Goal: Task Accomplishment & Management: Manage account settings

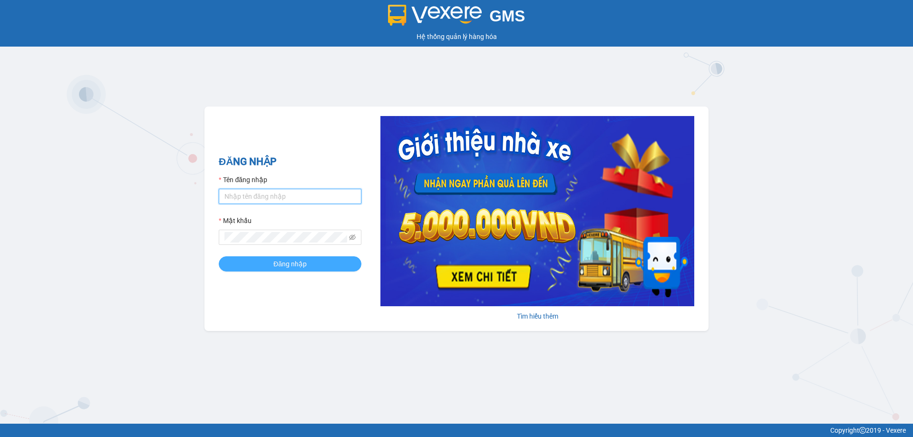
type input "trannc.tuanhung"
click at [280, 260] on span "Đăng nhập" at bounding box center [289, 264] width 33 height 10
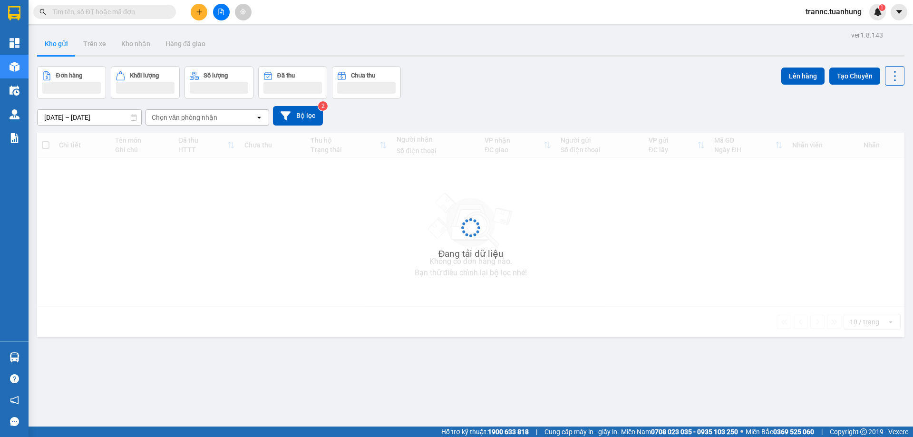
click at [87, 10] on input "text" at bounding box center [108, 12] width 112 height 10
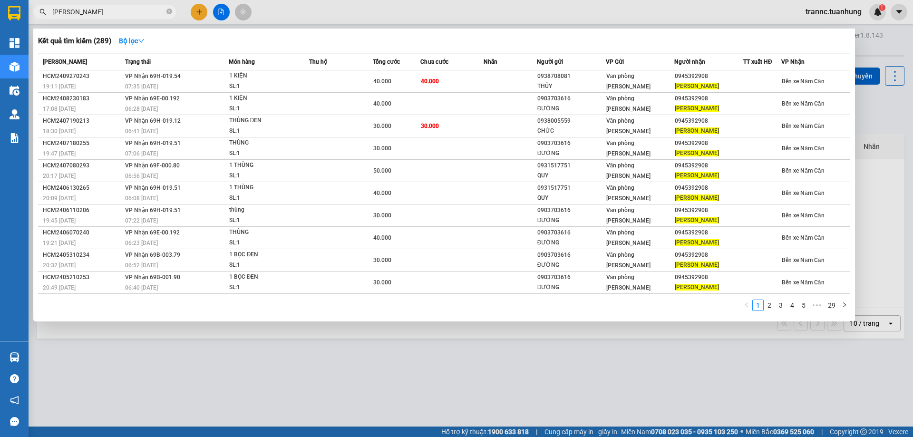
type input "[PERSON_NAME]"
click at [422, 395] on div at bounding box center [456, 218] width 913 height 437
click at [170, 13] on icon "close-circle" at bounding box center [169, 12] width 6 height 6
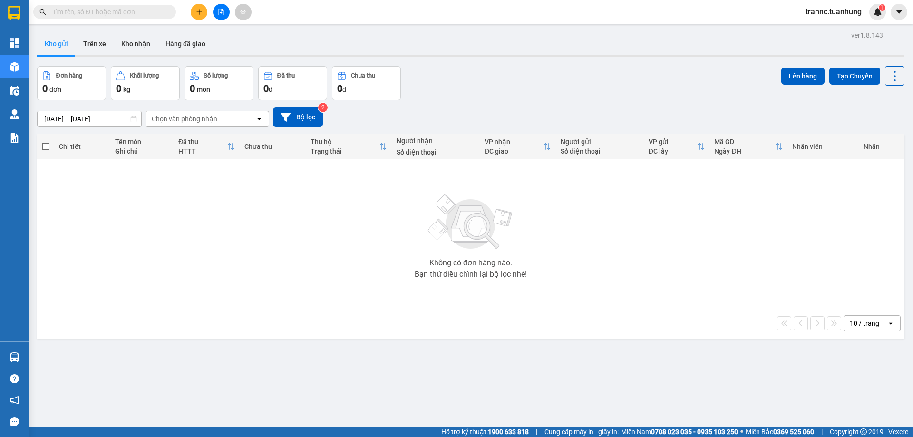
click at [148, 13] on input "text" at bounding box center [108, 12] width 112 height 10
click at [137, 10] on input "text" at bounding box center [108, 12] width 112 height 10
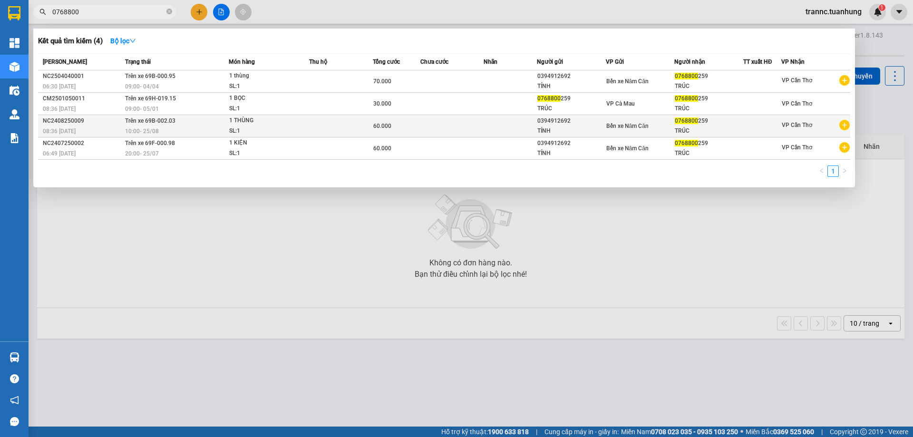
type input "0768800"
click at [845, 125] on icon "plus-circle" at bounding box center [844, 125] width 10 height 10
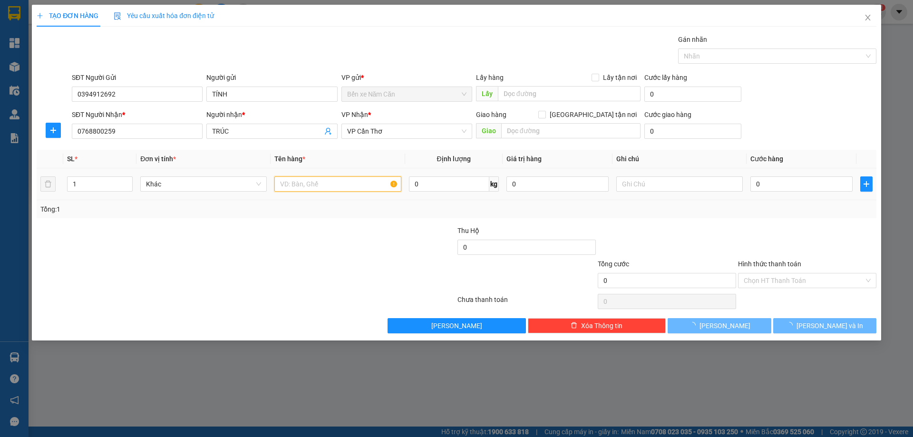
click at [345, 181] on input "text" at bounding box center [337, 183] width 126 height 15
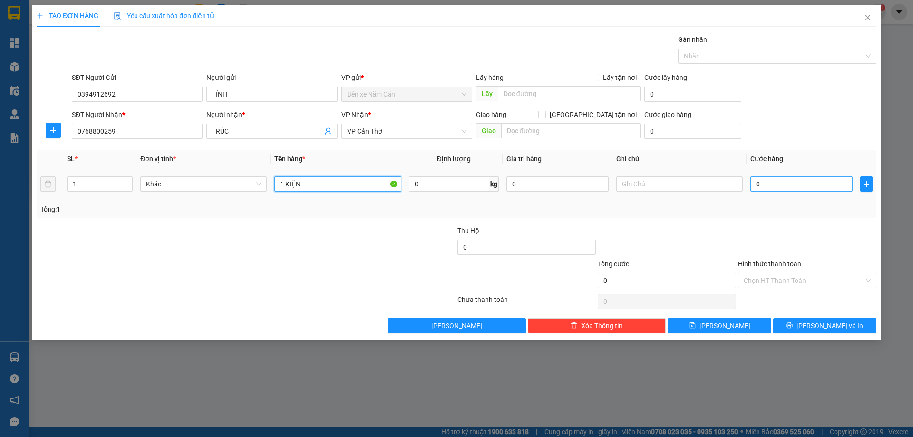
type input "1 KIỆN"
click at [772, 184] on input "0" at bounding box center [801, 183] width 102 height 15
type input "6"
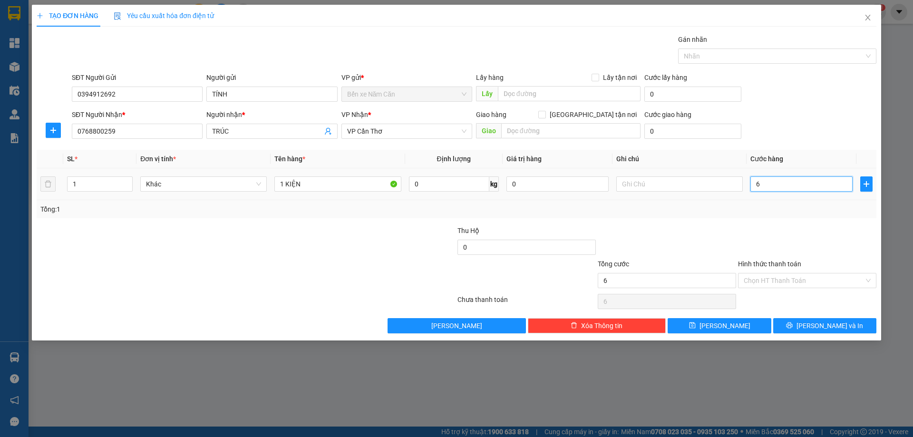
type input "60"
type input "60.000"
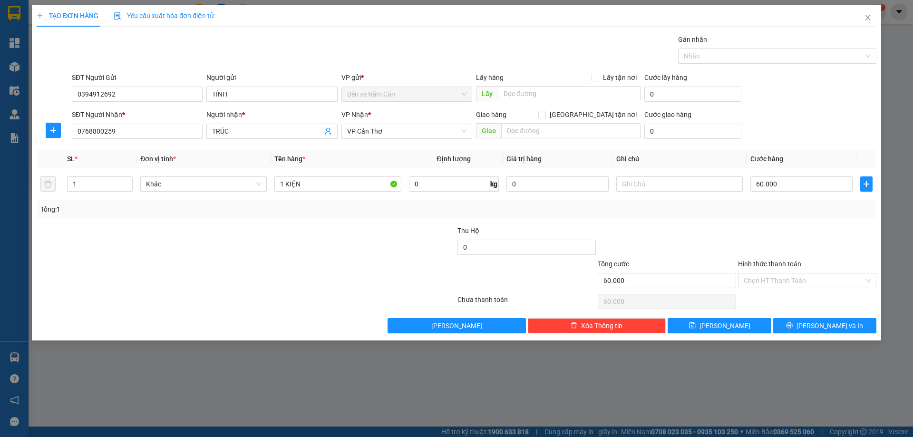
click at [771, 221] on div "Transit Pickup Surcharge Ids Transit Deliver Surcharge Ids Transit Deliver Surc…" at bounding box center [457, 183] width 840 height 299
click at [800, 285] on input "Hình thức thanh toán" at bounding box center [804, 280] width 120 height 14
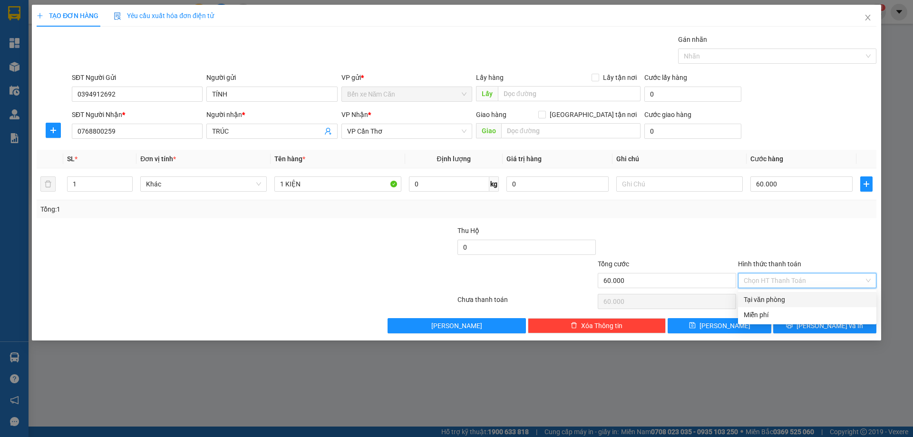
click at [797, 294] on div "Tại văn phòng" at bounding box center [807, 299] width 127 height 10
type input "0"
click at [804, 328] on button "[PERSON_NAME] và In" at bounding box center [824, 325] width 103 height 15
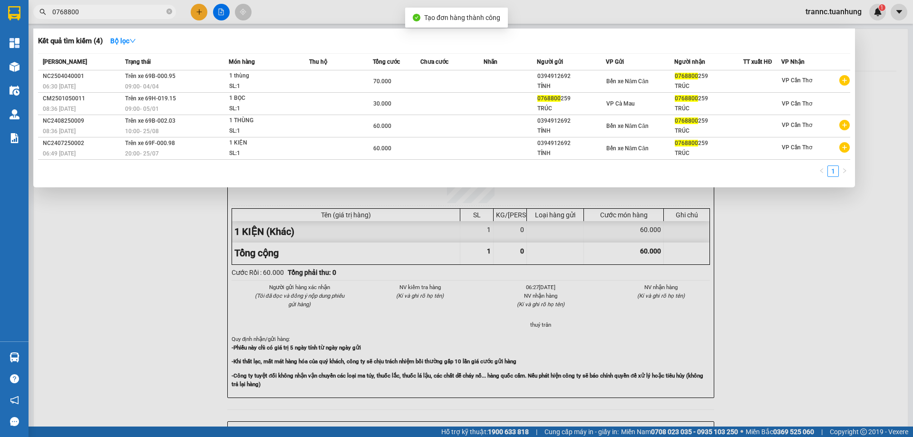
click at [793, 259] on div at bounding box center [456, 218] width 913 height 437
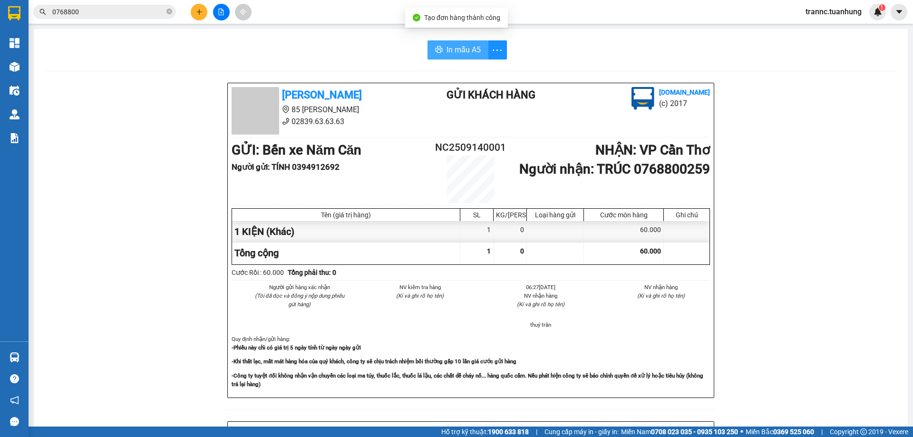
click at [463, 49] on span "In mẫu A5" at bounding box center [464, 50] width 34 height 12
click at [167, 10] on icon "close-circle" at bounding box center [169, 12] width 6 height 6
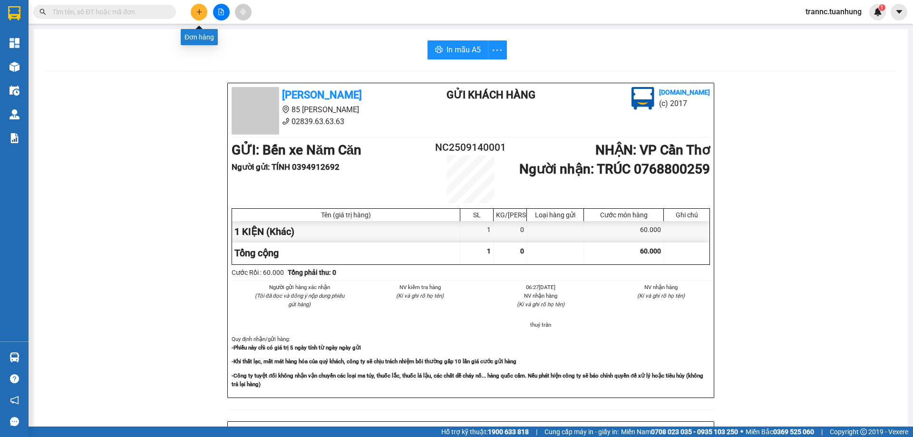
click at [203, 14] on button at bounding box center [199, 12] width 17 height 17
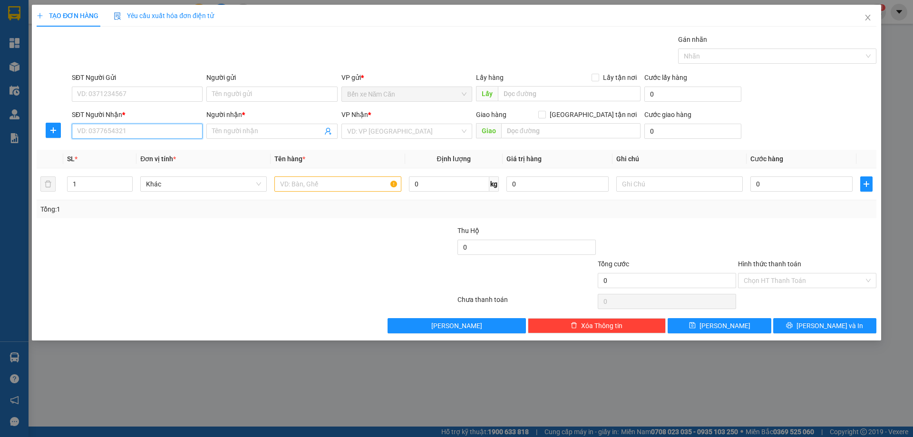
click at [155, 129] on input "SĐT Người Nhận *" at bounding box center [137, 131] width 131 height 15
type input "0853530030"
click at [220, 139] on div "Người nhận * Tên người nhận" at bounding box center [271, 125] width 131 height 33
click at [228, 129] on input "Người nhận *" at bounding box center [267, 131] width 110 height 10
click at [246, 136] on input "Người nhận *" at bounding box center [267, 131] width 110 height 10
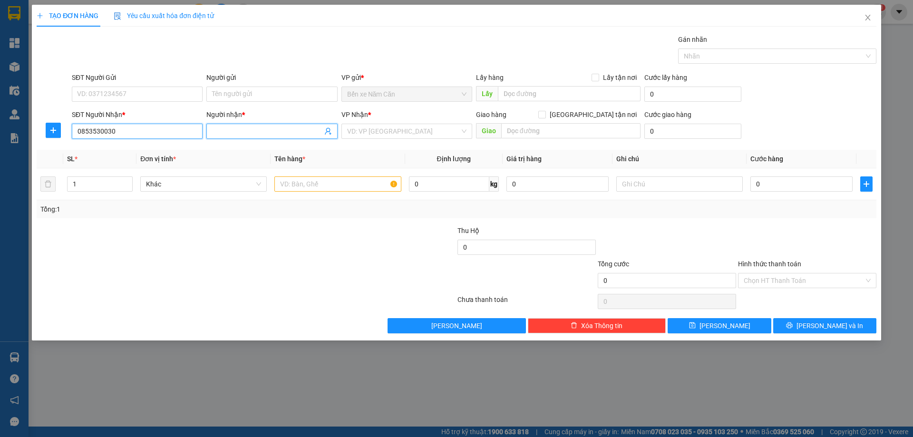
click at [133, 136] on input "0853530030" at bounding box center [137, 131] width 131 height 15
click at [233, 129] on input "Người nhận *" at bounding box center [267, 131] width 110 height 10
type input "[PERSON_NAME]"
click at [131, 93] on input "SĐT Người Gửi" at bounding box center [137, 94] width 131 height 15
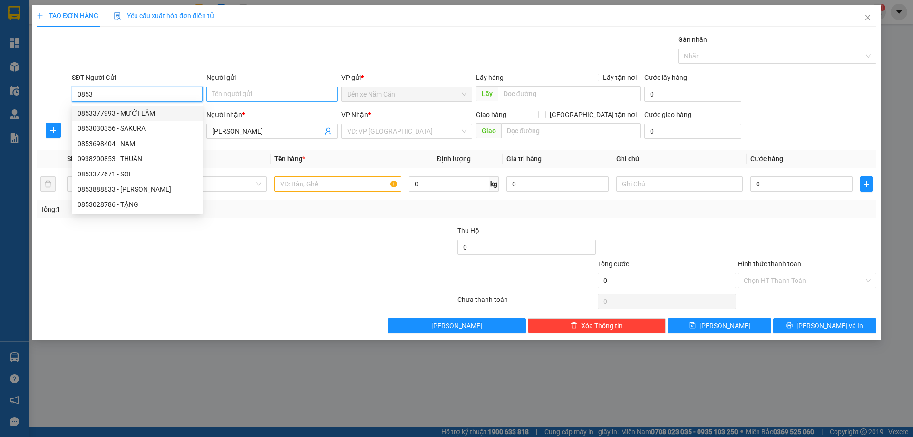
type input "0853"
click at [233, 94] on input "Người gửi" at bounding box center [271, 94] width 131 height 15
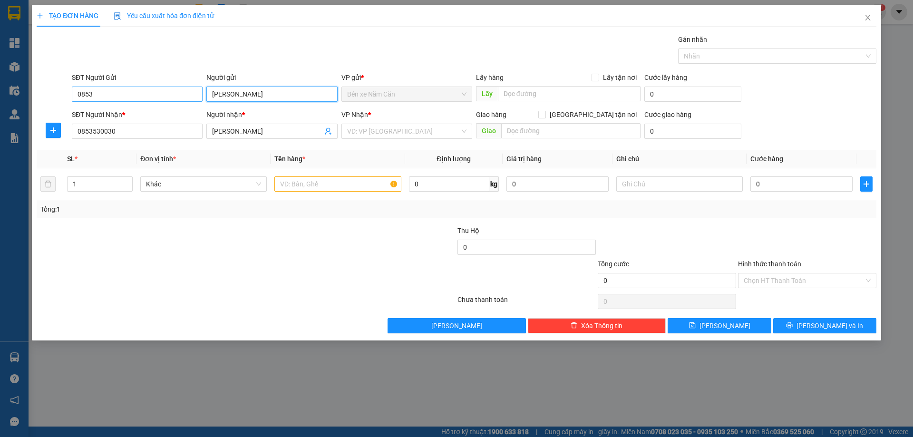
type input "[PERSON_NAME]"
click at [128, 92] on input "0853" at bounding box center [137, 94] width 131 height 15
type input "0853530030"
click at [292, 187] on input "text" at bounding box center [337, 183] width 126 height 15
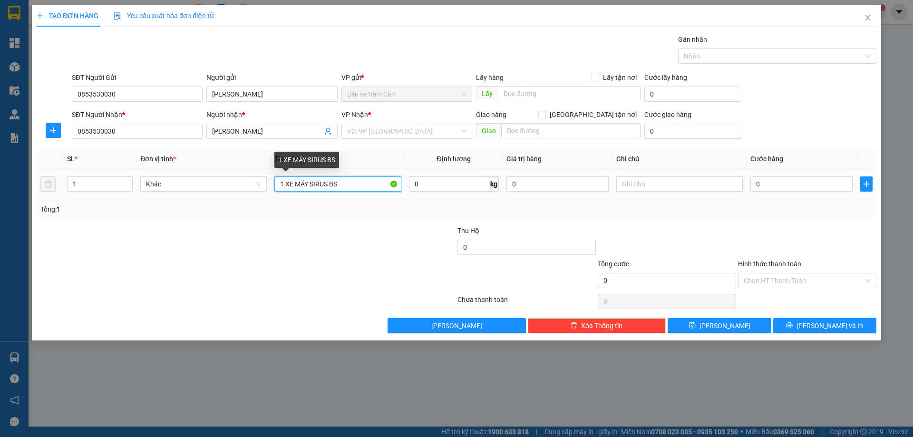
click at [358, 184] on input "1 XE MÁY SIRUS BS" at bounding box center [337, 183] width 126 height 15
type input "1 XE MÁY SIRUS BS 69M1 27157"
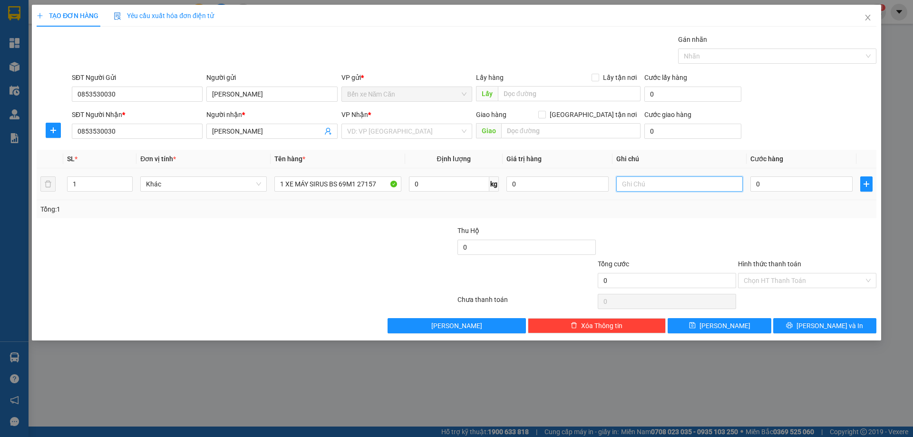
click at [659, 188] on input "text" at bounding box center [679, 183] width 126 height 15
click at [387, 127] on input "search" at bounding box center [403, 131] width 113 height 14
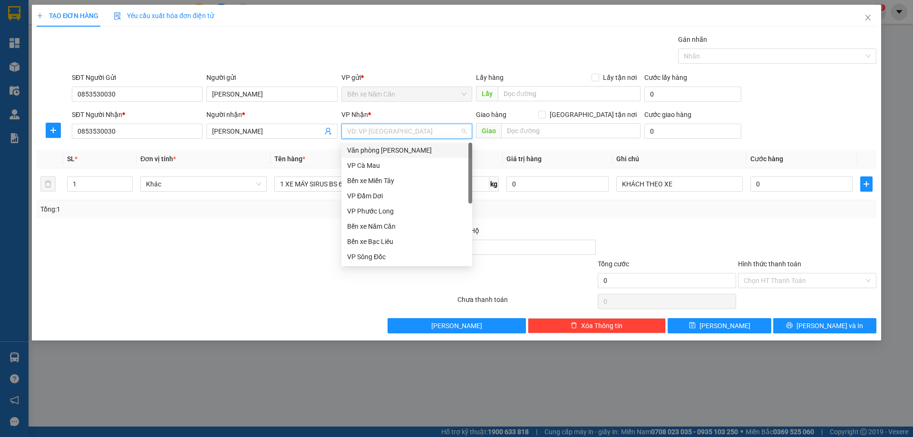
click at [401, 149] on div "Văn phòng [PERSON_NAME]" at bounding box center [406, 150] width 119 height 10
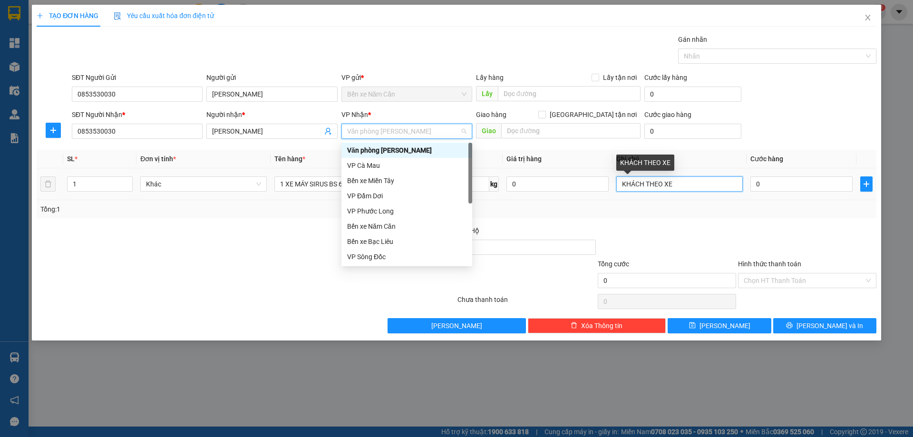
click at [678, 185] on input "KHÁCH THEO XE" at bounding box center [679, 183] width 126 height 15
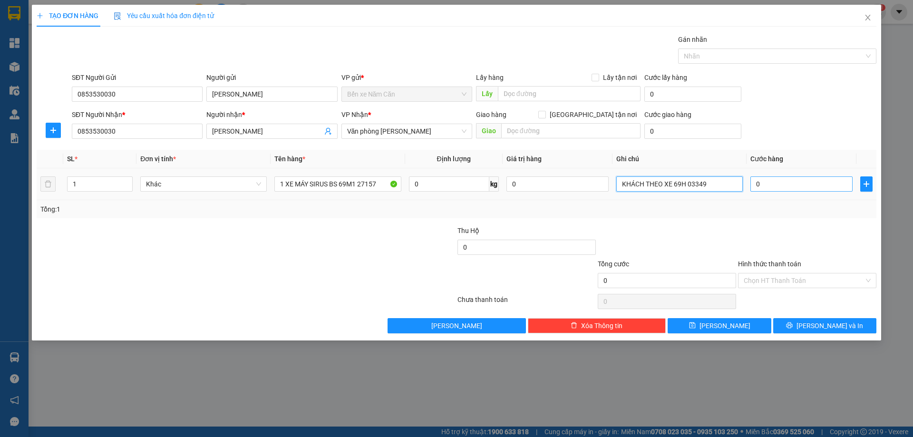
type input "KHÁCH THEO XE 69H 03349"
click at [780, 188] on input "0" at bounding box center [801, 183] width 102 height 15
type input "3"
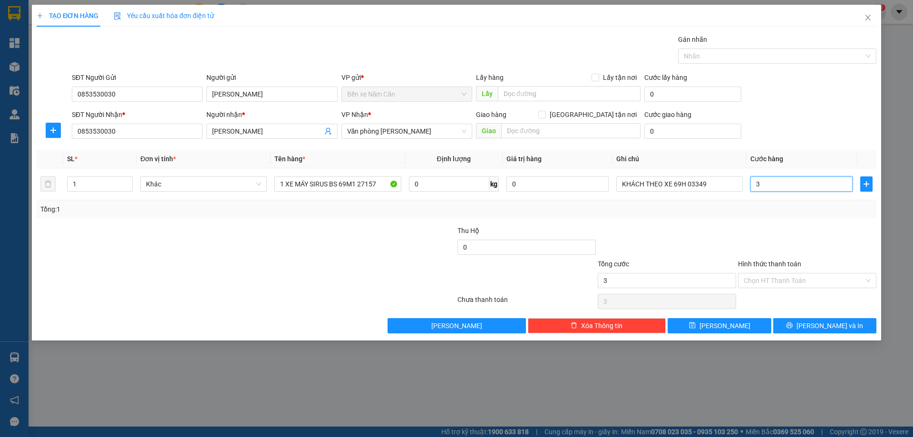
type input "30"
type input "300"
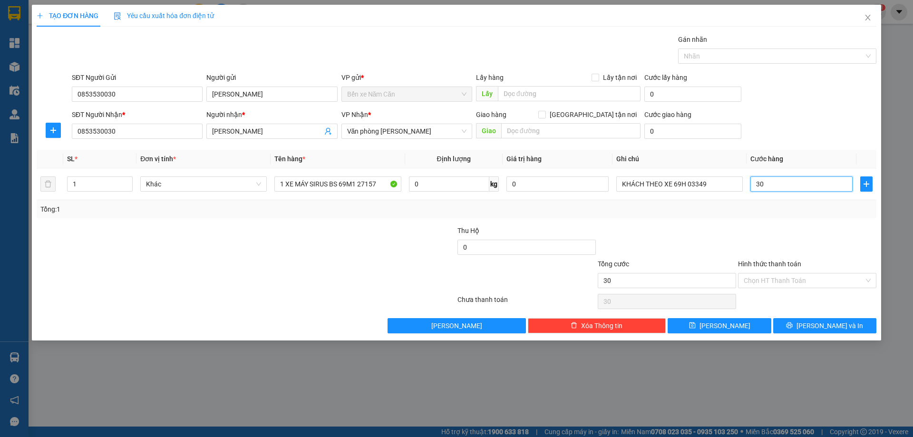
type input "300"
type input "300.000"
click at [760, 222] on div "Transit Pickup Surcharge Ids Transit Deliver Surcharge Ids Transit Deliver Surc…" at bounding box center [457, 183] width 840 height 299
click at [786, 274] on input "Hình thức thanh toán" at bounding box center [804, 280] width 120 height 14
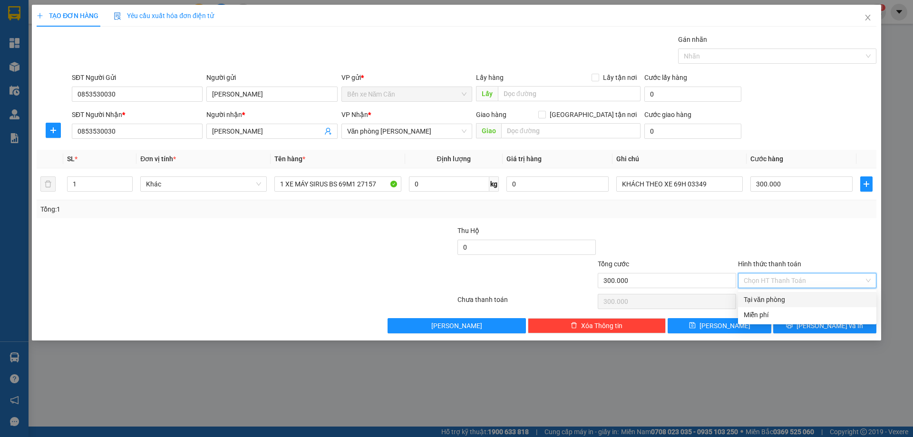
click at [778, 297] on div "Tại văn phòng" at bounding box center [807, 299] width 127 height 10
type input "0"
click at [793, 325] on icon "printer" at bounding box center [789, 325] width 7 height 7
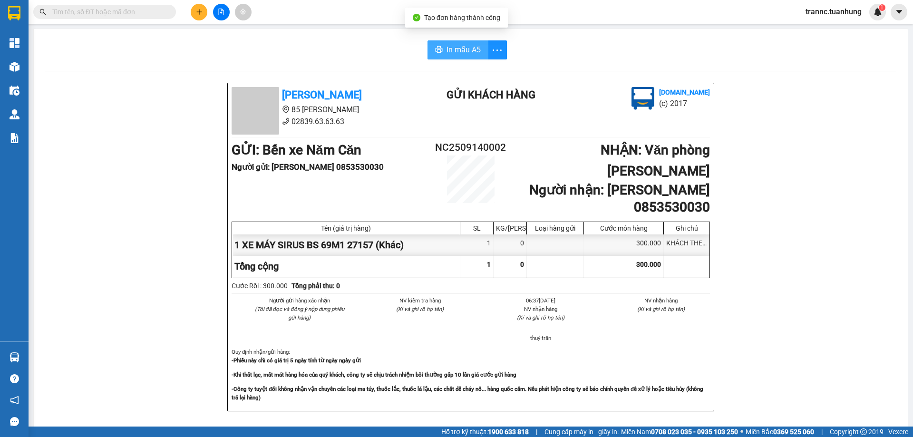
click at [472, 49] on span "In mẫu A5" at bounding box center [464, 50] width 34 height 12
click at [145, 12] on input "text" at bounding box center [108, 12] width 112 height 10
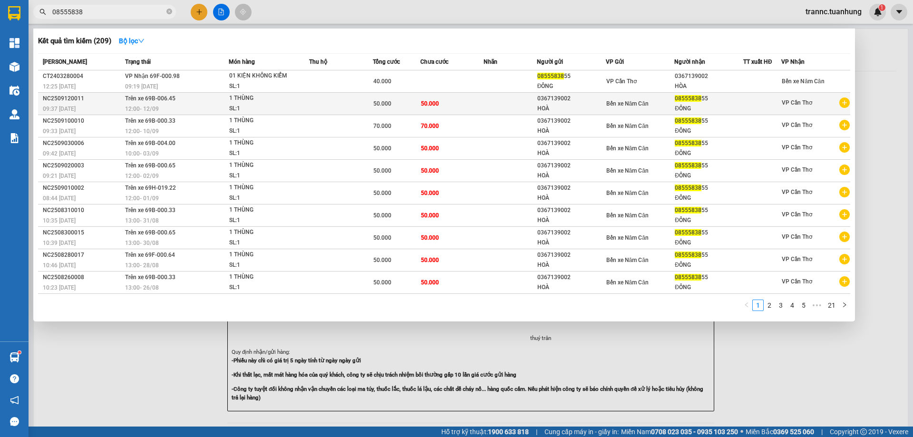
type input "08555838"
click at [845, 104] on icon "plus-circle" at bounding box center [844, 102] width 10 height 10
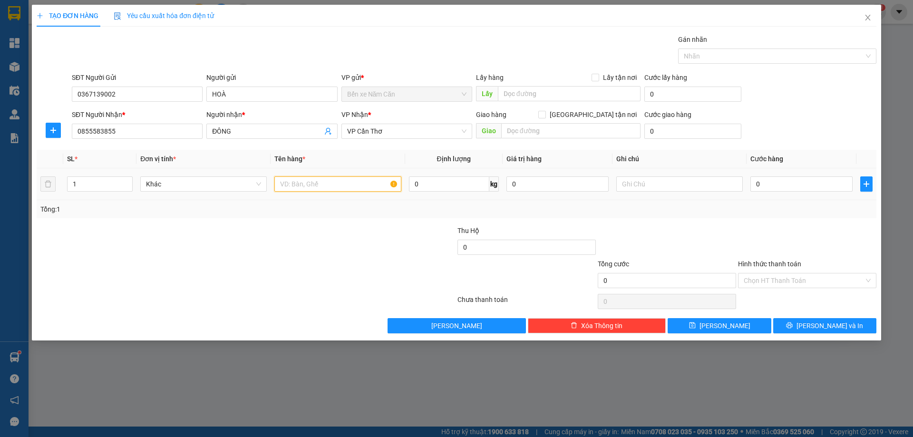
click at [365, 181] on input "text" at bounding box center [337, 183] width 126 height 15
type input "1 THÙNG"
click at [779, 189] on input "0" at bounding box center [801, 183] width 102 height 15
type input "1"
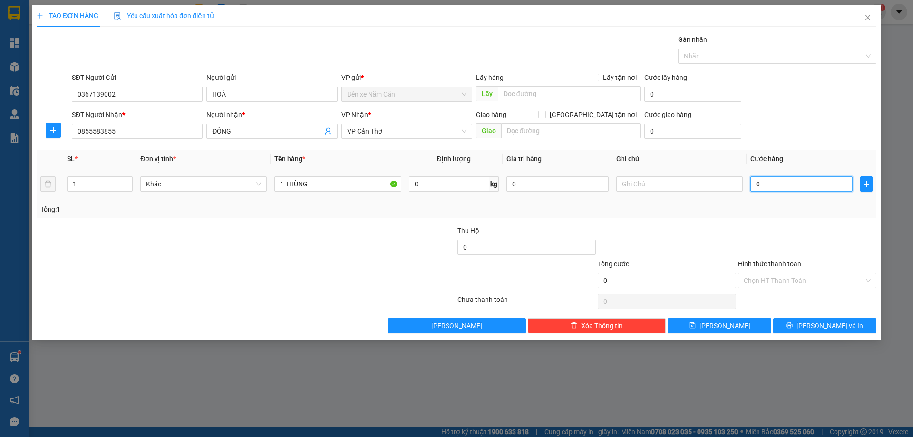
type input "1"
type input "1 T"
type input "0"
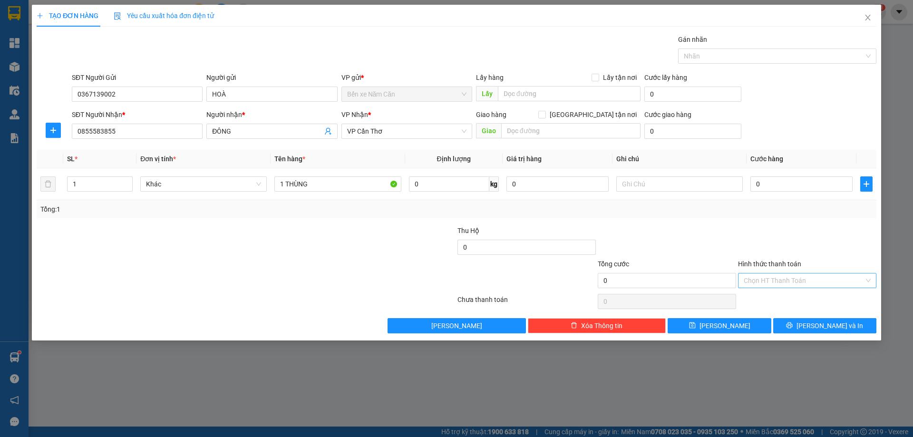
click at [791, 279] on input "Hình thức thanh toán" at bounding box center [804, 280] width 120 height 14
click at [808, 248] on div at bounding box center [807, 241] width 140 height 33
click at [632, 178] on input "text" at bounding box center [679, 183] width 126 height 15
type input "5"
click at [770, 183] on input "0" at bounding box center [801, 183] width 102 height 15
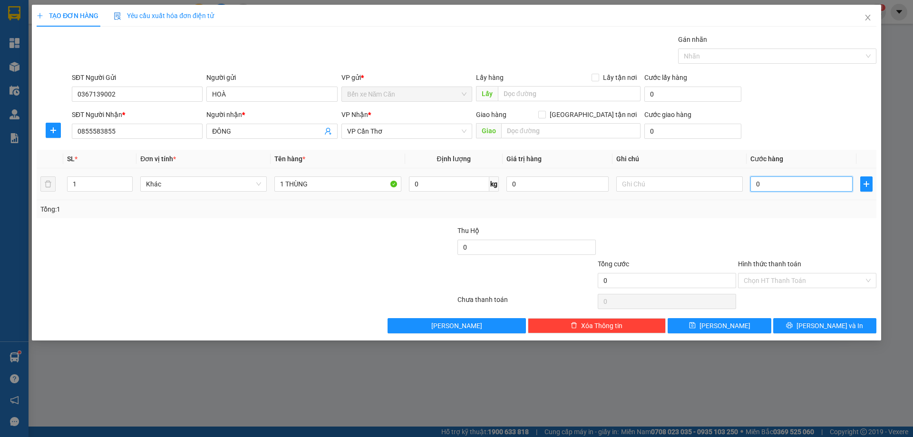
type input "5"
type input "50"
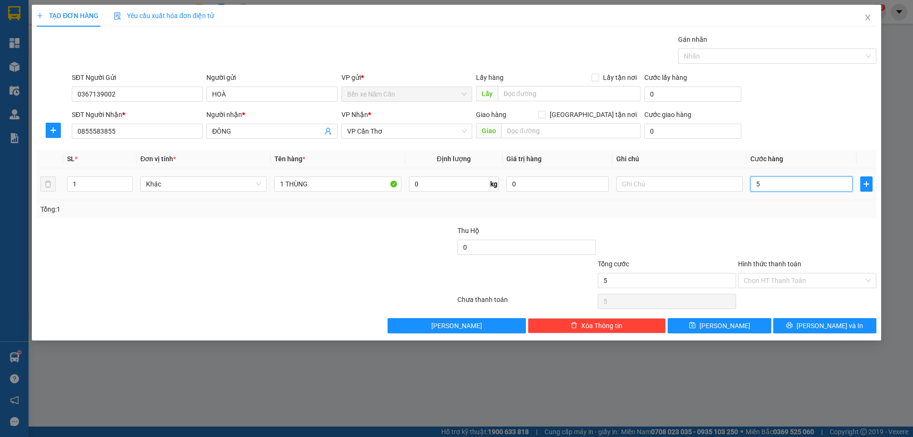
type input "50"
type input "50.000"
click at [783, 221] on div "Transit Pickup Surcharge Ids Transit Deliver Surcharge Ids Transit Deliver Surc…" at bounding box center [457, 183] width 840 height 299
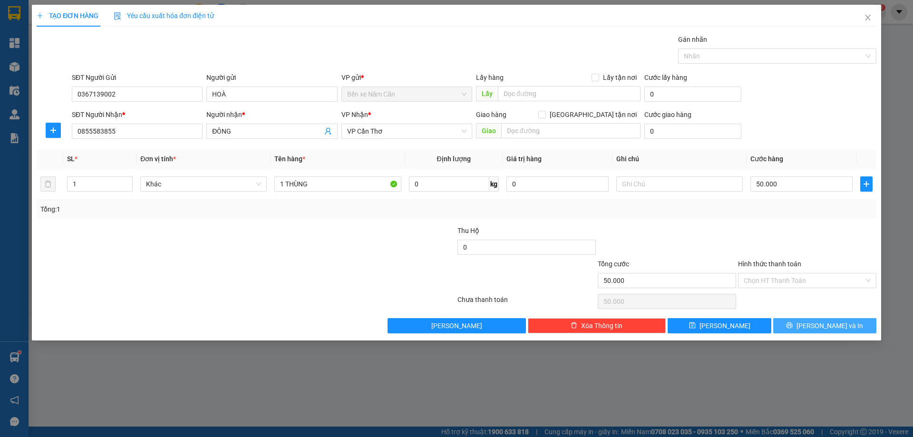
click at [861, 324] on button "[PERSON_NAME] và In" at bounding box center [824, 325] width 103 height 15
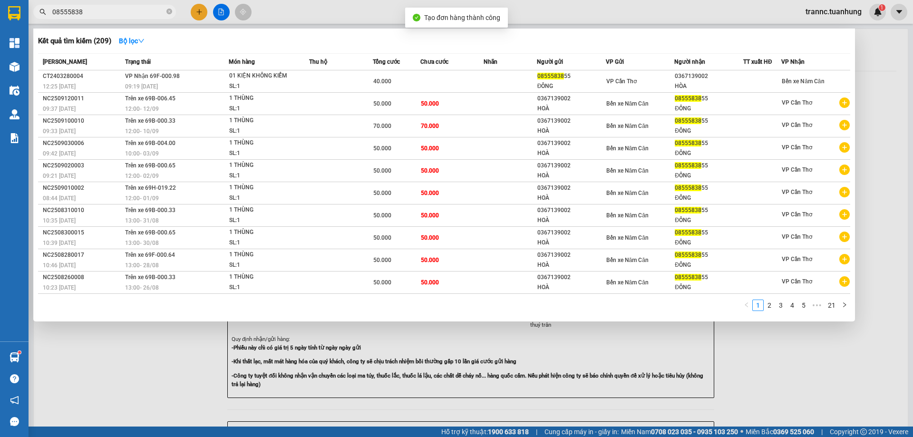
drag, startPoint x: 817, startPoint y: 380, endPoint x: 736, endPoint y: 308, distance: 108.5
click at [817, 379] on div at bounding box center [456, 218] width 913 height 437
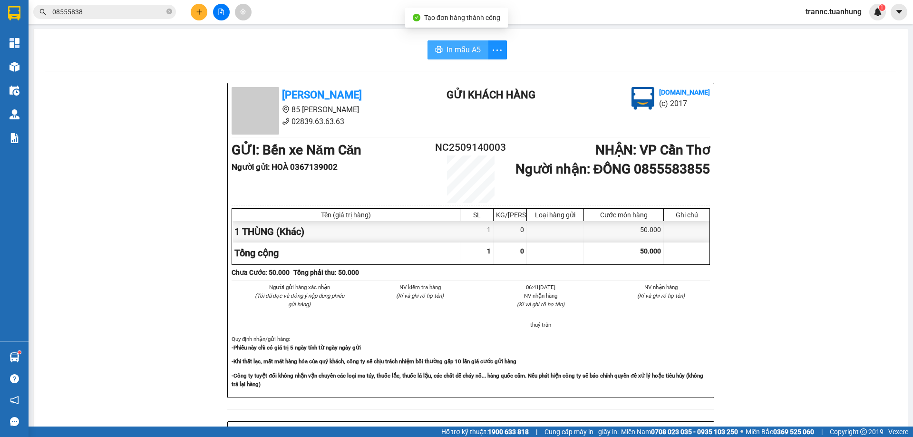
click at [473, 46] on span "In mẫu A5" at bounding box center [464, 50] width 34 height 12
click at [547, 53] on div "In mẫu A5" at bounding box center [470, 49] width 851 height 19
click at [170, 14] on icon "close-circle" at bounding box center [169, 12] width 6 height 6
click at [153, 16] on input "text" at bounding box center [108, 12] width 112 height 10
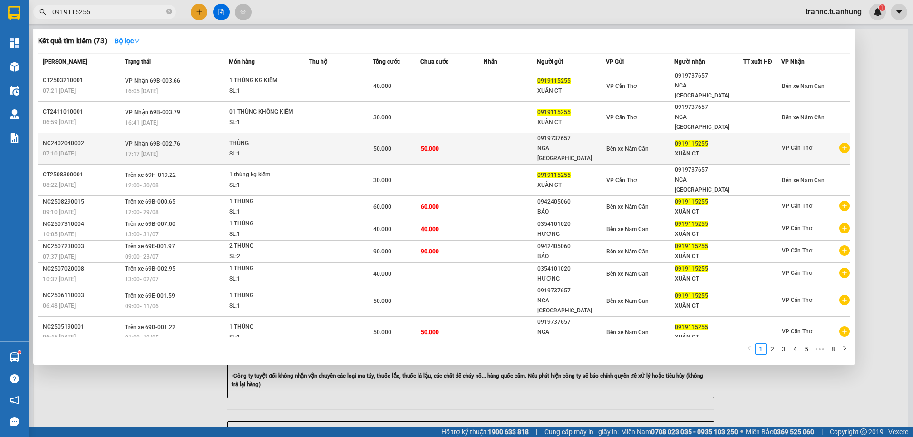
type input "0919115255"
click at [845, 143] on icon "plus-circle" at bounding box center [844, 148] width 10 height 10
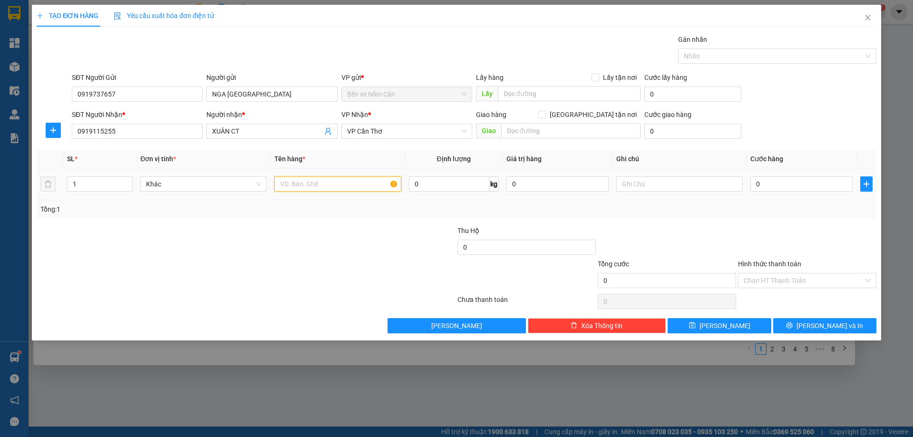
click at [330, 181] on input "text" at bounding box center [337, 183] width 126 height 15
type input "1 THÙNG"
click at [786, 179] on input "0" at bounding box center [801, 183] width 102 height 15
type input "5"
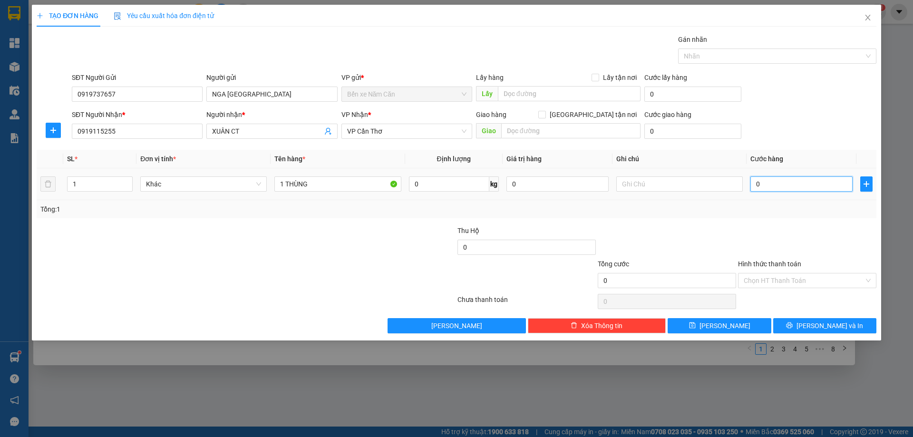
type input "5"
type input "50"
type input "50.000"
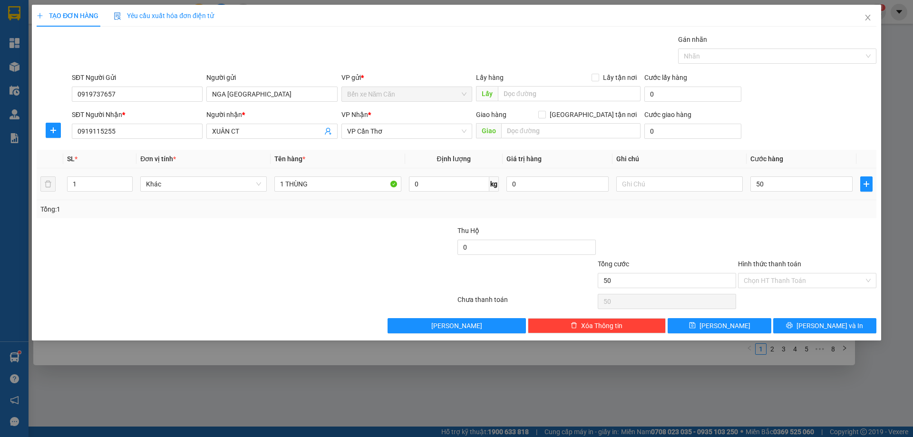
type input "50.000"
click at [771, 223] on div "Transit Pickup Surcharge Ids Transit Deliver Surcharge Ids Transit Deliver Surc…" at bounding box center [457, 183] width 840 height 299
click at [780, 283] on input "Hình thức thanh toán" at bounding box center [804, 280] width 120 height 14
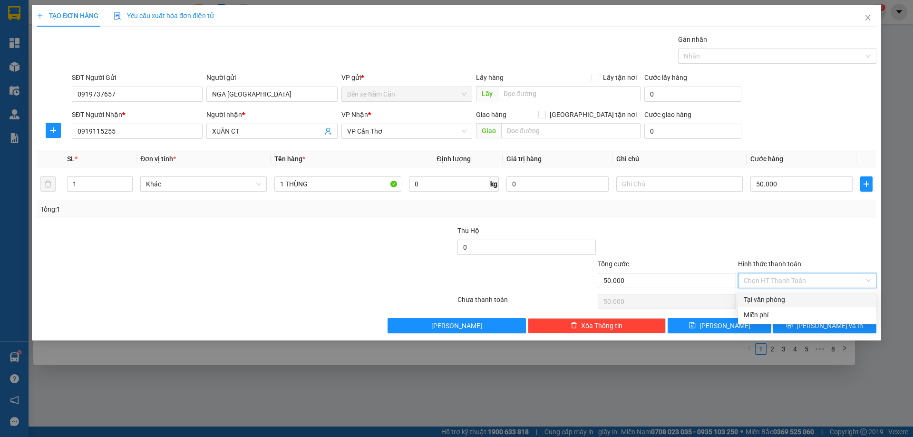
click at [780, 299] on div "Tại văn phòng" at bounding box center [807, 299] width 127 height 10
type input "0"
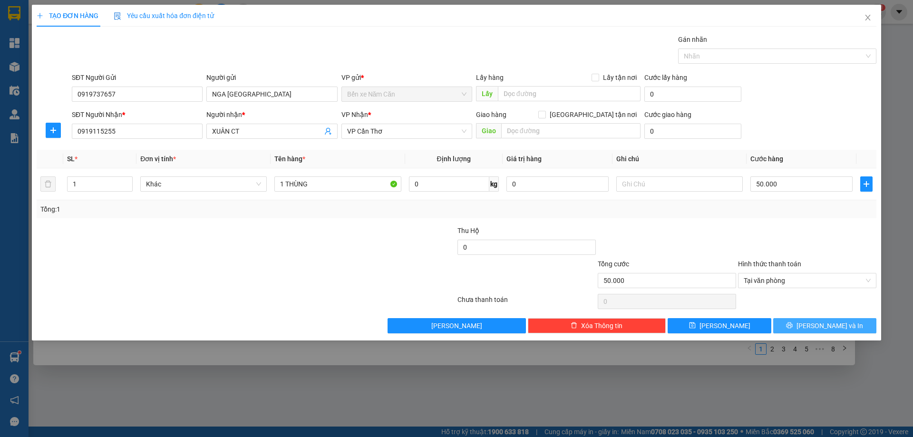
click at [802, 330] on button "[PERSON_NAME] và In" at bounding box center [824, 325] width 103 height 15
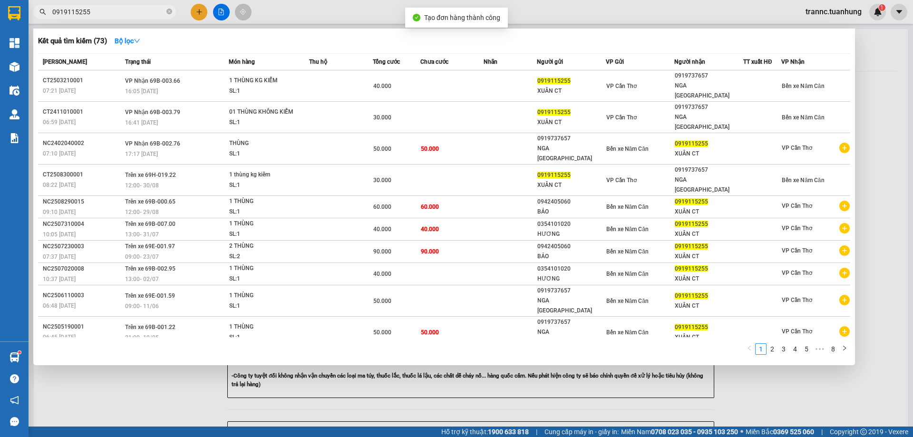
click at [737, 362] on div at bounding box center [456, 218] width 913 height 437
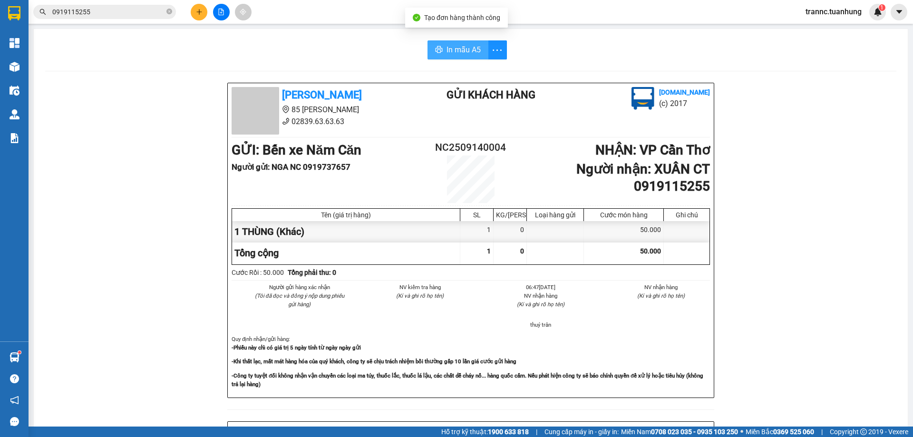
click at [461, 44] on span "In mẫu A5" at bounding box center [464, 50] width 34 height 12
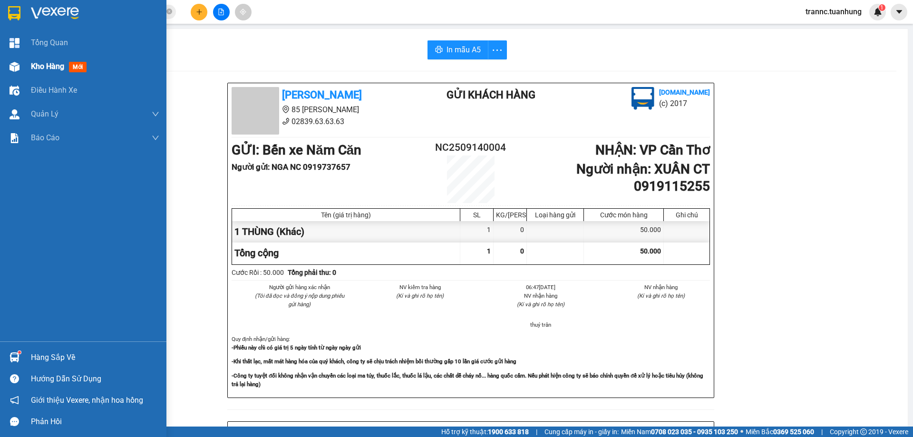
click at [78, 67] on span "mới" at bounding box center [78, 67] width 18 height 10
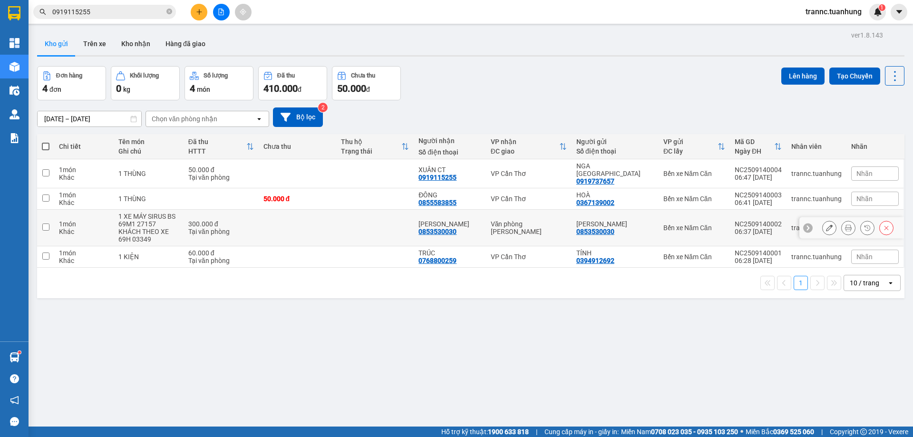
click at [137, 213] on div "1 XE MÁY SIRUS BS 69M1 27157" at bounding box center [148, 220] width 60 height 15
checkbox input "true"
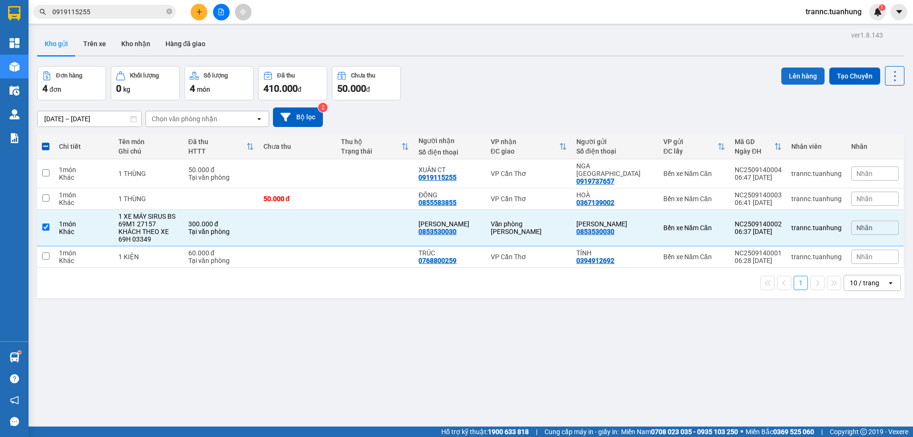
click at [792, 78] on button "Lên hàng" at bounding box center [802, 76] width 43 height 17
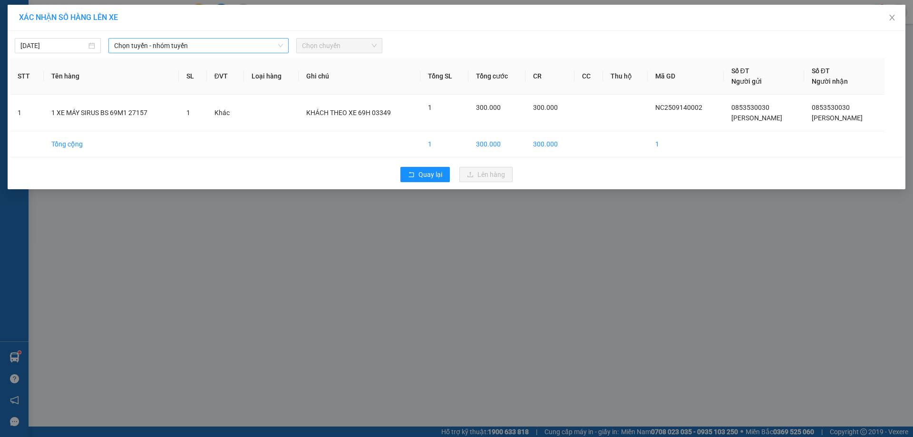
click at [185, 46] on span "Chọn tuyến - nhóm tuyến" at bounding box center [198, 46] width 169 height 14
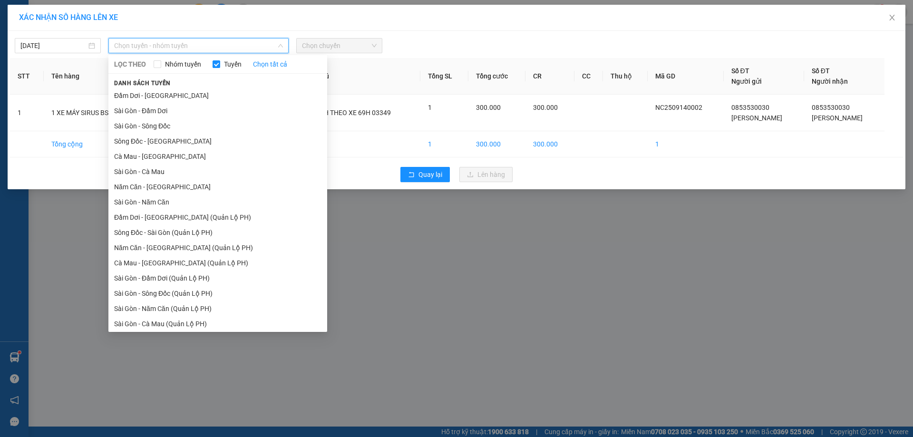
click at [140, 186] on li "Năm Căn - [GEOGRAPHIC_DATA]" at bounding box center [217, 186] width 219 height 15
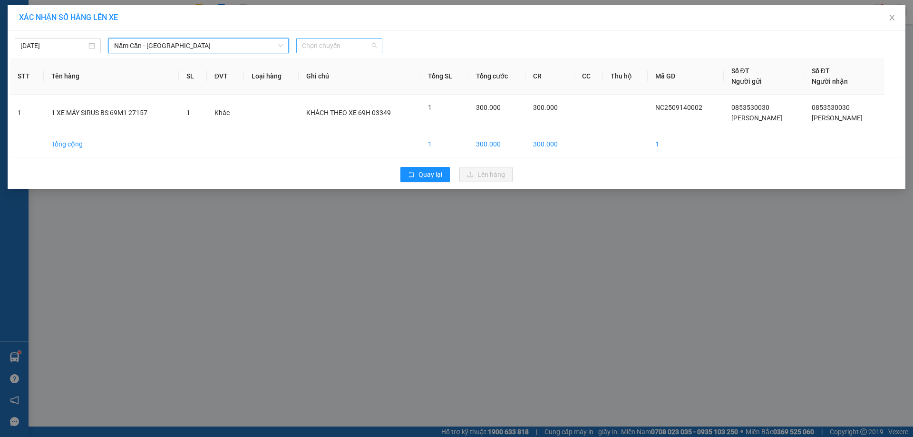
click at [330, 43] on span "Chọn chuyến" at bounding box center [339, 46] width 75 height 14
click at [338, 45] on span "Chọn chuyến" at bounding box center [339, 46] width 75 height 14
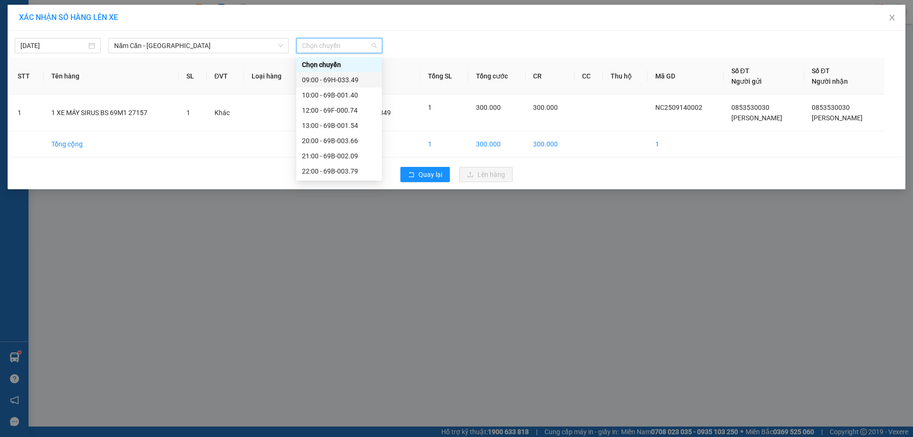
click at [348, 80] on div "09:00 - 69H-033.49" at bounding box center [339, 80] width 74 height 10
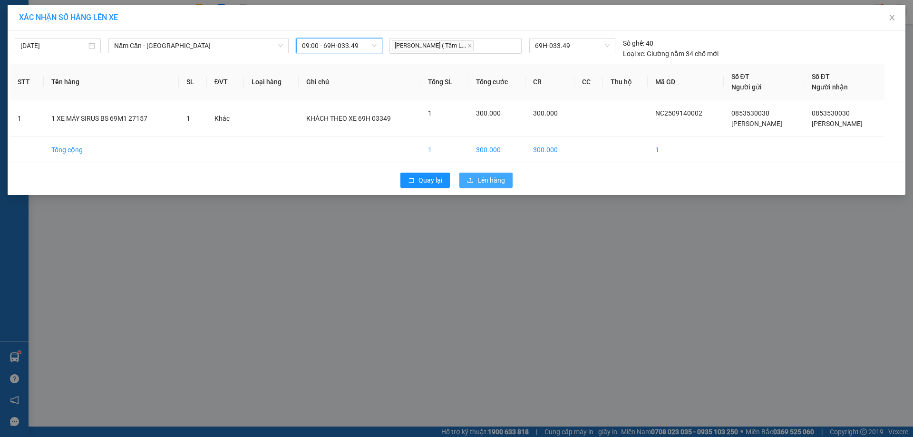
click at [479, 182] on span "Lên hàng" at bounding box center [491, 180] width 28 height 10
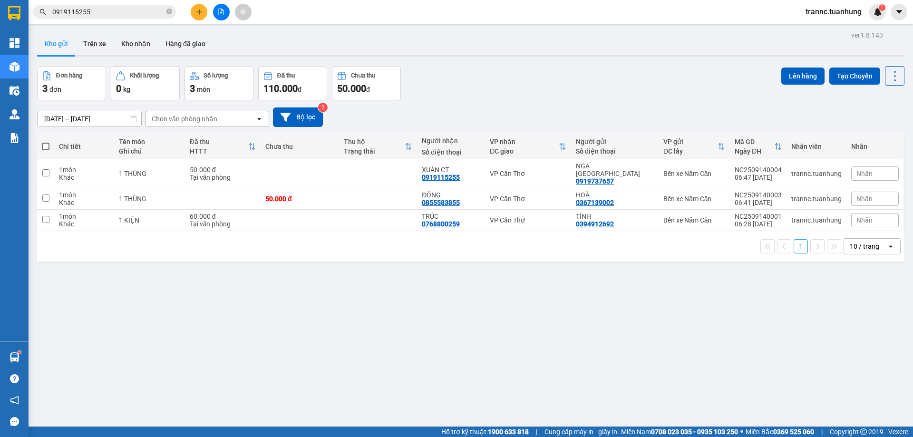
click at [126, 15] on input "0919115255" at bounding box center [108, 12] width 112 height 10
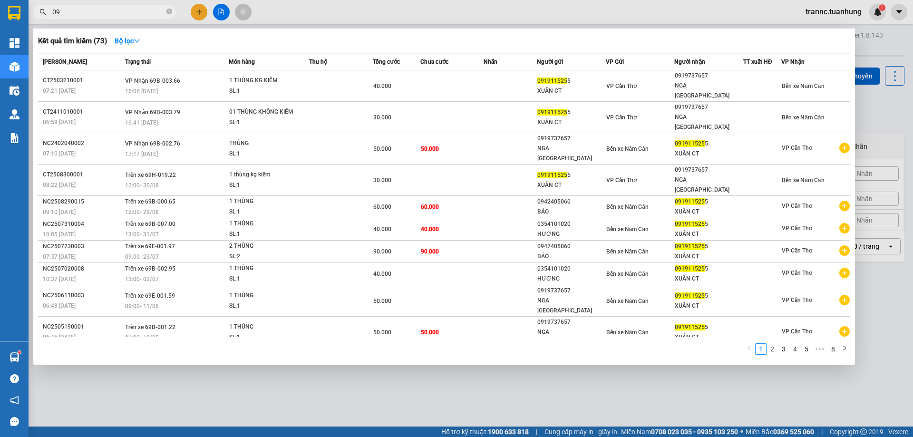
type input "0"
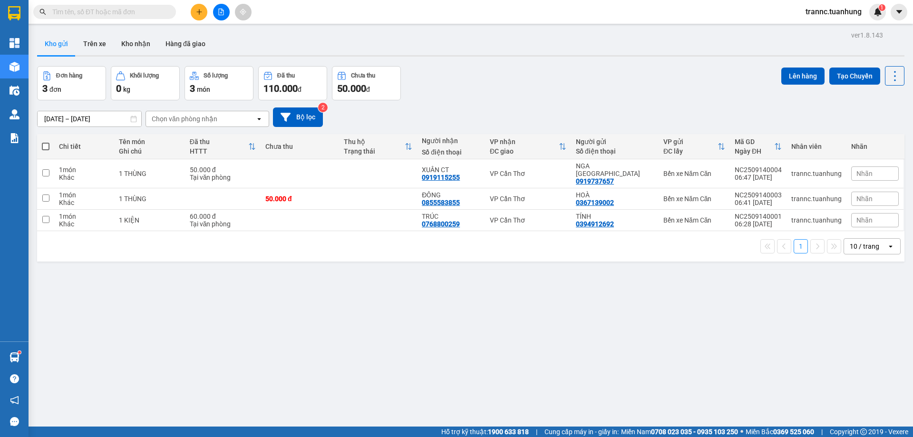
click at [123, 15] on input "text" at bounding box center [108, 12] width 112 height 10
click at [132, 50] on button "Kho nhận" at bounding box center [136, 43] width 44 height 23
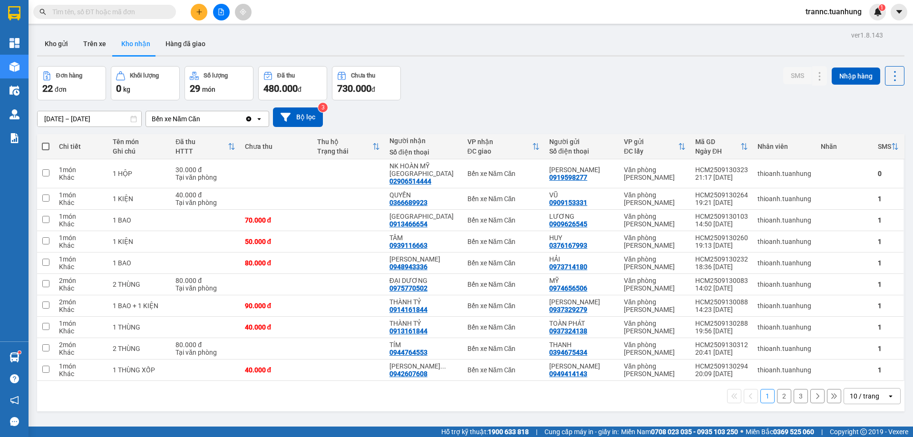
click at [780, 389] on button "2" at bounding box center [784, 396] width 14 height 14
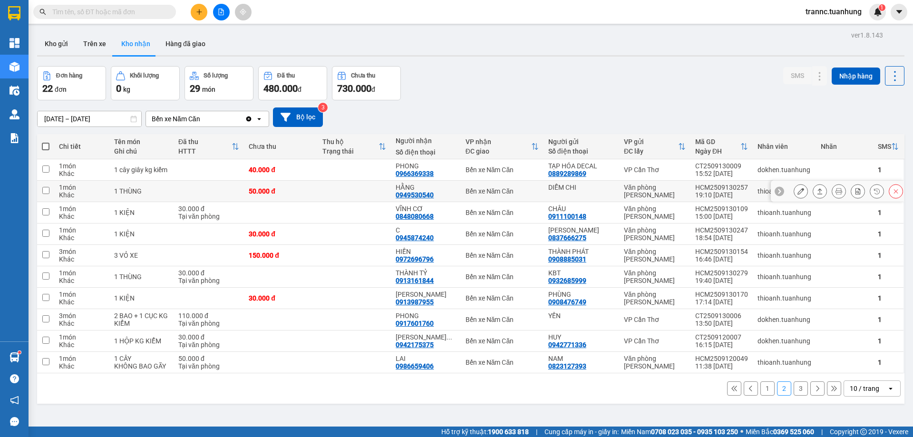
click at [429, 188] on div "HẰNG" at bounding box center [426, 188] width 60 height 8
checkbox input "true"
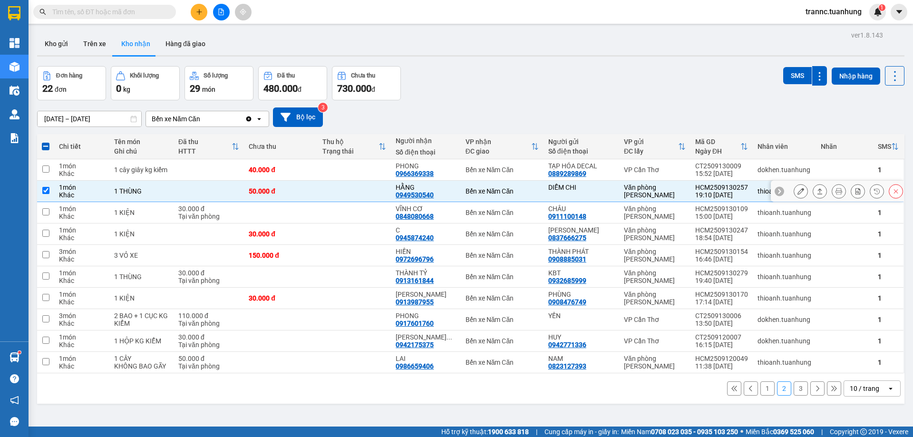
click at [797, 192] on icon at bounding box center [800, 191] width 7 height 7
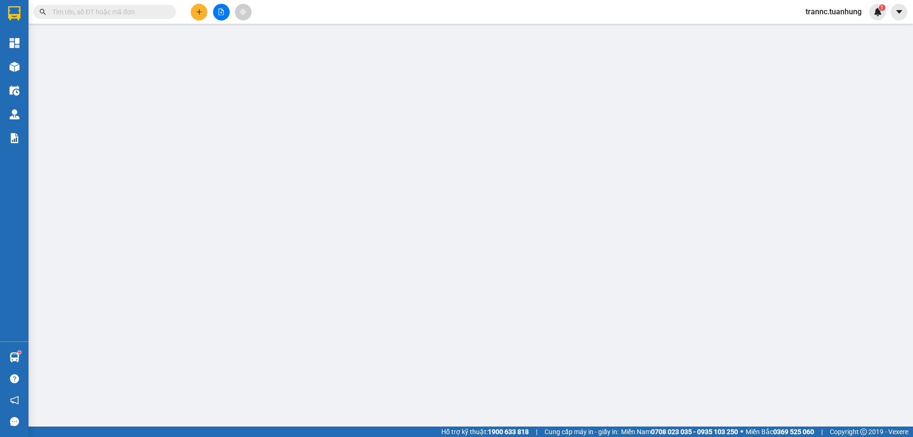
type input "DIỄM CHI"
type input "0949530540"
type input "HẰNG"
type input "50.000"
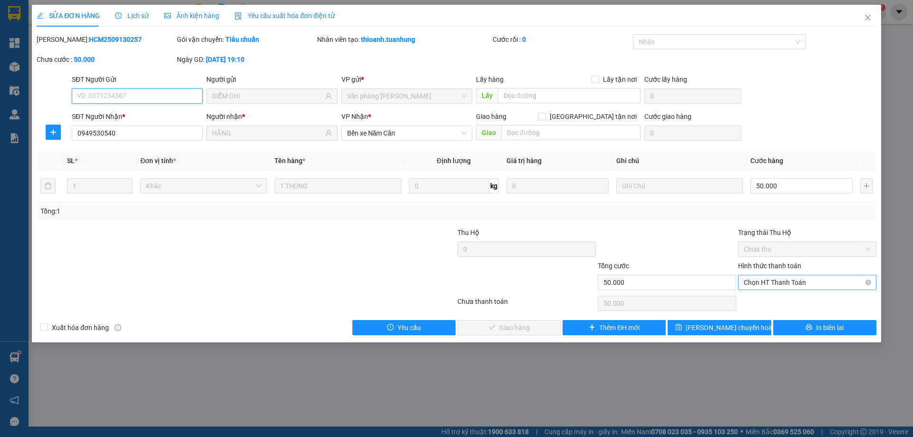
click at [769, 283] on span "Chọn HT Thanh Toán" at bounding box center [807, 282] width 127 height 14
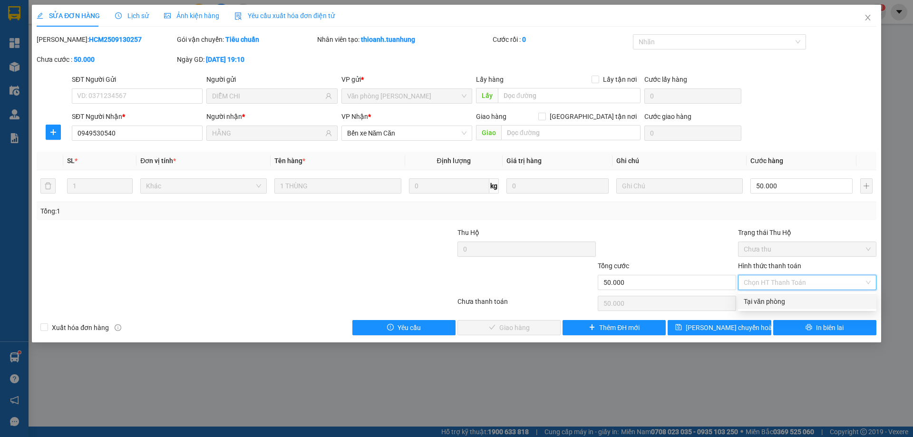
click at [770, 301] on div "Tại văn phòng" at bounding box center [807, 301] width 127 height 10
type input "0"
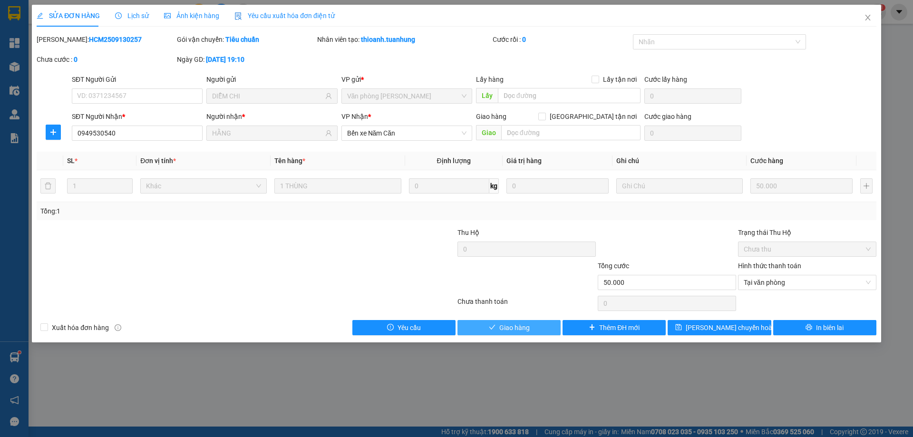
click at [496, 327] on button "Giao hàng" at bounding box center [508, 327] width 103 height 15
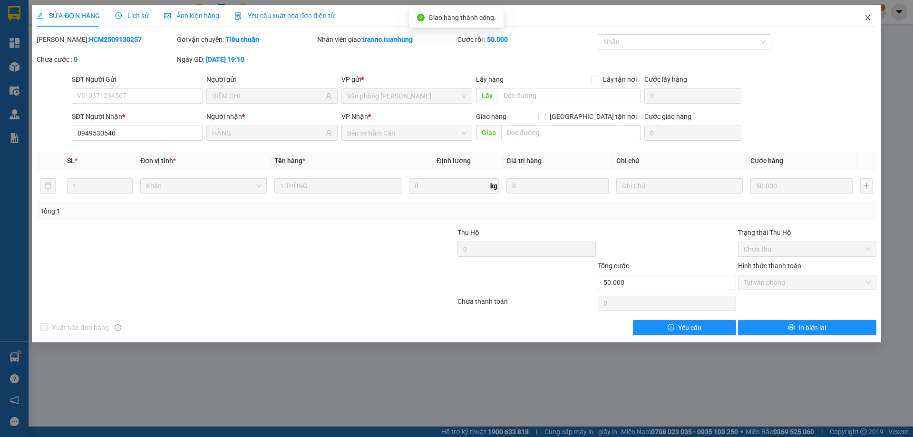
click at [864, 17] on icon "close" at bounding box center [868, 18] width 8 height 8
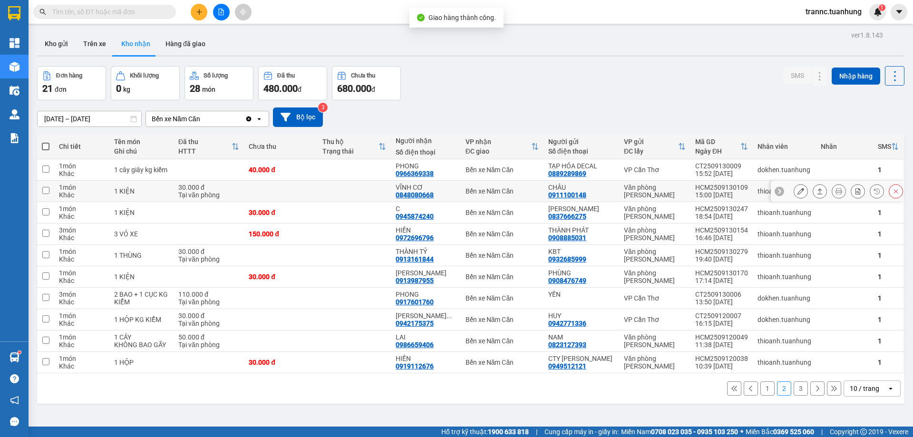
click at [386, 182] on td at bounding box center [355, 191] width 74 height 21
checkbox input "true"
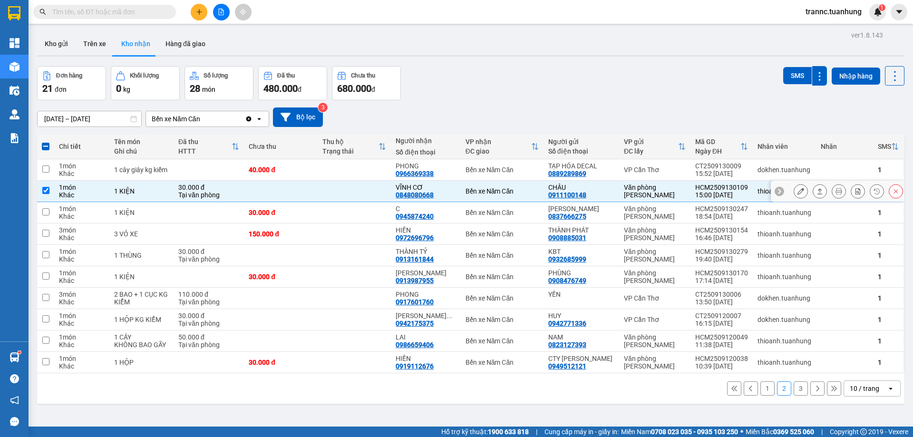
click at [797, 191] on icon at bounding box center [800, 191] width 7 height 7
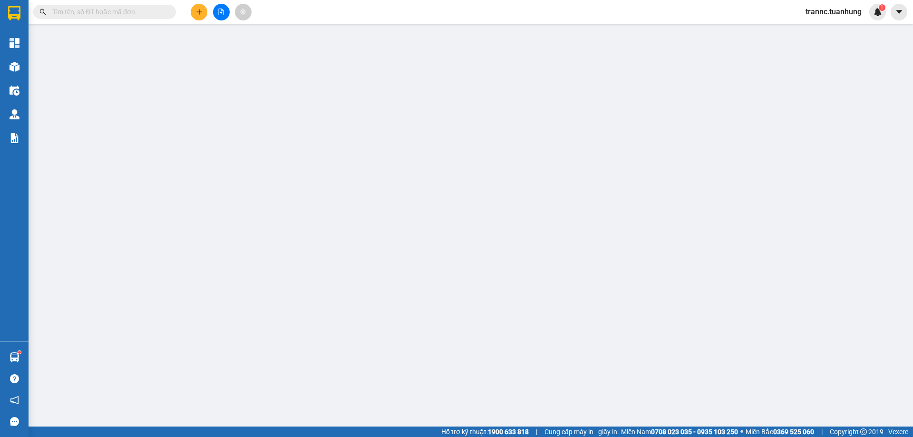
type input "0911100148"
type input "CHÂU"
type input "0848080668"
type input "VĨNH CƠ"
type input "30.000"
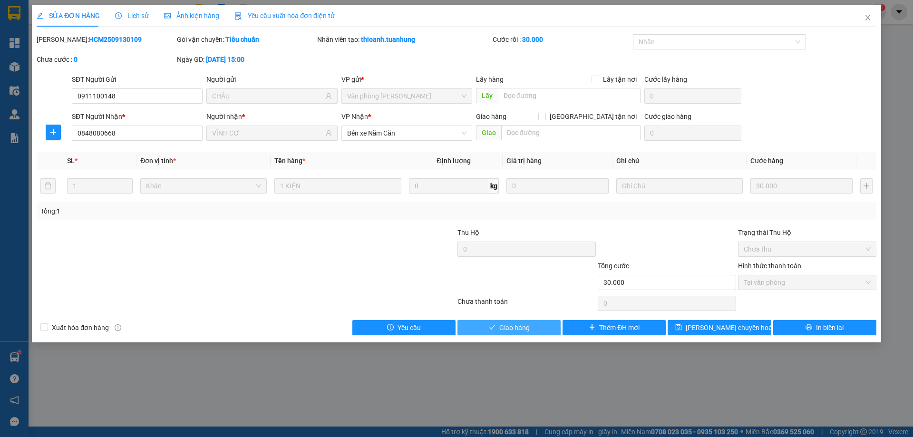
click at [533, 329] on button "Giao hàng" at bounding box center [508, 327] width 103 height 15
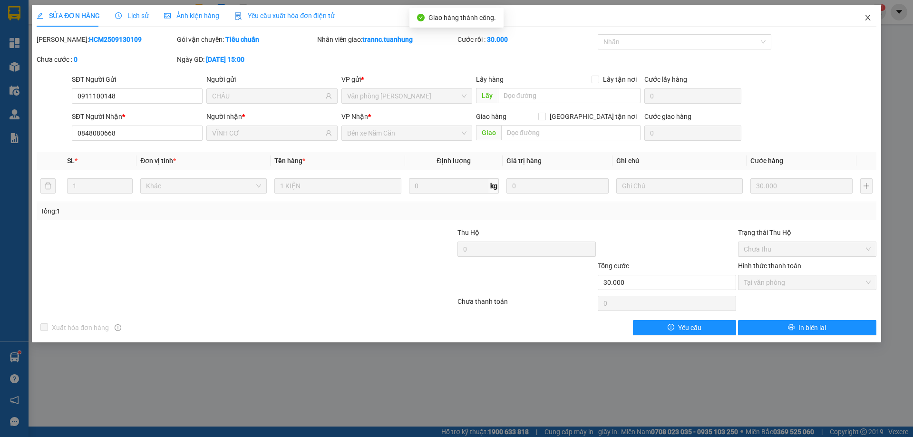
click at [869, 18] on icon "close" at bounding box center [868, 18] width 8 height 8
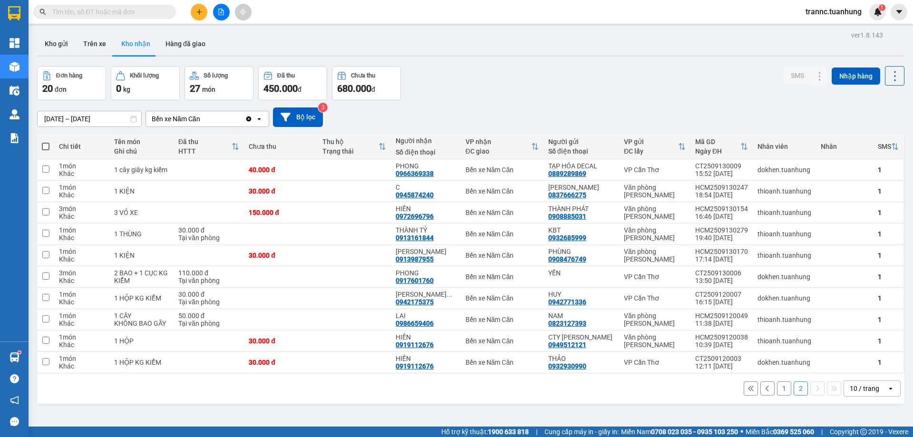
click at [153, 11] on input "text" at bounding box center [108, 12] width 112 height 10
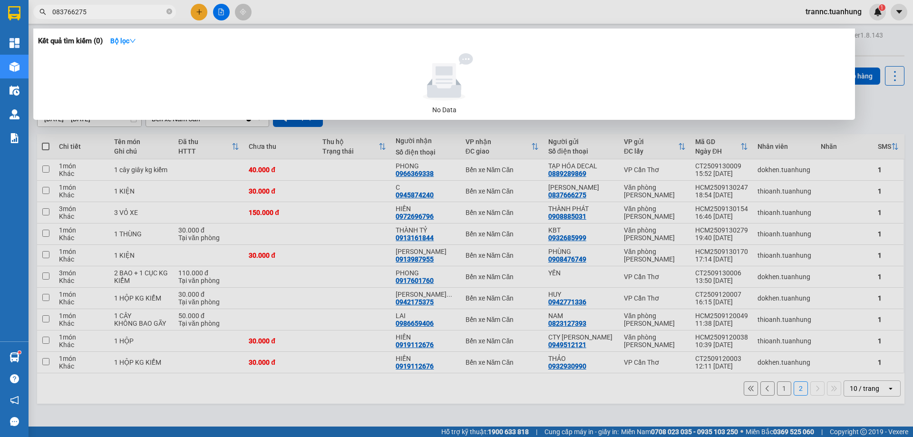
click at [75, 11] on input "083766275" at bounding box center [108, 12] width 112 height 10
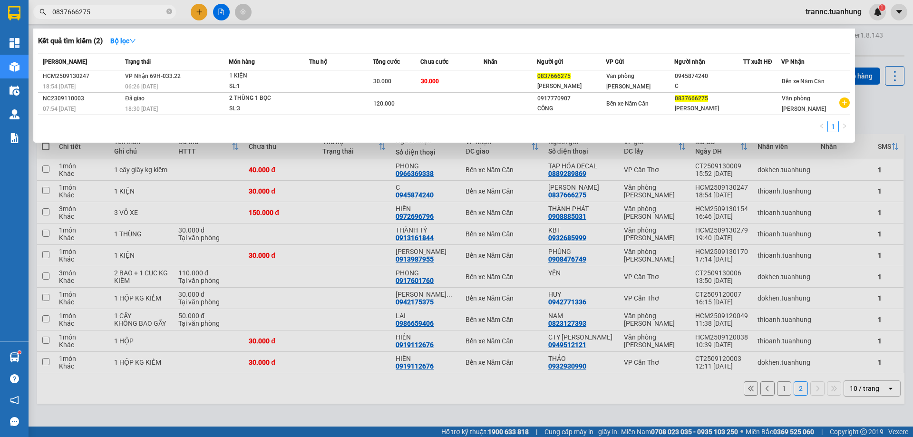
drag, startPoint x: 107, startPoint y: 12, endPoint x: 41, endPoint y: 19, distance: 66.5
click at [41, 19] on div "Kết quả tìm kiếm ( 2 ) Bộ lọc Mã ĐH Trạng thái Món hàng Thu hộ Tổng cước Chưa c…" at bounding box center [92, 12] width 185 height 17
type input "0837666275"
click at [198, 10] on div at bounding box center [456, 218] width 913 height 437
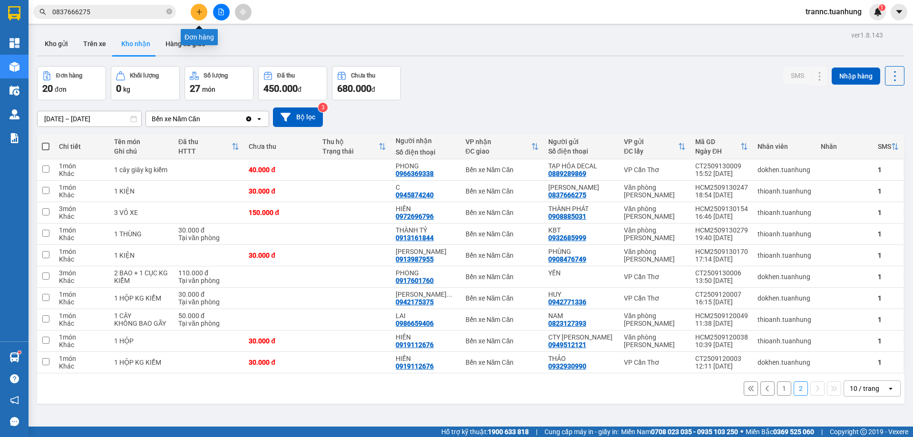
click at [197, 10] on icon "plus" at bounding box center [199, 12] width 7 height 7
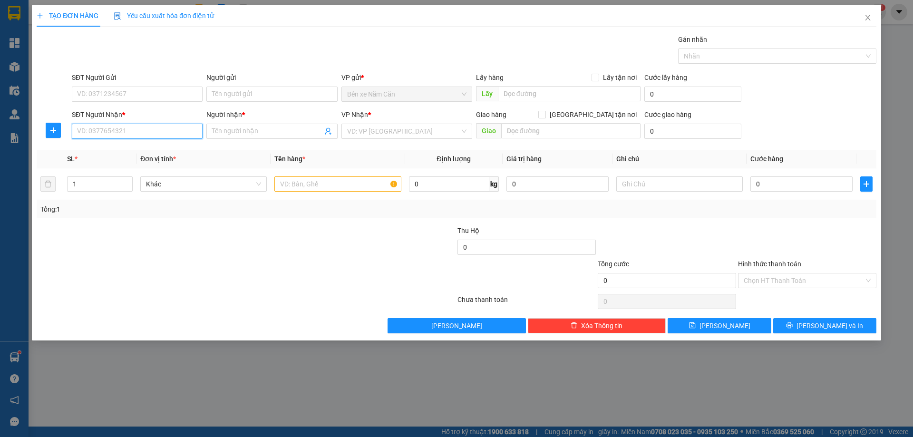
click at [148, 131] on input "SĐT Người Nhận *" at bounding box center [137, 131] width 131 height 15
paste input "0837666275"
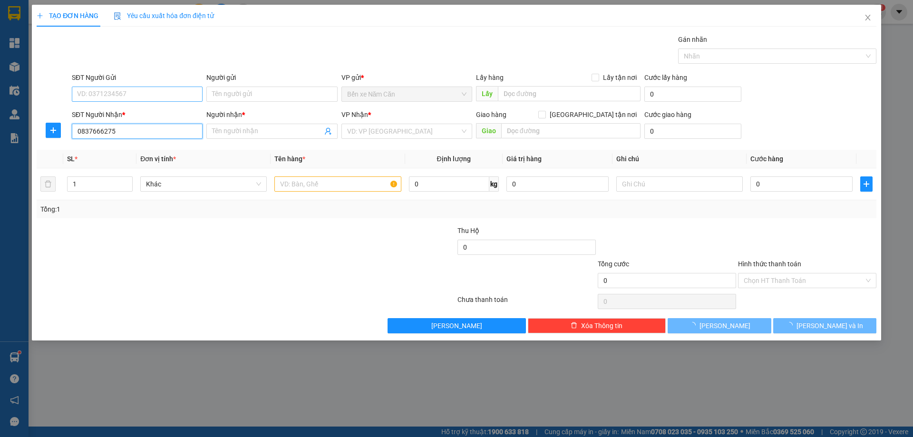
type input "0837666275"
click at [163, 93] on input "SĐT Người Gửi" at bounding box center [137, 94] width 131 height 15
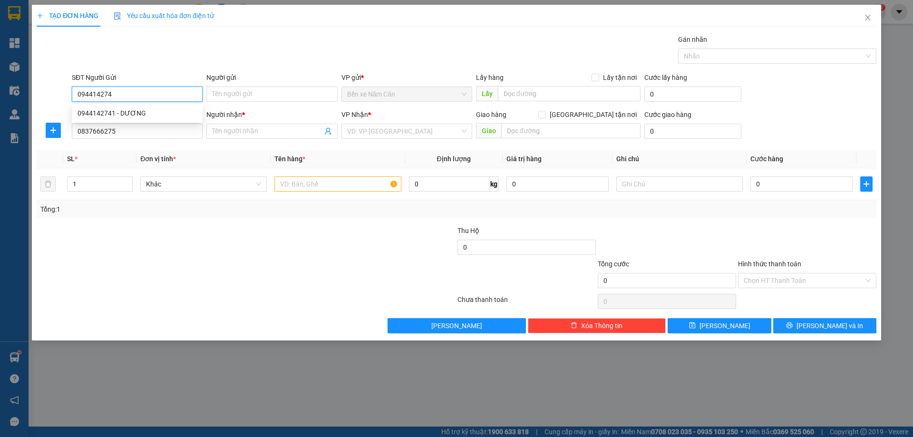
type input "0944142741"
click at [137, 111] on div "0944142741 - DƯƠNG" at bounding box center [137, 113] width 119 height 10
type input "DƯƠNG"
type input "0944142741"
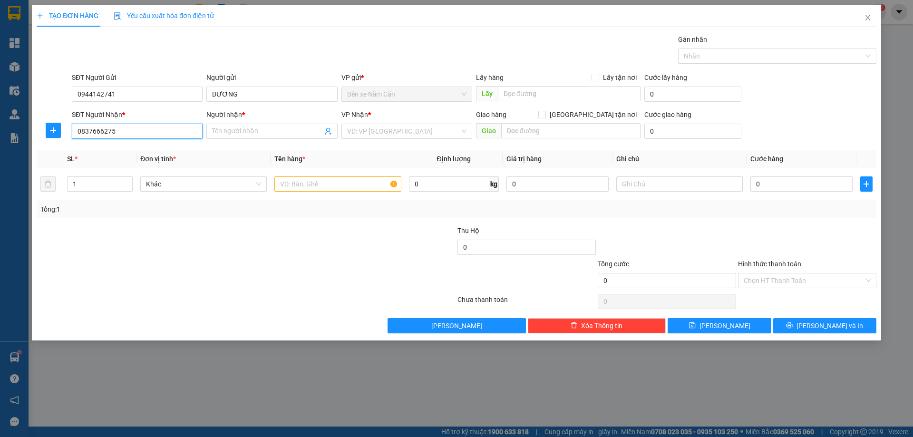
click at [125, 131] on input "0837666275" at bounding box center [137, 131] width 131 height 15
click at [146, 133] on input "0837666275" at bounding box center [137, 131] width 131 height 15
click at [222, 134] on input "Người nhận *" at bounding box center [267, 131] width 110 height 10
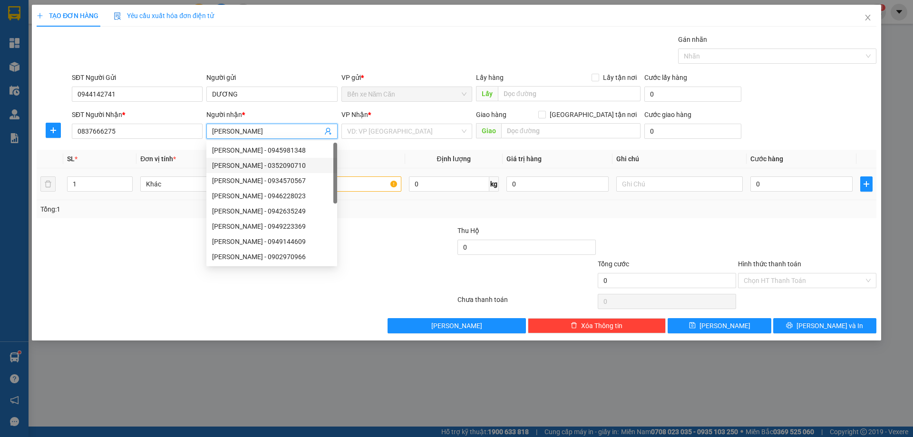
type input "[PERSON_NAME]"
click at [358, 181] on input "text" at bounding box center [337, 183] width 126 height 15
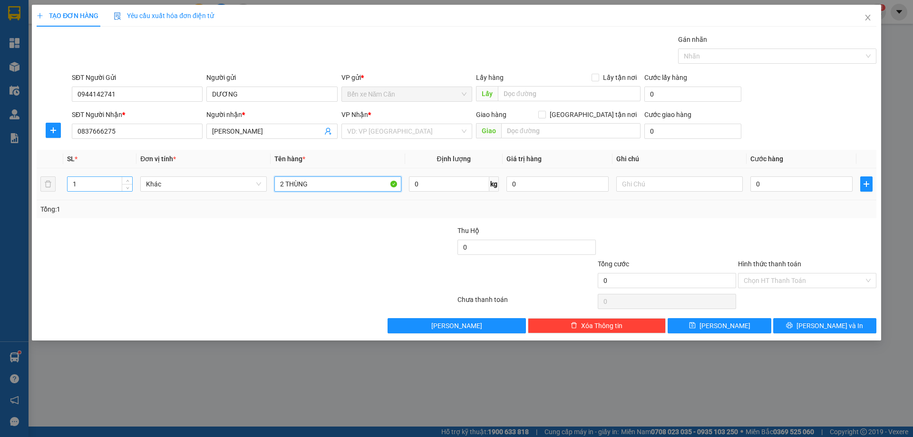
type input "2 THÙNG"
click at [93, 182] on input "1" at bounding box center [100, 184] width 65 height 14
type input "3"
click at [338, 187] on input "2 THÙNG" at bounding box center [337, 183] width 126 height 15
type input "2 THÙNG + 1 BỌC"
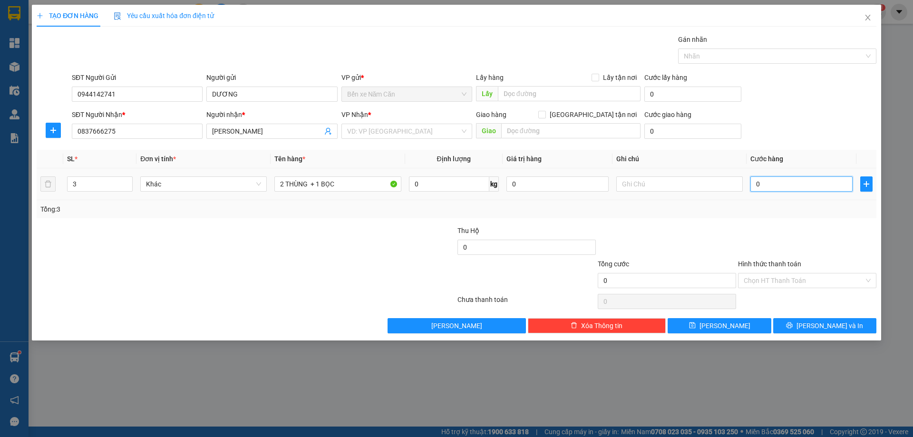
click at [762, 183] on input "0" at bounding box center [801, 183] width 102 height 15
type input "1"
type input "12"
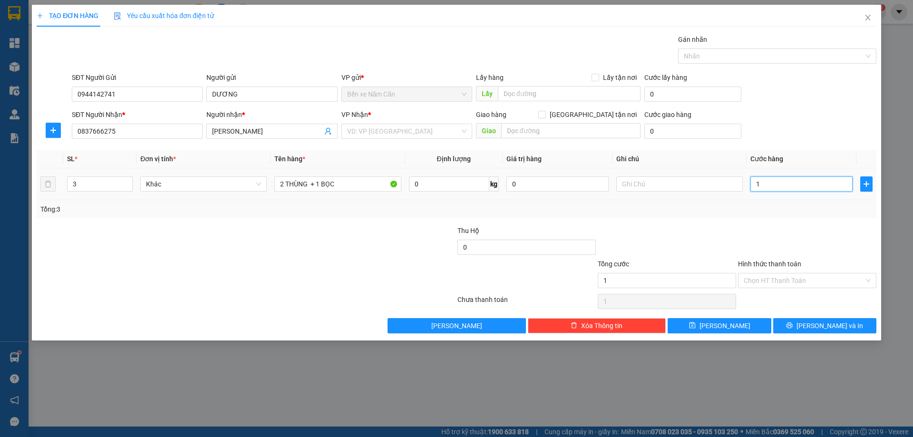
type input "12"
type input "120"
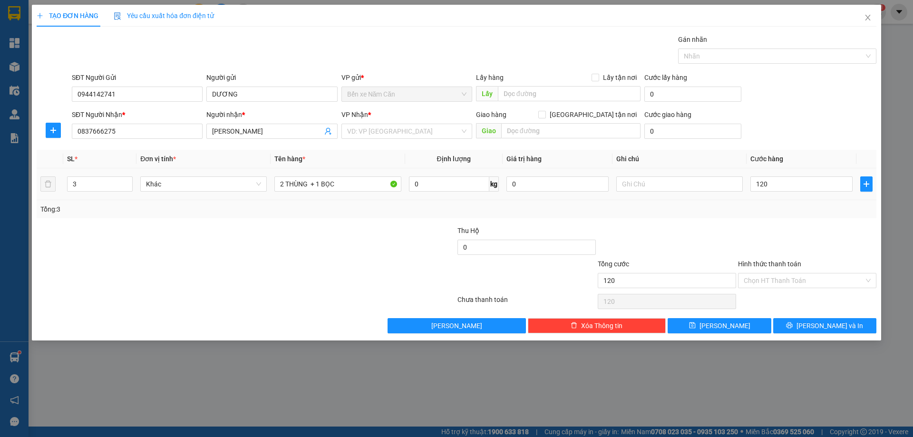
type input "120.000"
click at [758, 220] on div "Transit Pickup Surcharge Ids Transit Deliver Surcharge Ids Transit Deliver Surc…" at bounding box center [457, 183] width 840 height 299
click at [384, 129] on input "search" at bounding box center [403, 131] width 113 height 14
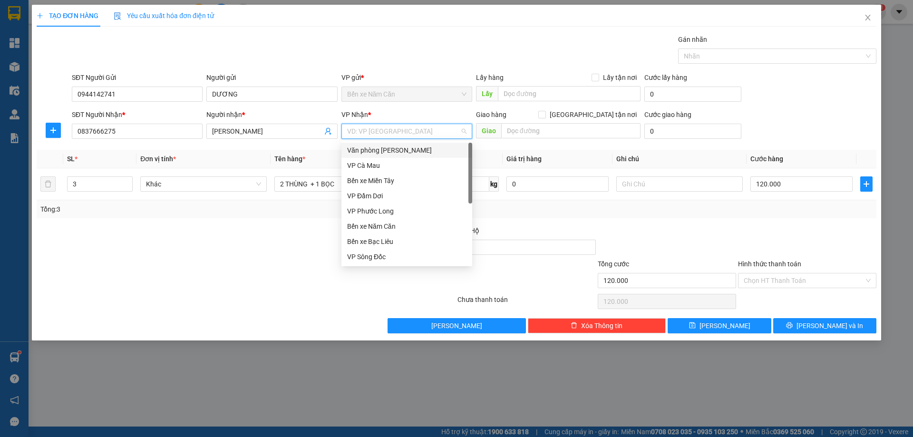
click at [400, 147] on div "Văn phòng [PERSON_NAME]" at bounding box center [406, 150] width 119 height 10
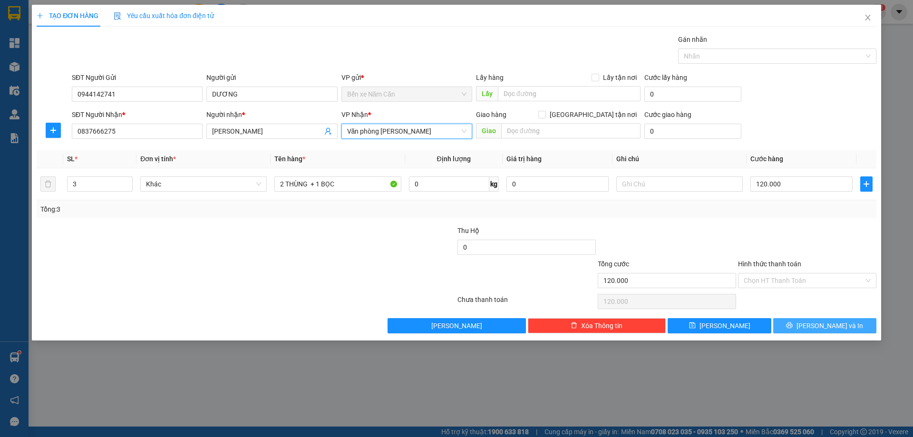
click at [829, 325] on span "[PERSON_NAME] và In" at bounding box center [830, 326] width 67 height 10
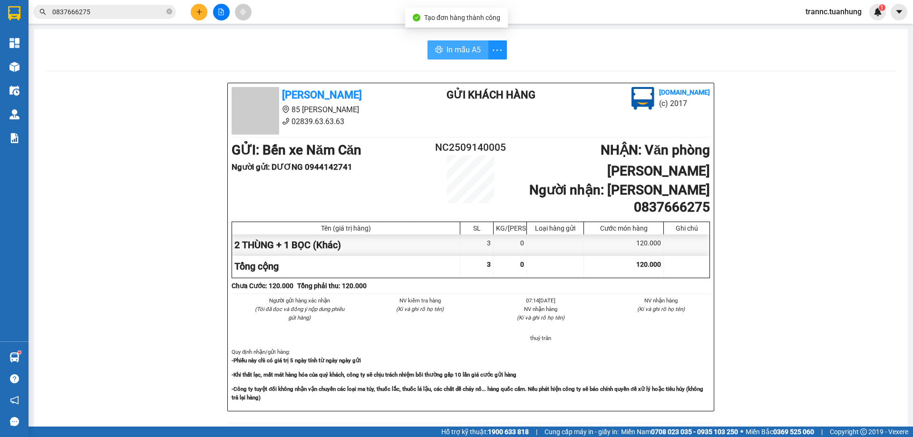
click at [466, 46] on span "In mẫu A5" at bounding box center [464, 50] width 34 height 12
click at [469, 47] on span "In mẫu A5" at bounding box center [464, 50] width 34 height 12
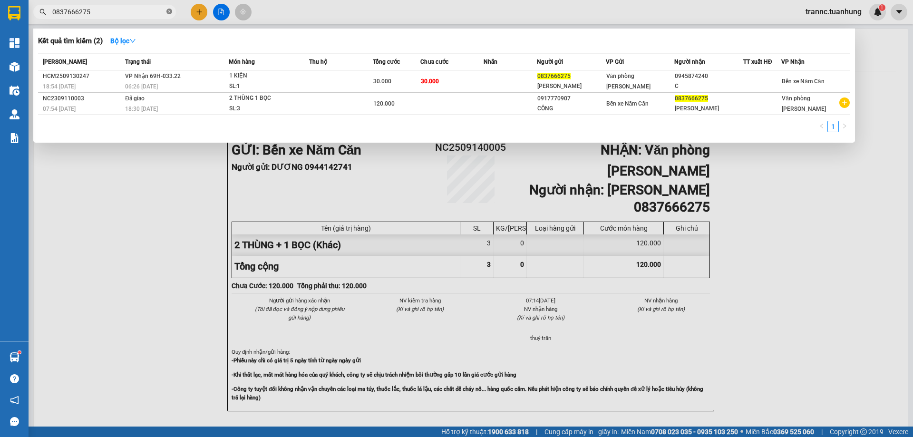
click at [171, 12] on icon "close-circle" at bounding box center [169, 12] width 6 height 6
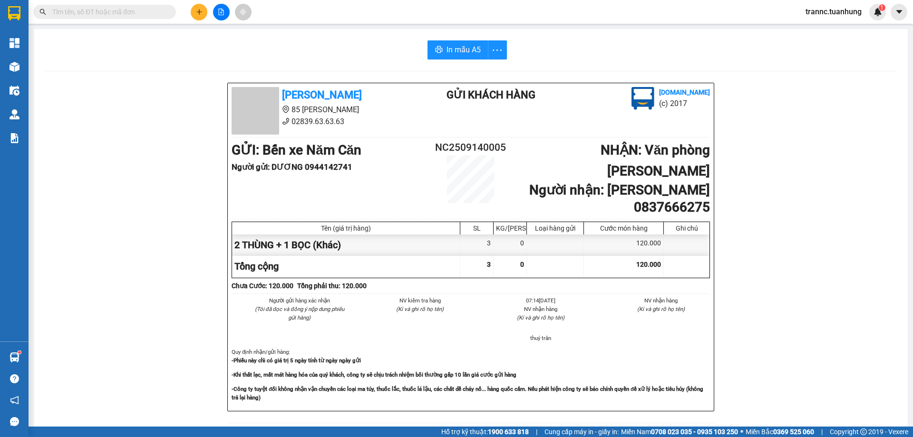
click at [114, 15] on input "text" at bounding box center [108, 12] width 112 height 10
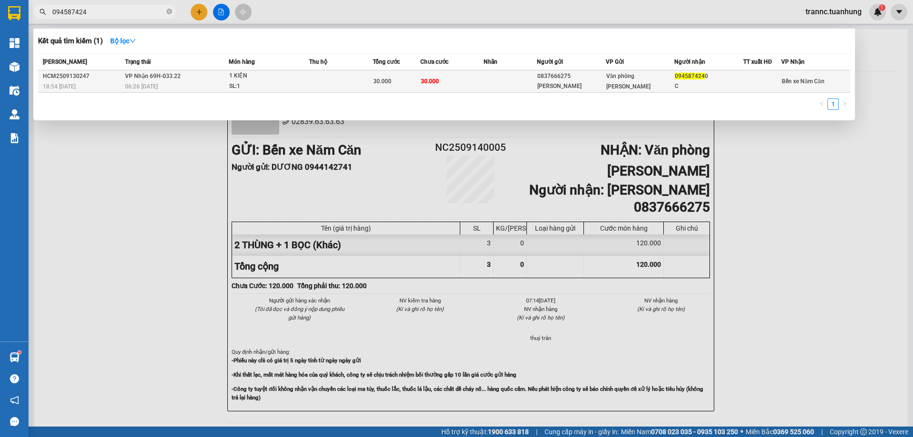
type input "094587424"
click at [421, 80] on span "30.000" at bounding box center [430, 81] width 18 height 7
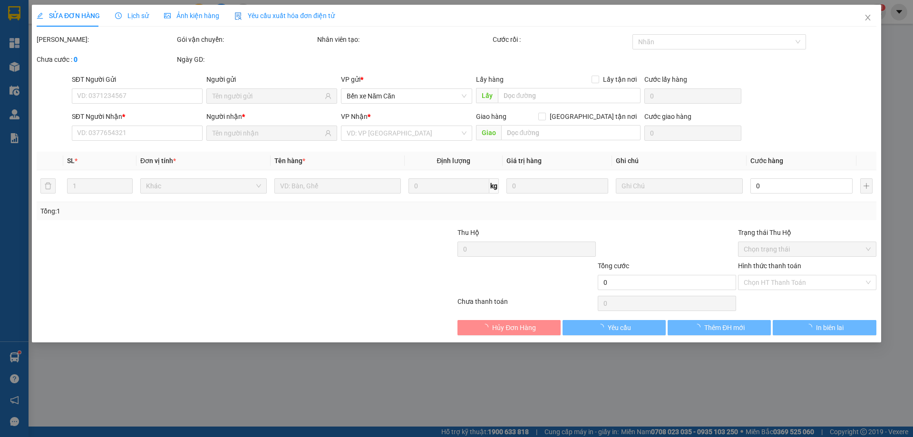
type input "0837666275"
type input "[PERSON_NAME]"
type input "0945874240"
type input "C"
type input "30.000"
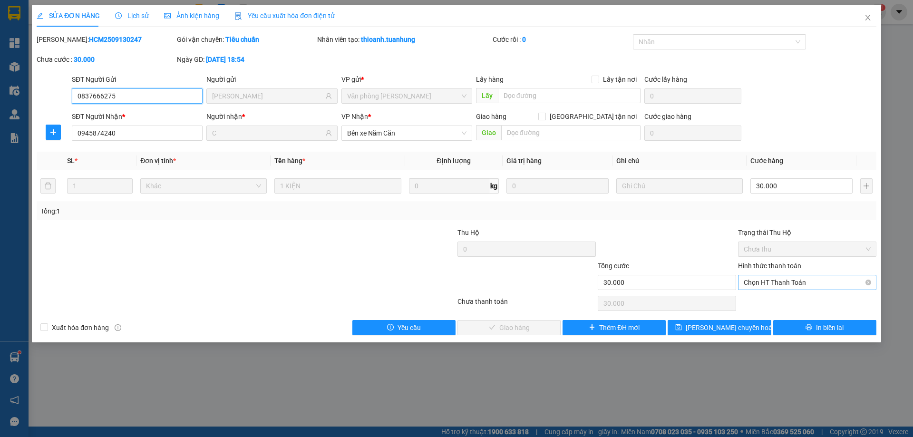
click at [747, 280] on span "Chọn HT Thanh Toán" at bounding box center [807, 282] width 127 height 14
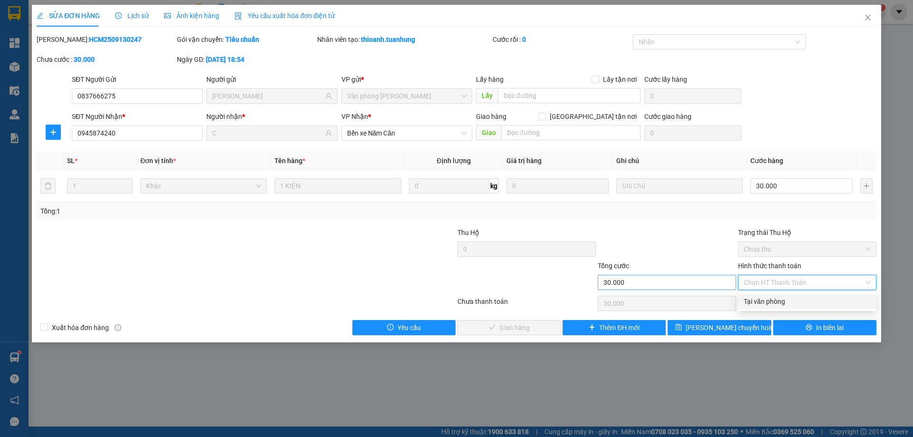
drag, startPoint x: 745, startPoint y: 301, endPoint x: 732, endPoint y: 279, distance: 25.6
click at [745, 301] on div "Tại văn phòng" at bounding box center [807, 301] width 127 height 10
type input "0"
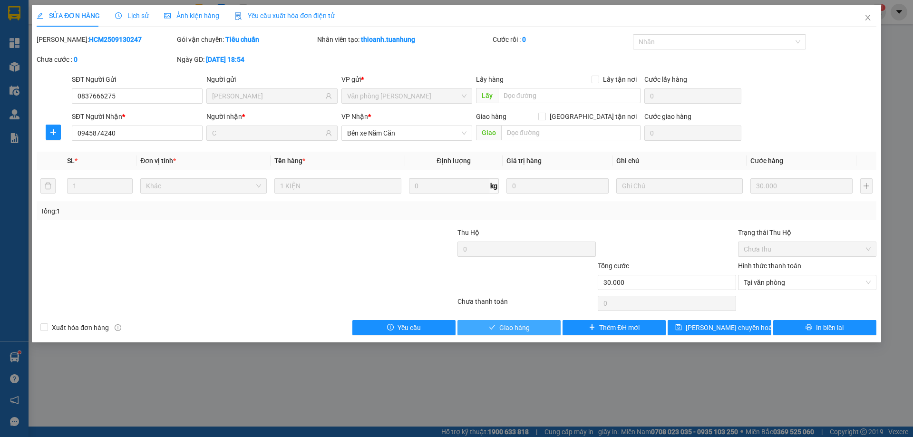
click at [482, 332] on button "Giao hàng" at bounding box center [508, 327] width 103 height 15
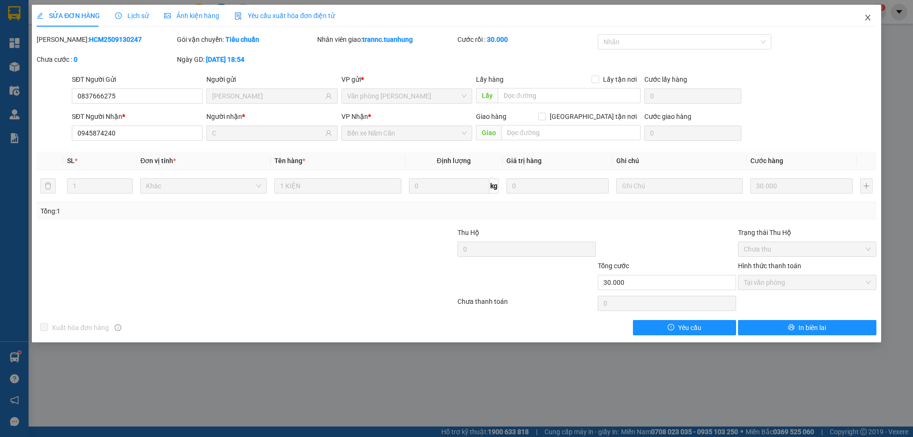
click at [867, 20] on icon "close" at bounding box center [868, 18] width 8 height 8
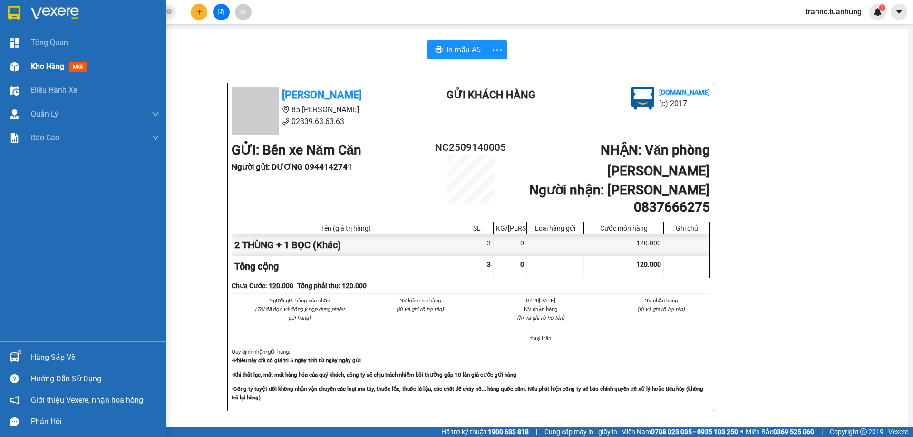
click at [83, 68] on span "mới" at bounding box center [78, 67] width 18 height 10
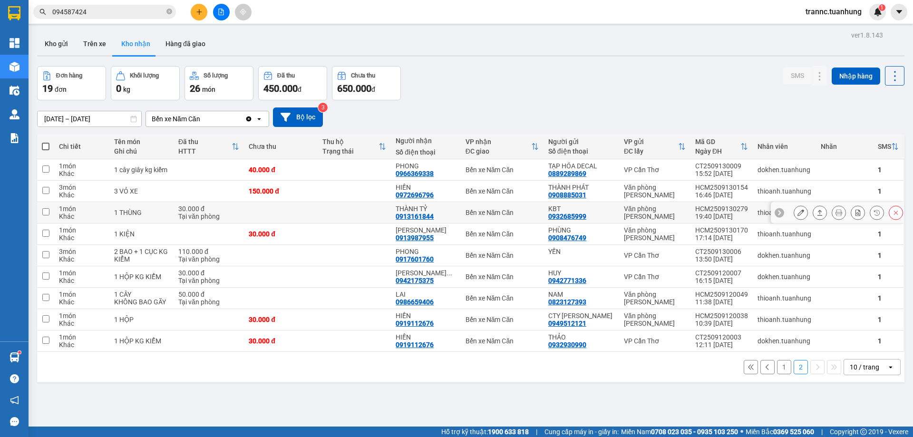
click at [370, 213] on td at bounding box center [355, 212] width 74 height 21
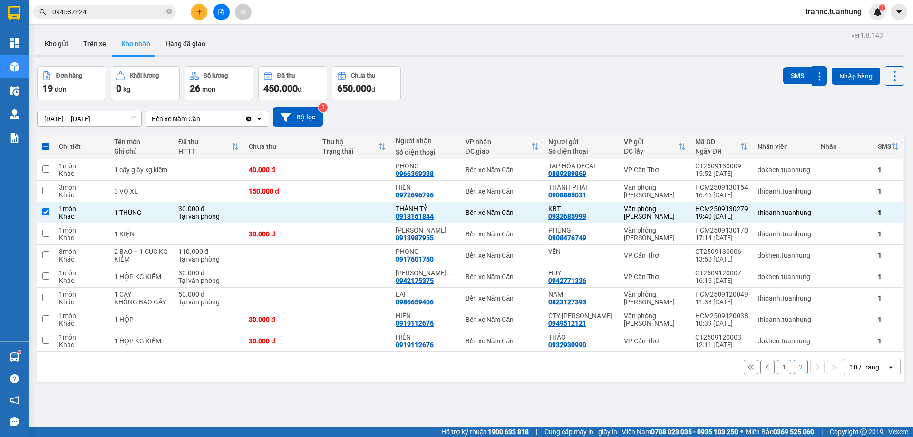
click at [779, 369] on button "1" at bounding box center [784, 367] width 14 height 14
checkbox input "false"
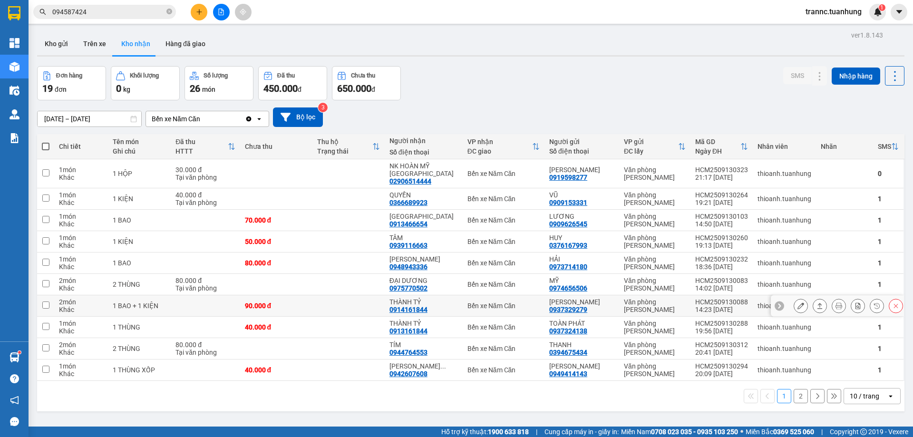
click at [303, 302] on div "90.000 đ" at bounding box center [276, 306] width 63 height 8
checkbox input "true"
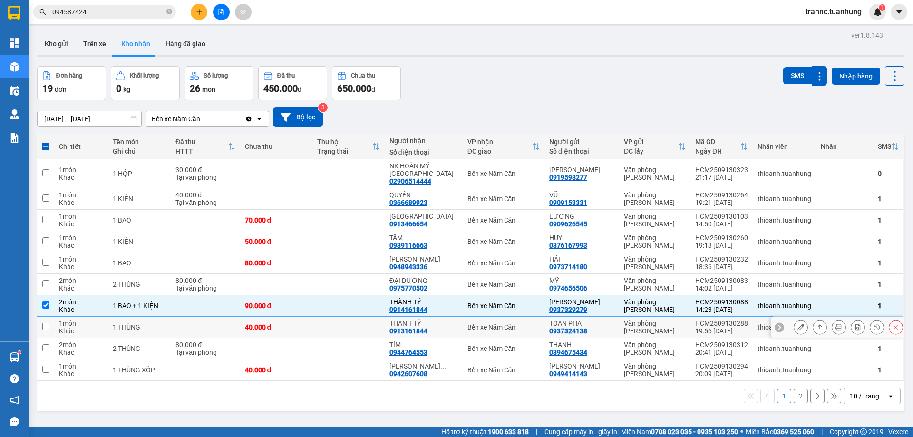
click at [308, 317] on td "40.000 đ" at bounding box center [276, 327] width 72 height 21
checkbox input "true"
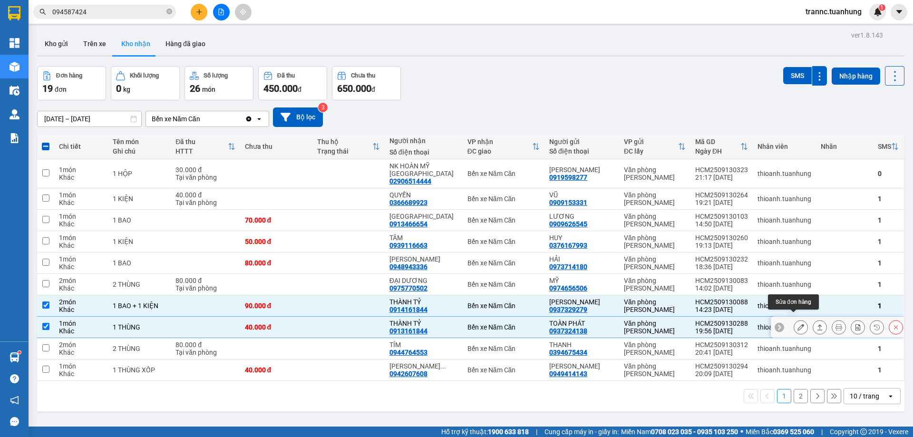
click at [797, 324] on icon at bounding box center [800, 327] width 7 height 7
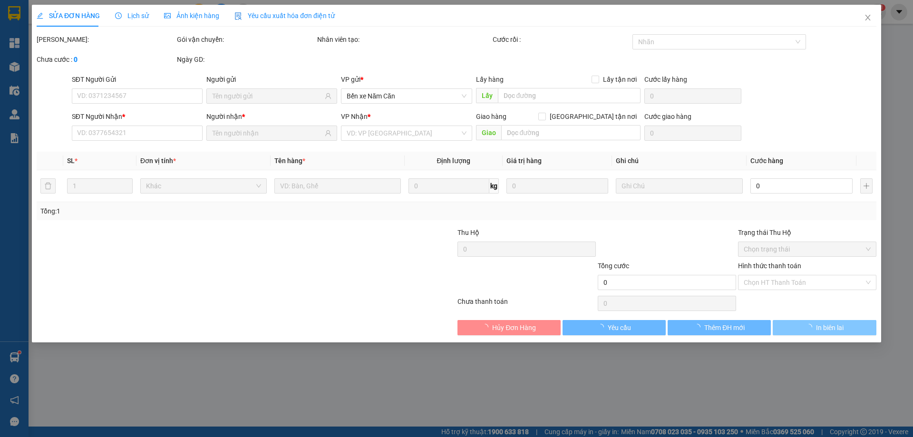
type input "0937324138"
type input "TOÀN PHÁT"
type input "0913161844"
type input "THÀNH TỶ"
type input "40.000"
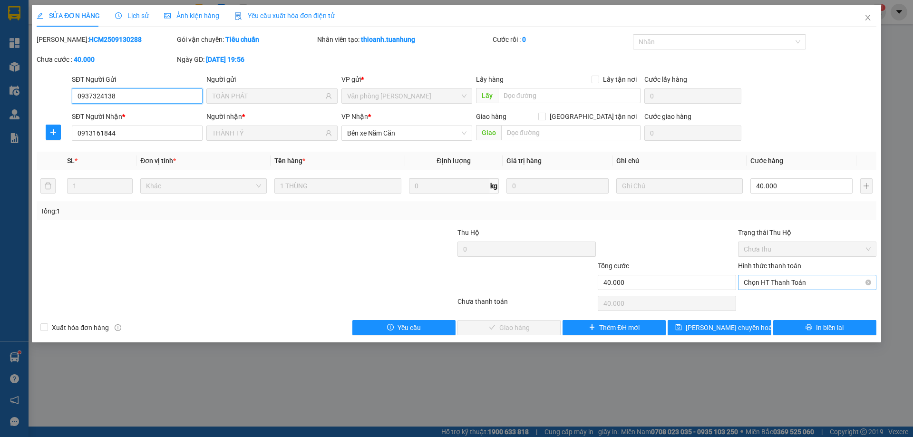
drag, startPoint x: 772, startPoint y: 282, endPoint x: 774, endPoint y: 290, distance: 8.4
click at [773, 282] on span "Chọn HT Thanh Toán" at bounding box center [807, 282] width 127 height 14
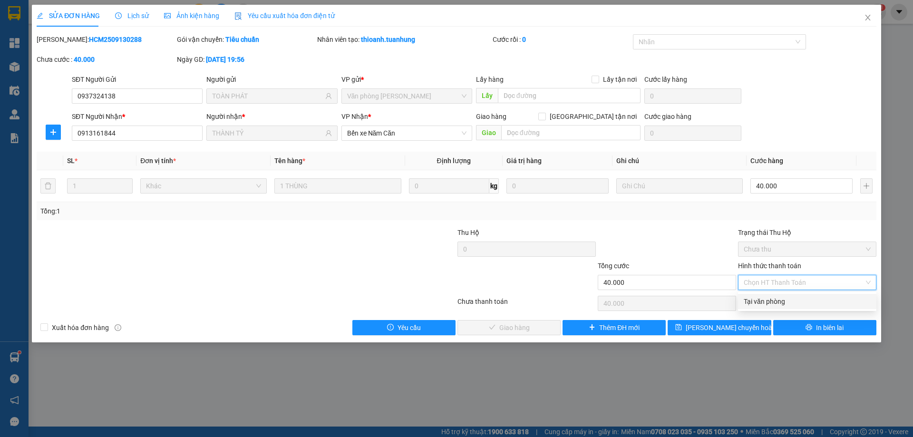
click at [773, 296] on div "Tại văn phòng" at bounding box center [807, 301] width 127 height 10
type input "0"
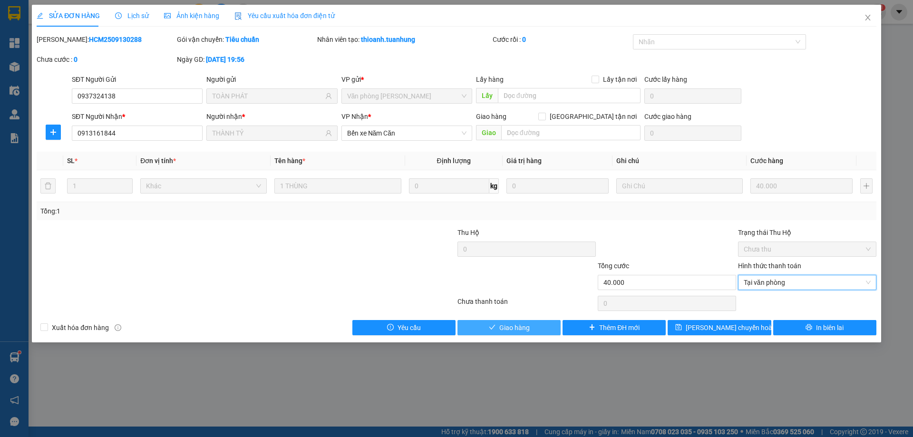
click at [533, 325] on button "Giao hàng" at bounding box center [508, 327] width 103 height 15
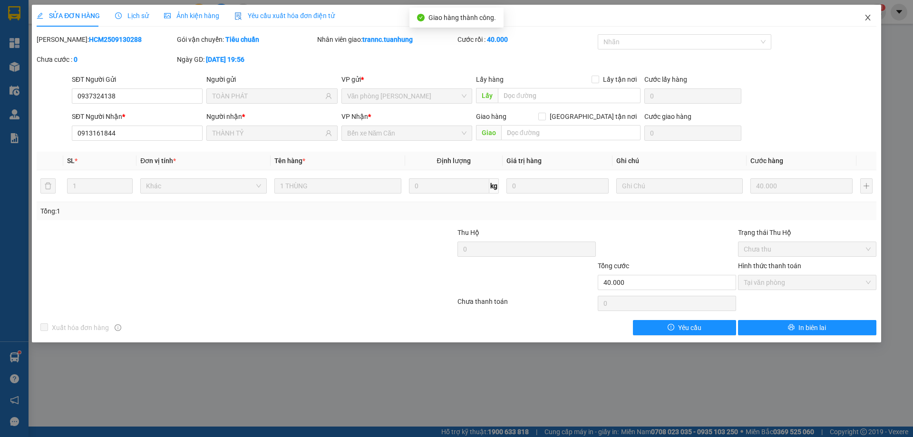
click at [870, 18] on icon "close" at bounding box center [868, 18] width 8 height 8
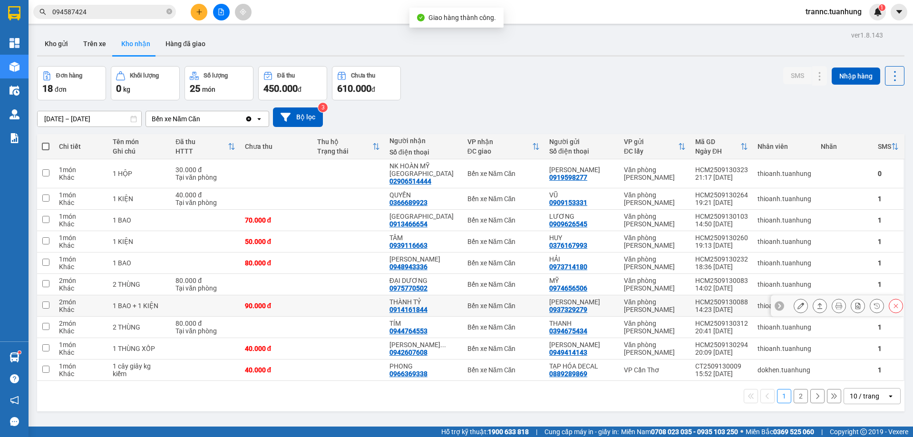
click at [293, 302] on div "90.000 đ" at bounding box center [276, 306] width 63 height 8
checkbox input "true"
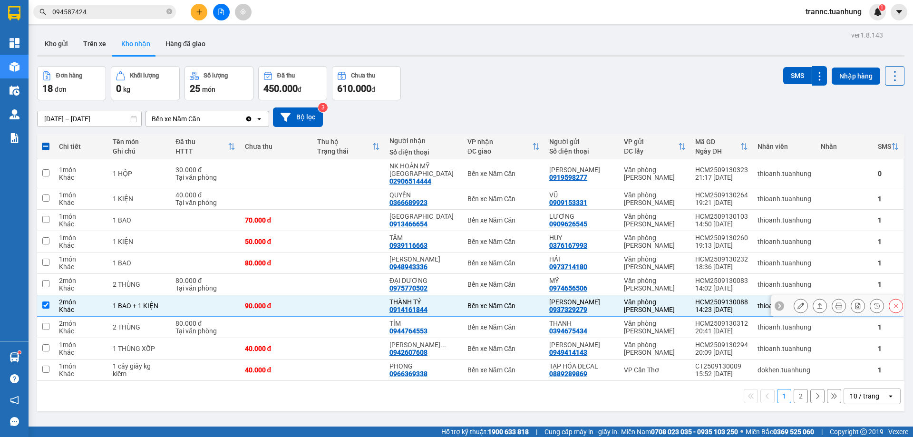
click at [797, 302] on icon at bounding box center [800, 305] width 7 height 7
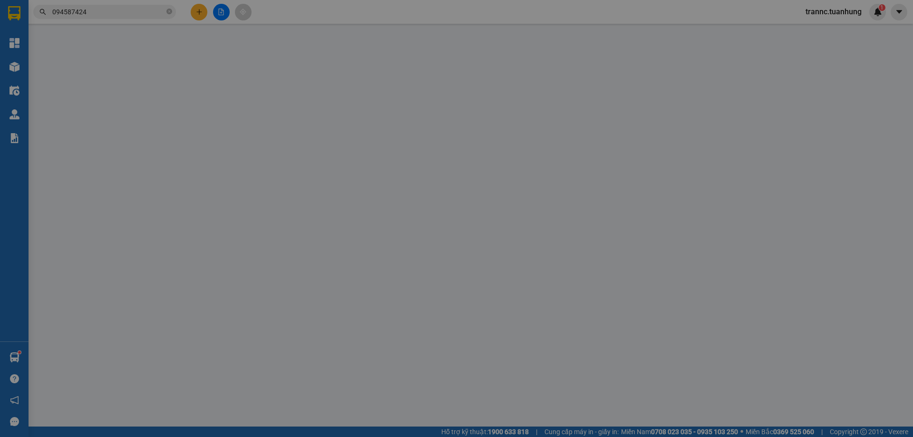
type input "0937329279"
type input "[PERSON_NAME]"
type input "0914161844"
type input "THÀNH TỶ"
type input "90.000"
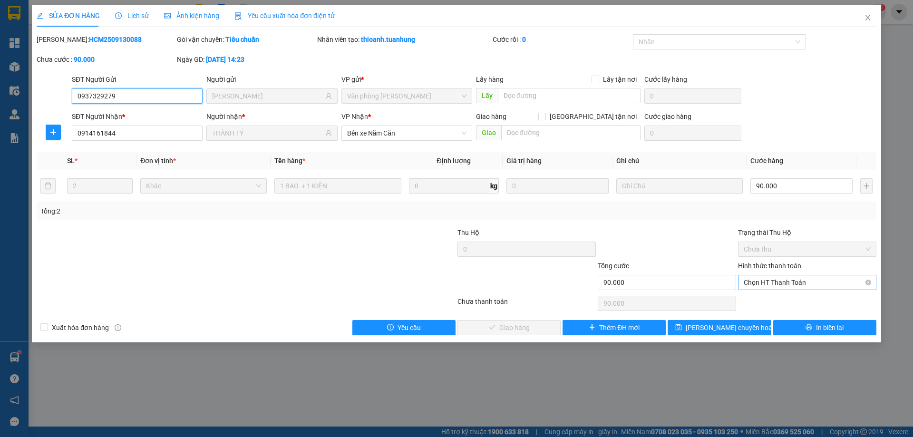
click at [777, 282] on span "Chọn HT Thanh Toán" at bounding box center [807, 282] width 127 height 14
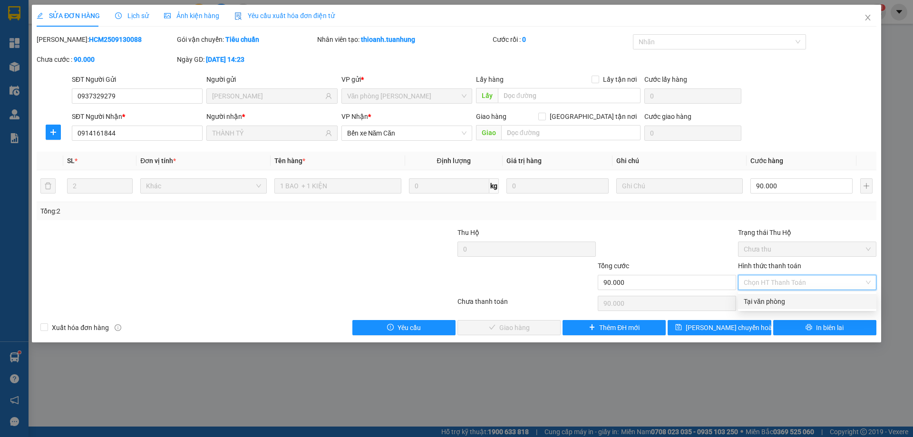
click at [770, 297] on div "Tại văn phòng" at bounding box center [807, 301] width 127 height 10
type input "0"
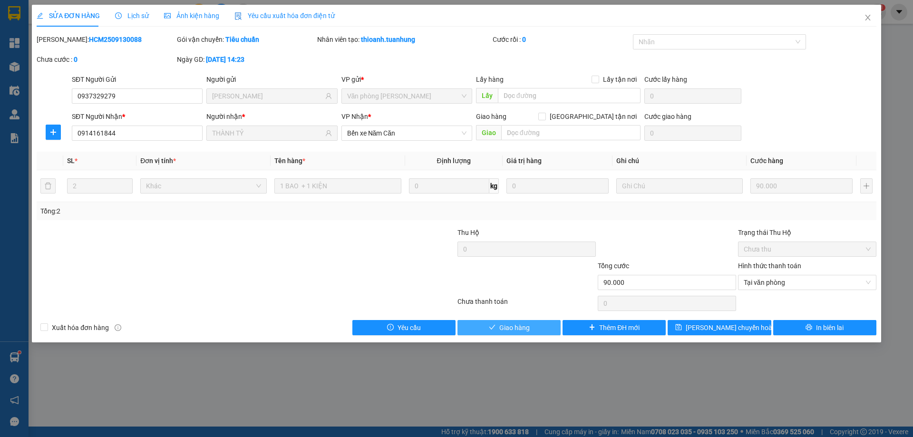
click at [530, 330] on button "Giao hàng" at bounding box center [508, 327] width 103 height 15
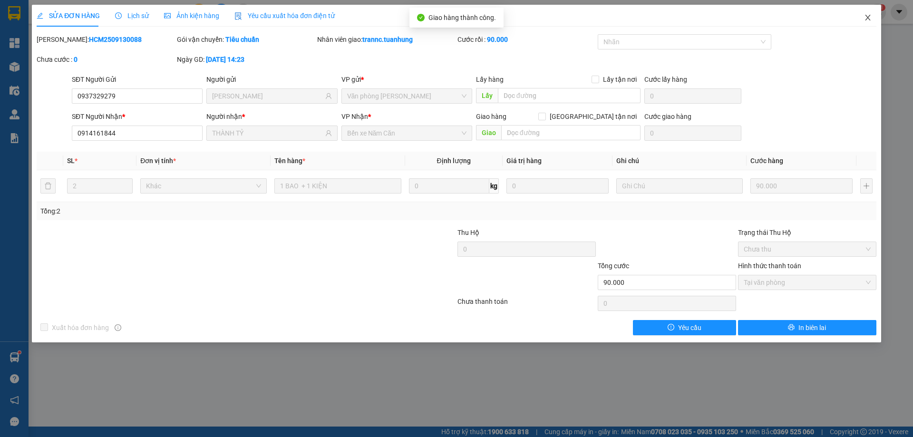
click at [872, 14] on span "Close" at bounding box center [868, 18] width 27 height 27
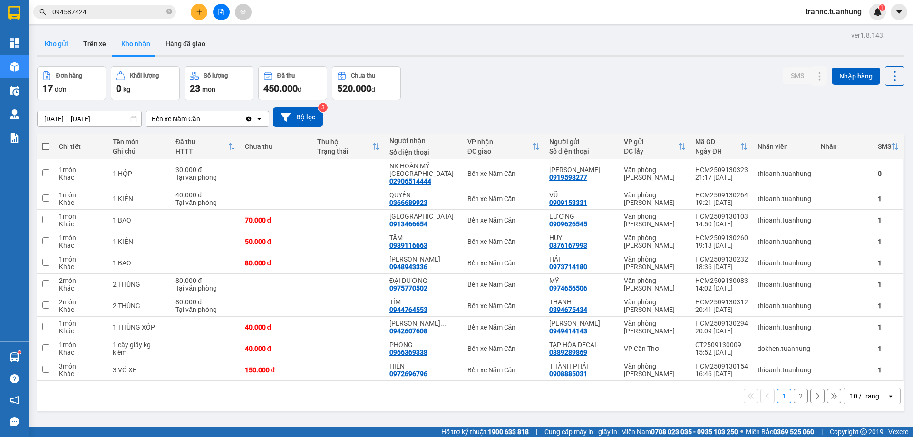
click at [64, 47] on button "Kho gửi" at bounding box center [56, 43] width 39 height 23
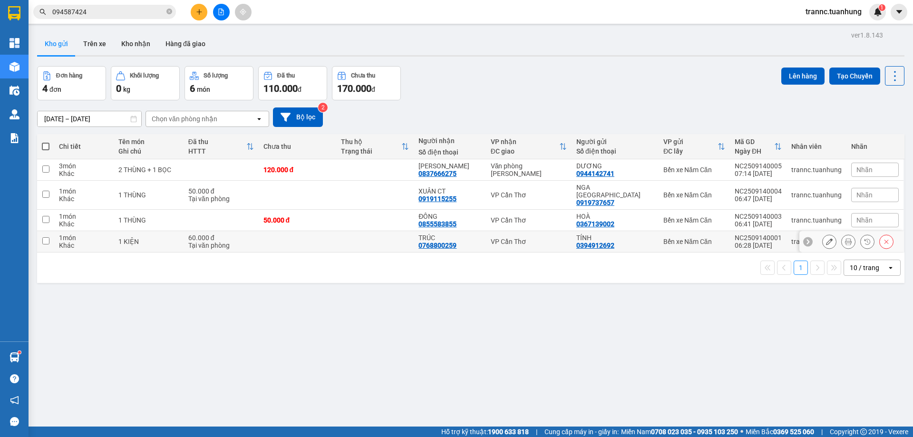
click at [399, 232] on td at bounding box center [375, 241] width 78 height 21
checkbox input "true"
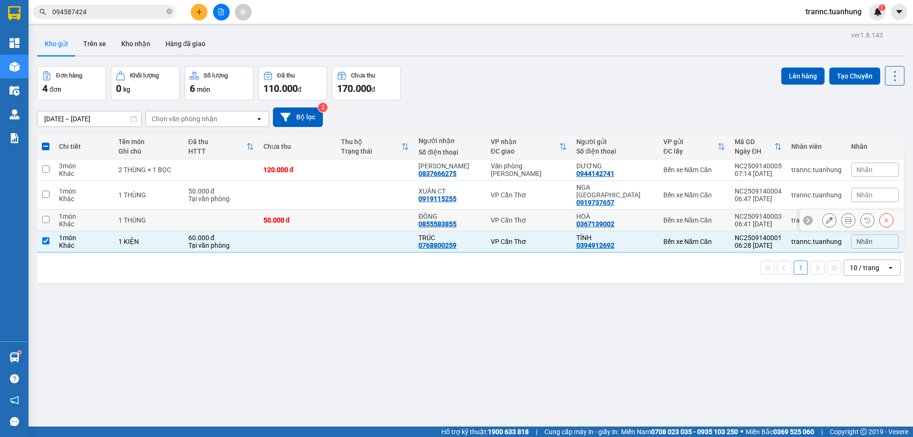
click at [330, 216] on div "50.000 đ" at bounding box center [297, 220] width 68 height 8
checkbox input "true"
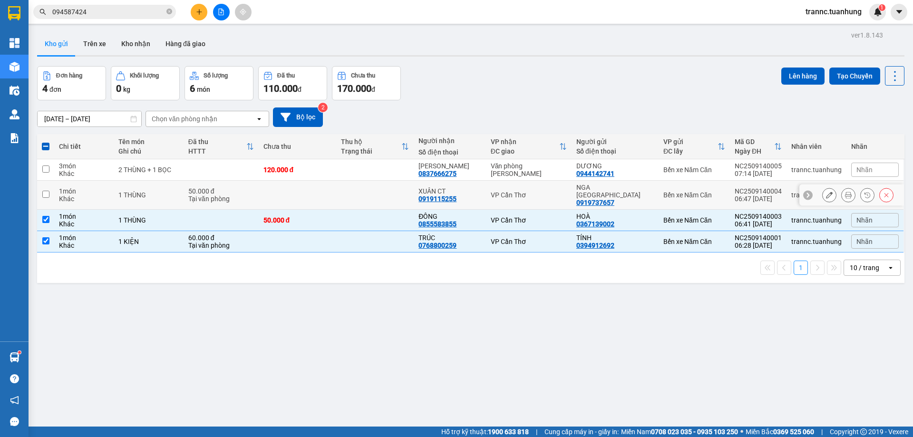
click at [233, 182] on td "50.000 đ Tại văn phòng" at bounding box center [221, 195] width 75 height 29
checkbox input "true"
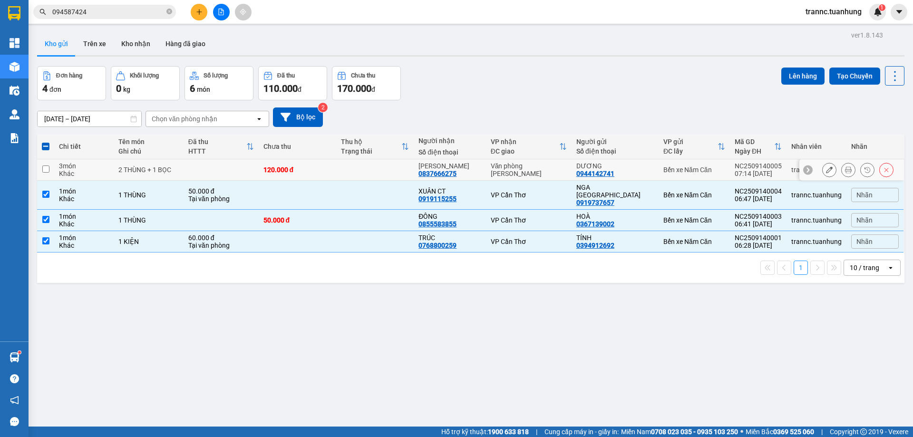
click at [217, 165] on td at bounding box center [221, 169] width 75 height 21
checkbox input "true"
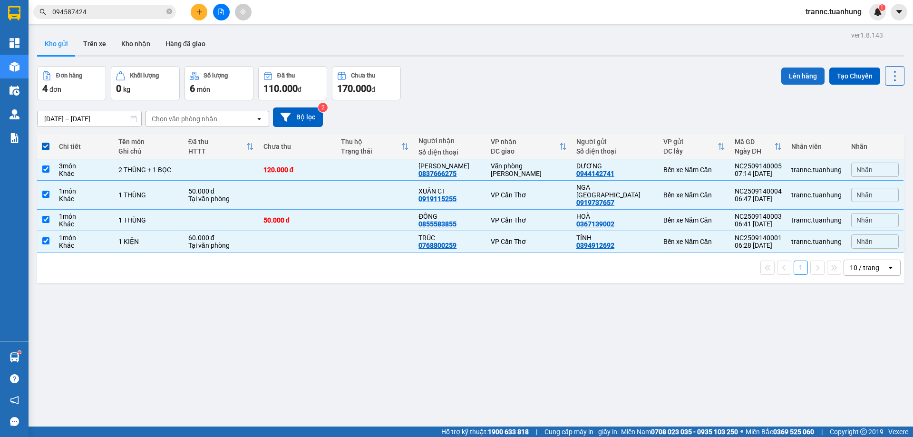
click at [791, 76] on button "Lên hàng" at bounding box center [802, 76] width 43 height 17
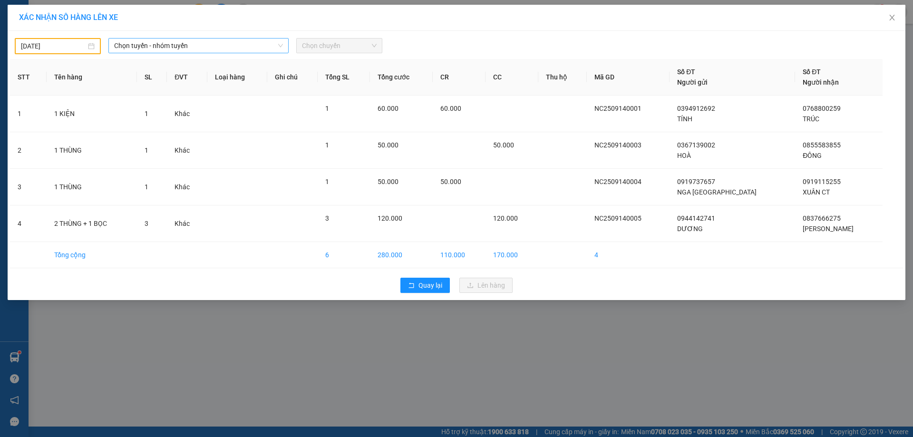
click at [188, 43] on span "Chọn tuyến - nhóm tuyến" at bounding box center [198, 46] width 169 height 14
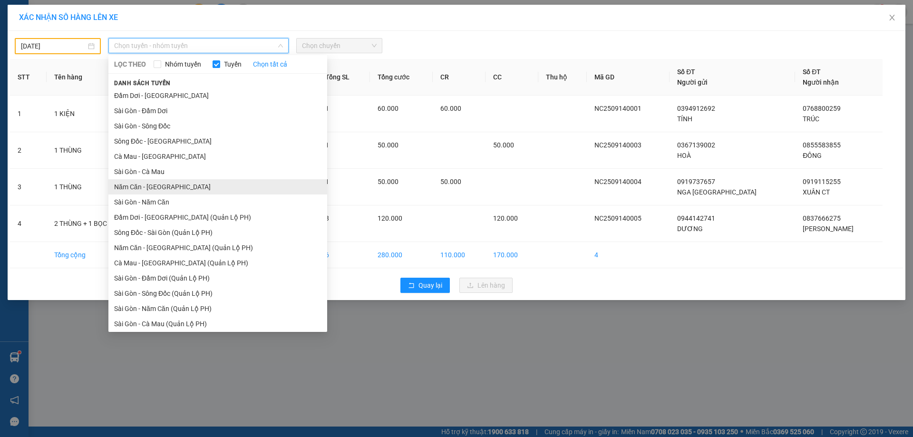
click at [156, 188] on li "Năm Căn - [GEOGRAPHIC_DATA]" at bounding box center [217, 186] width 219 height 15
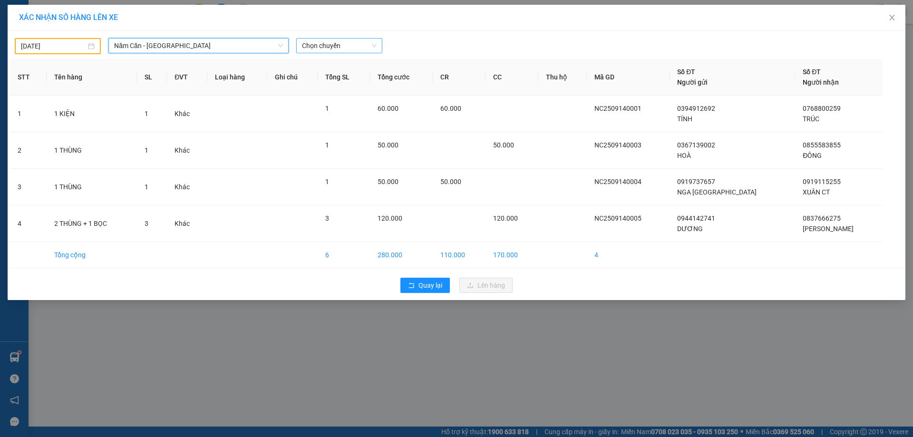
click at [305, 46] on span "Chọn chuyến" at bounding box center [339, 46] width 75 height 14
click at [88, 48] on div "[DATE]" at bounding box center [58, 46] width 74 height 10
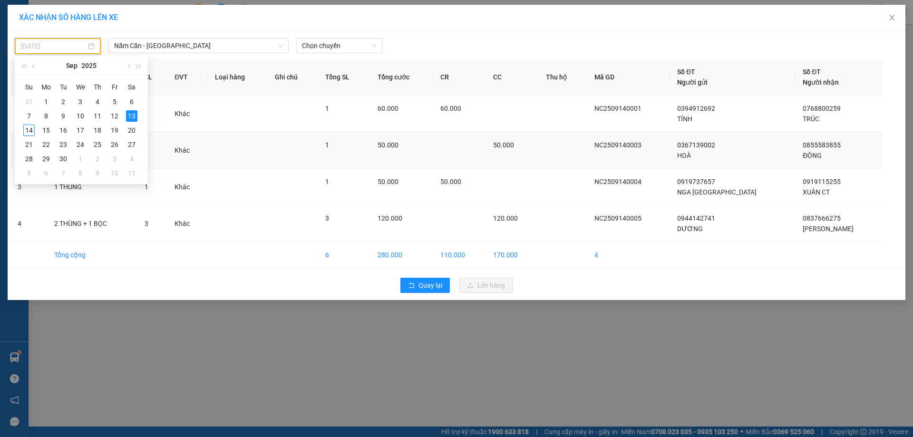
click at [28, 132] on div "14" at bounding box center [28, 130] width 11 height 11
type input "[DATE]"
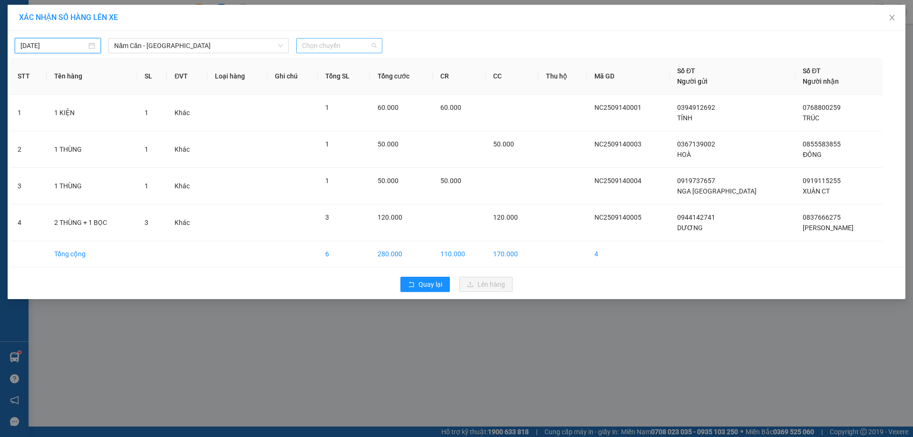
click at [333, 39] on span "Chọn chuyến" at bounding box center [339, 46] width 75 height 14
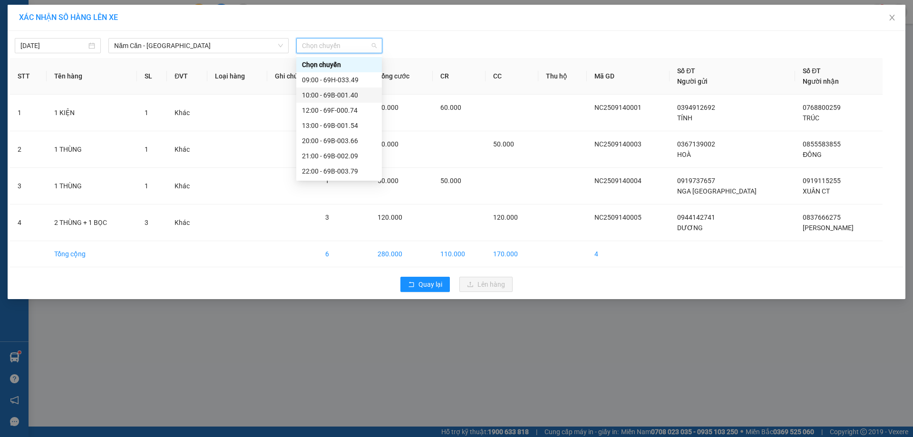
click at [355, 92] on div "10:00 - 69B-001.40" at bounding box center [339, 95] width 74 height 10
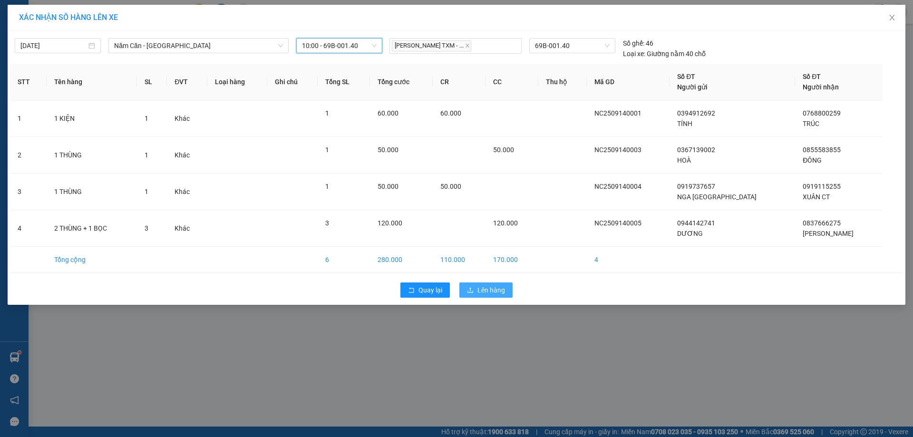
click at [480, 291] on span "Lên hàng" at bounding box center [491, 290] width 28 height 10
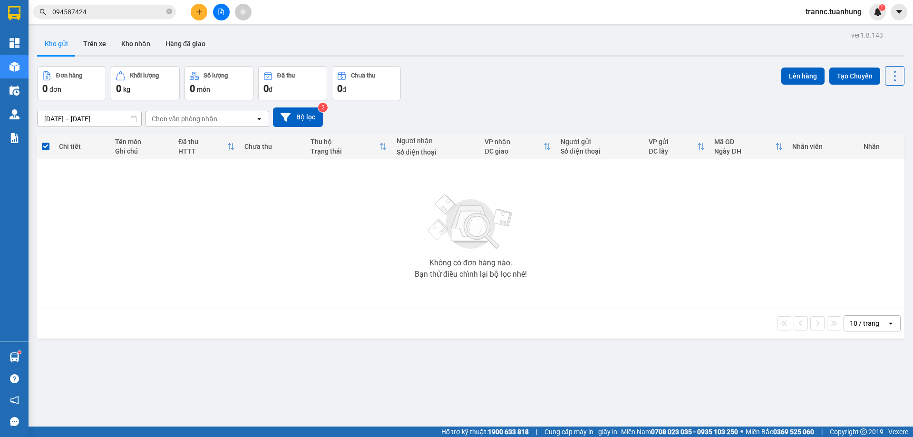
click at [126, 16] on input "094587424" at bounding box center [108, 12] width 112 height 10
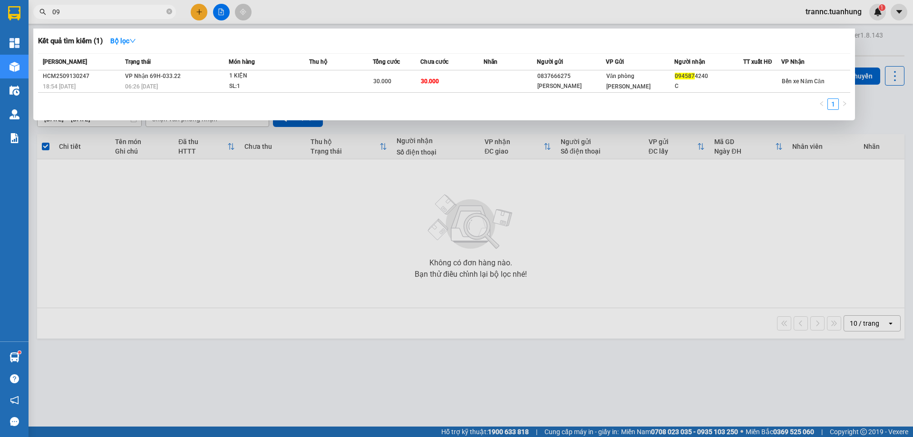
type input "0"
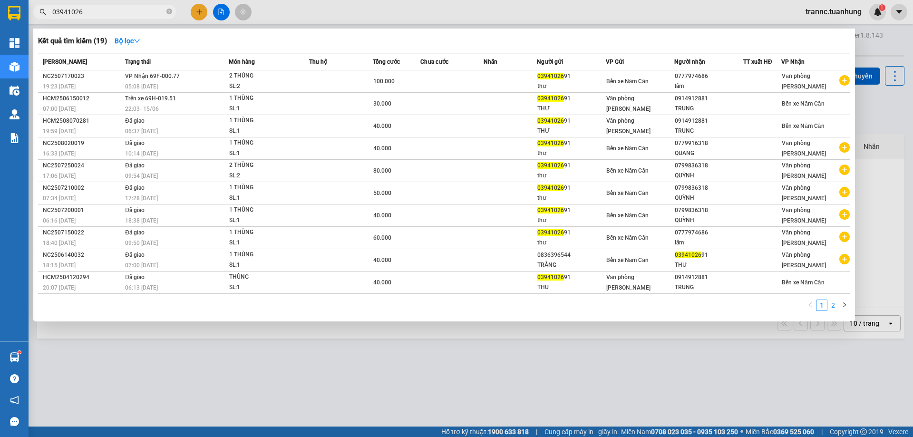
type input "03941026"
click at [832, 307] on link "2" at bounding box center [833, 305] width 10 height 10
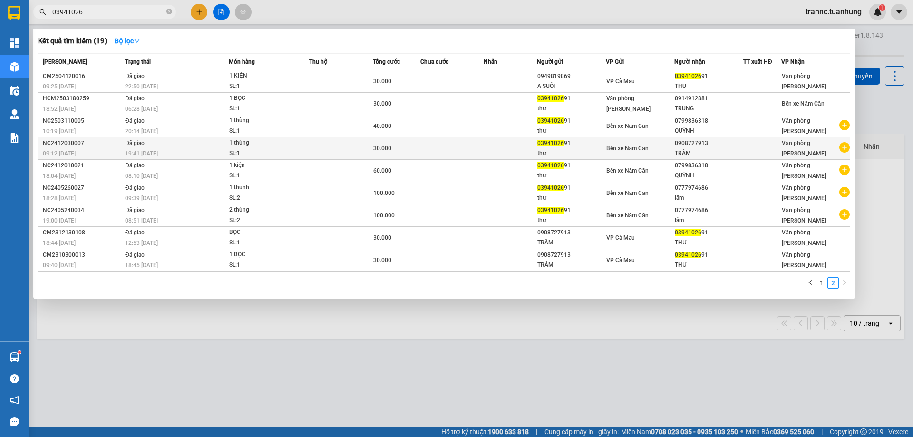
click at [845, 149] on icon "plus-circle" at bounding box center [844, 147] width 10 height 10
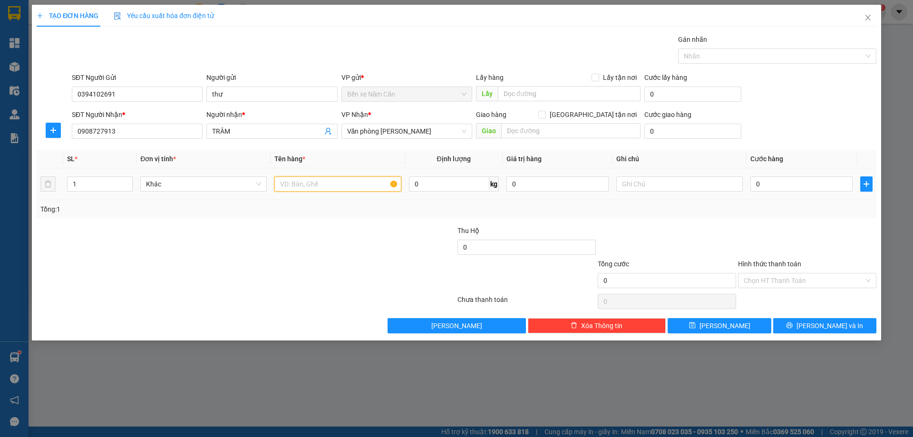
click at [336, 185] on input "text" at bounding box center [337, 183] width 126 height 15
type input "1 THÙNG"
click at [780, 182] on input "0" at bounding box center [801, 183] width 102 height 15
type input "4"
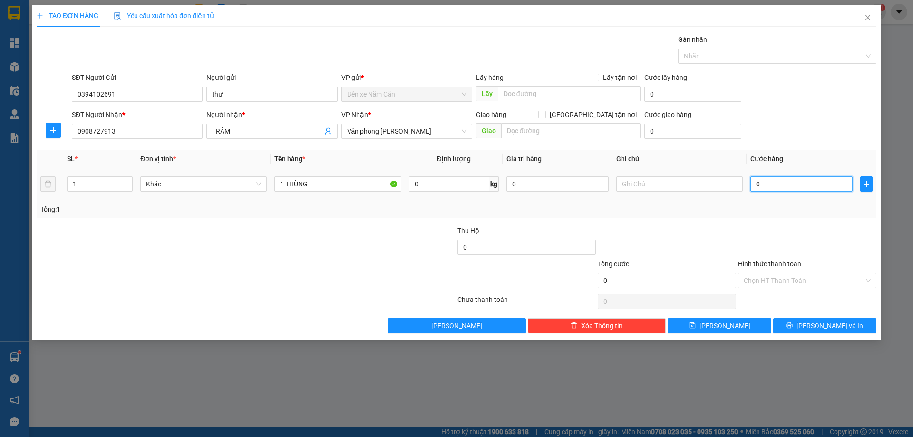
type input "4"
type input "40"
type input "40.000"
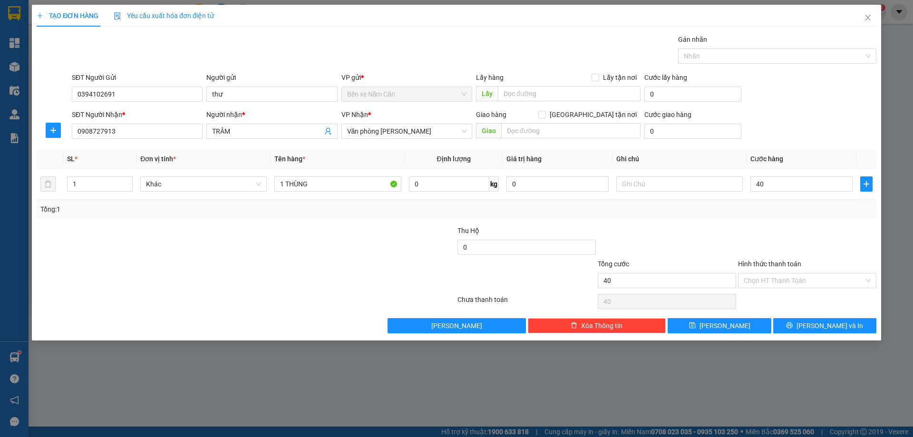
type input "40.000"
drag, startPoint x: 764, startPoint y: 209, endPoint x: 756, endPoint y: 214, distance: 8.7
click at [764, 210] on div "Tổng: 1" at bounding box center [456, 209] width 832 height 10
click at [829, 329] on span "[PERSON_NAME] và In" at bounding box center [830, 326] width 67 height 10
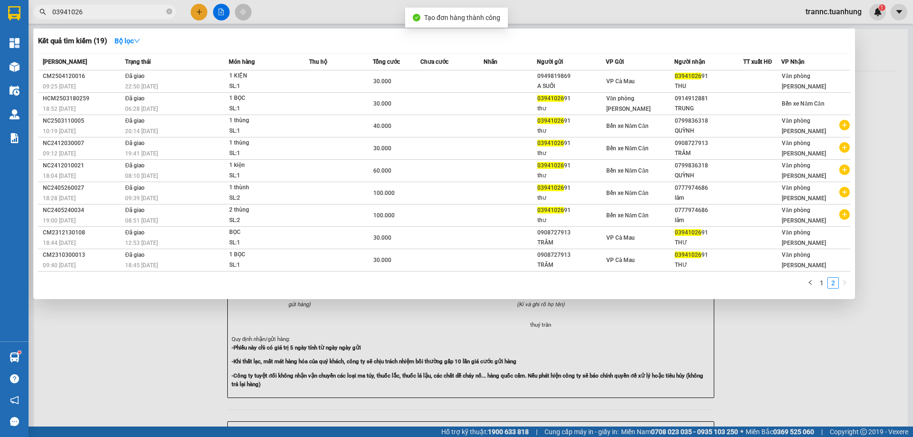
click at [800, 360] on div at bounding box center [456, 218] width 913 height 437
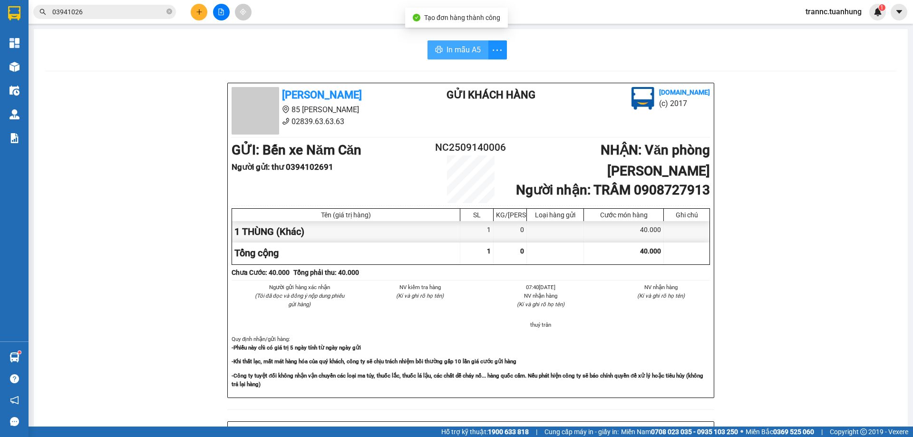
click at [458, 50] on span "In mẫu A5" at bounding box center [464, 50] width 34 height 12
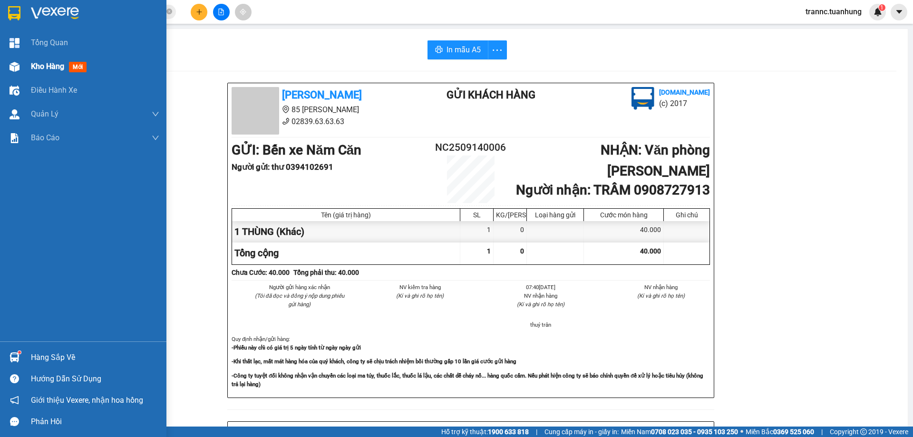
click at [81, 67] on span "mới" at bounding box center [78, 67] width 18 height 10
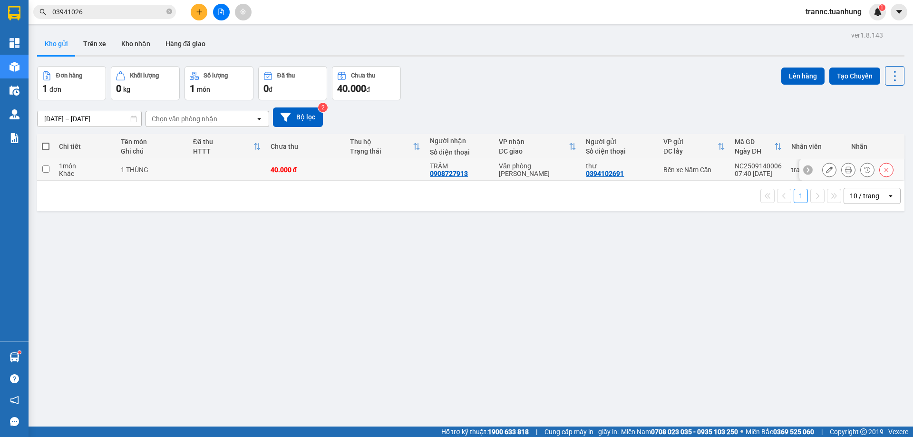
click at [359, 164] on td at bounding box center [385, 169] width 80 height 21
checkbox input "true"
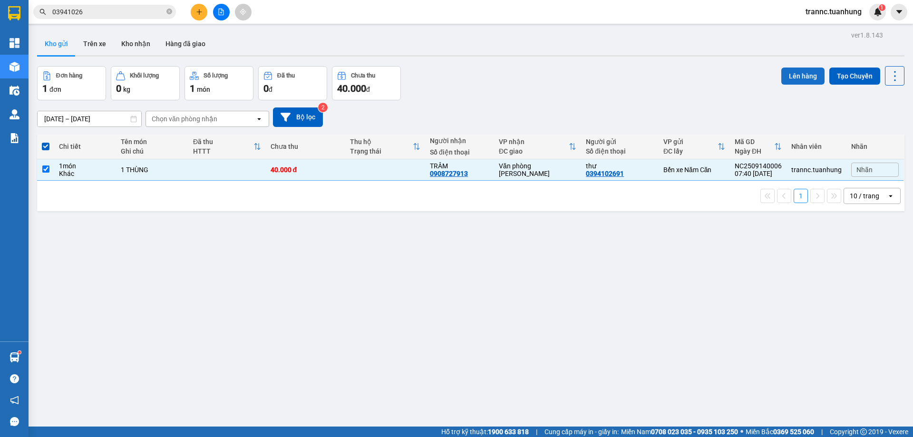
click at [803, 75] on button "Lên hàng" at bounding box center [802, 76] width 43 height 17
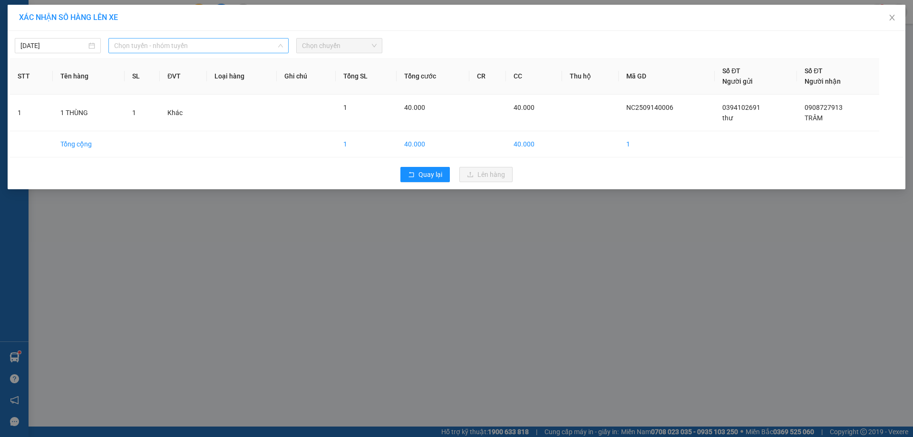
click at [223, 47] on span "Chọn tuyến - nhóm tuyến" at bounding box center [198, 46] width 169 height 14
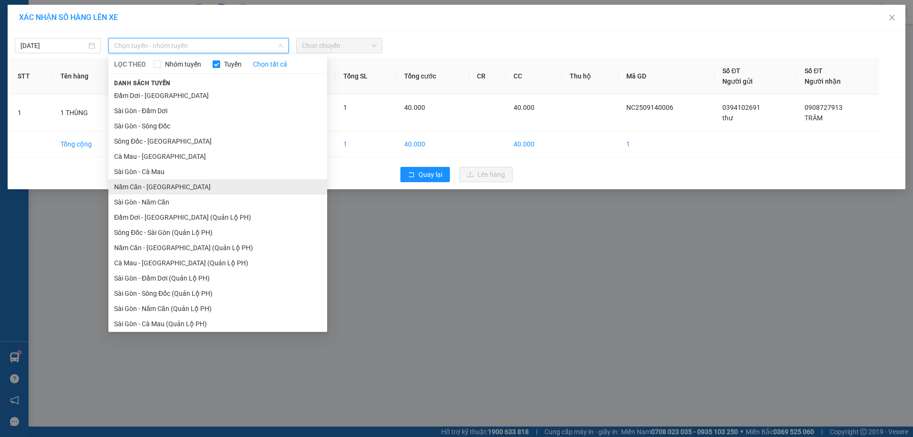
click at [150, 190] on li "Năm Căn - [GEOGRAPHIC_DATA]" at bounding box center [217, 186] width 219 height 15
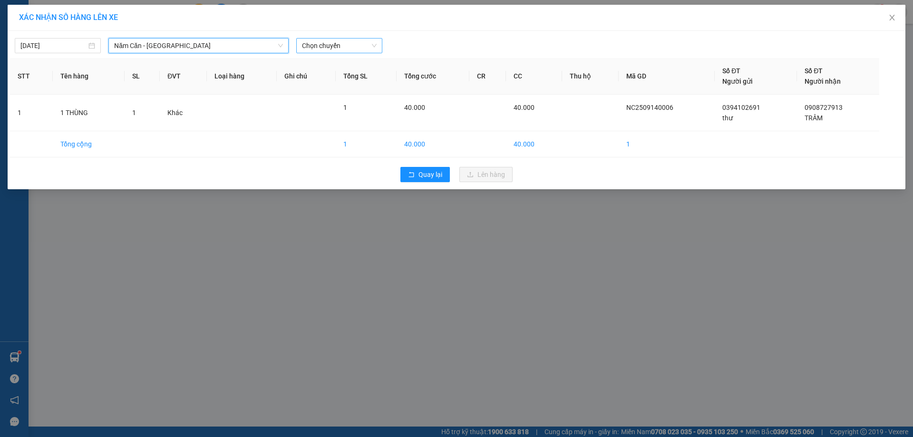
click at [317, 41] on span "Chọn chuyến" at bounding box center [339, 46] width 75 height 14
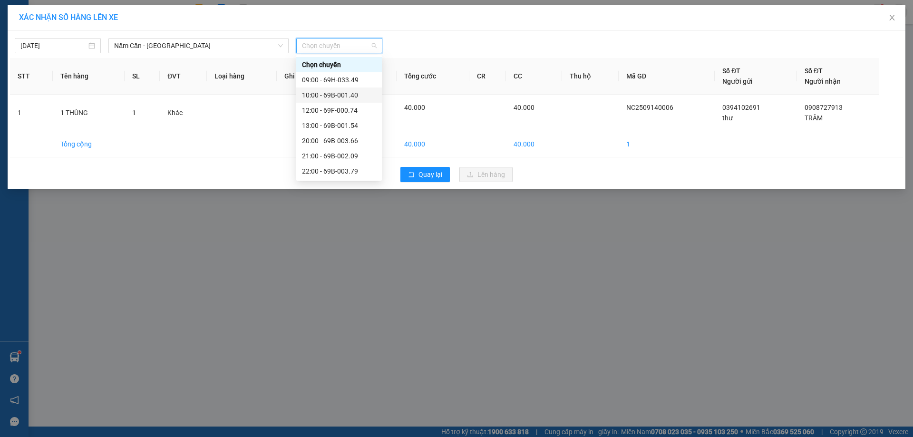
drag, startPoint x: 357, startPoint y: 95, endPoint x: 353, endPoint y: 84, distance: 11.7
click at [357, 95] on div "10:00 - 69B-001.40" at bounding box center [339, 95] width 74 height 10
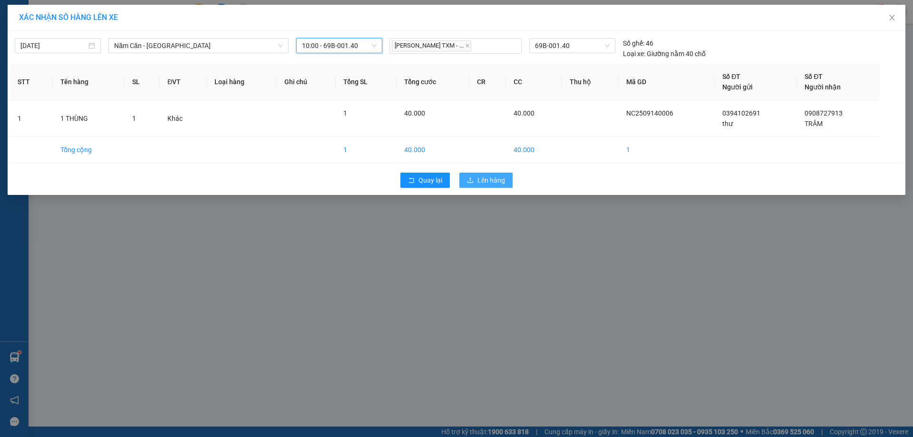
click at [489, 182] on span "Lên hàng" at bounding box center [491, 180] width 28 height 10
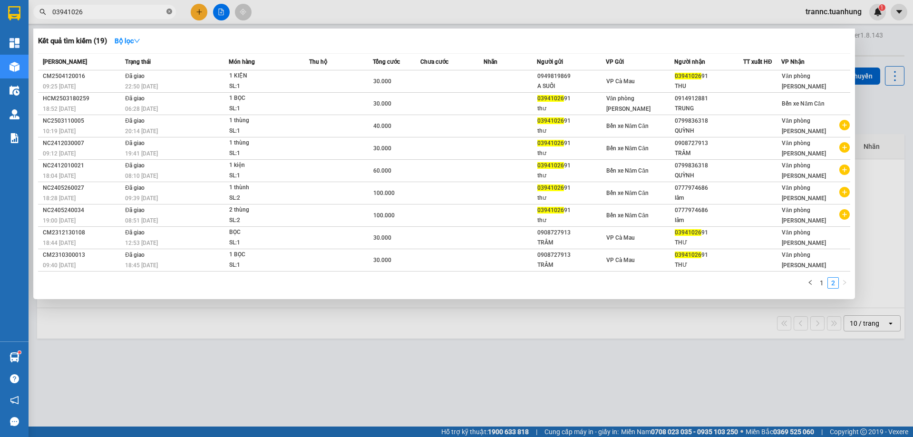
click at [171, 13] on icon "close-circle" at bounding box center [169, 12] width 6 height 6
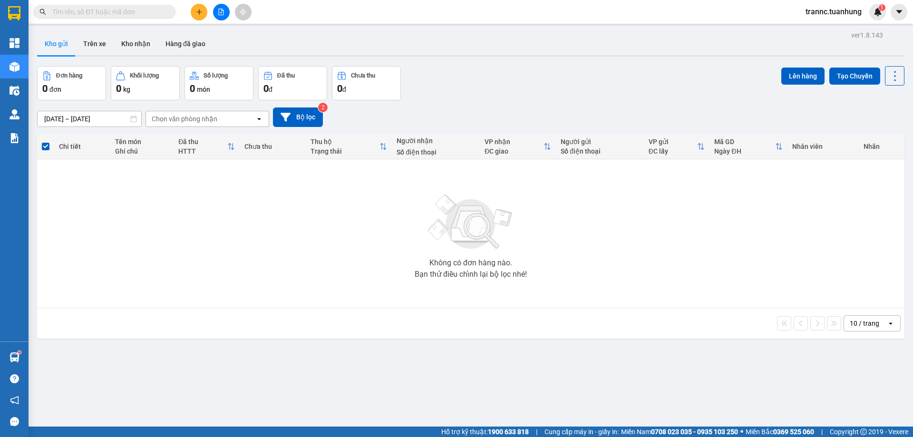
click at [115, 14] on input "text" at bounding box center [108, 12] width 112 height 10
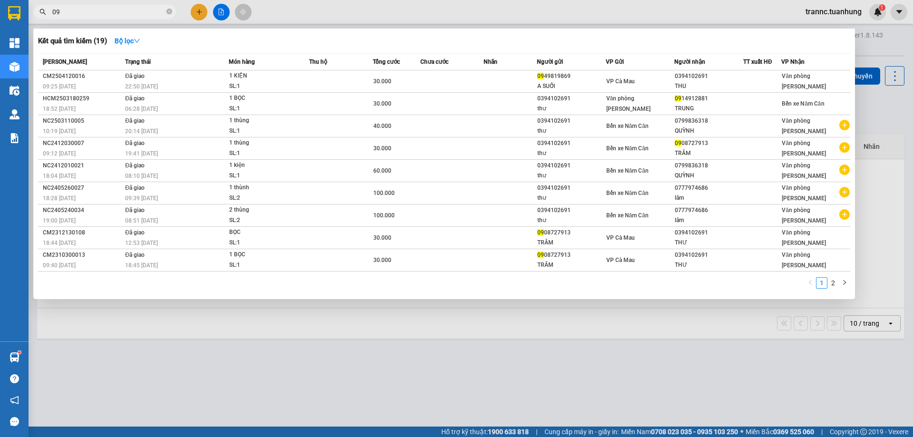
type input "0"
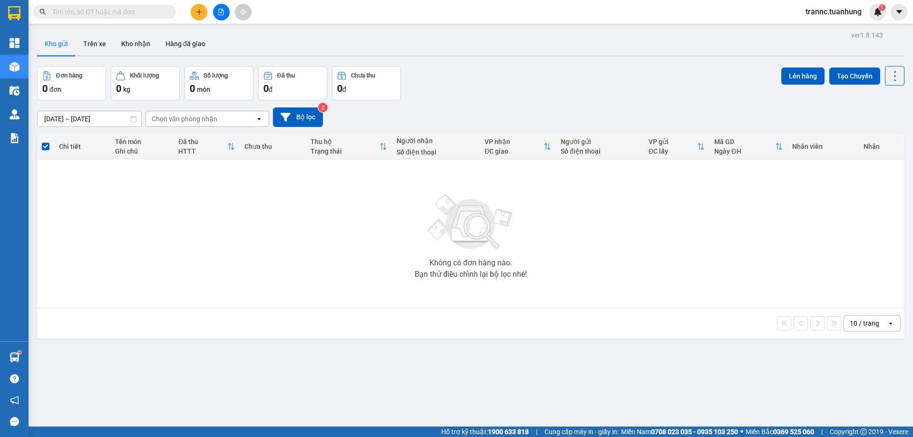
click at [154, 16] on input "text" at bounding box center [108, 12] width 112 height 10
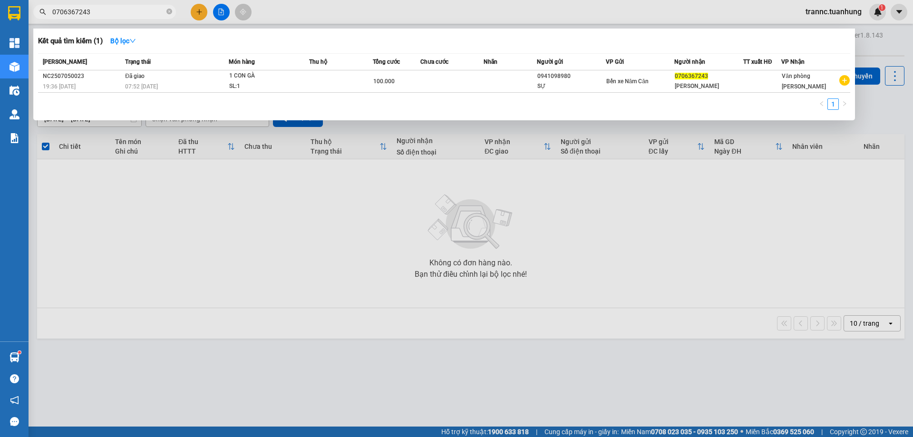
drag, startPoint x: 98, startPoint y: 12, endPoint x: 49, endPoint y: 13, distance: 48.5
click at [49, 13] on span "0706367243" at bounding box center [104, 12] width 143 height 14
type input "0706367243"
click at [196, 12] on div at bounding box center [456, 218] width 913 height 437
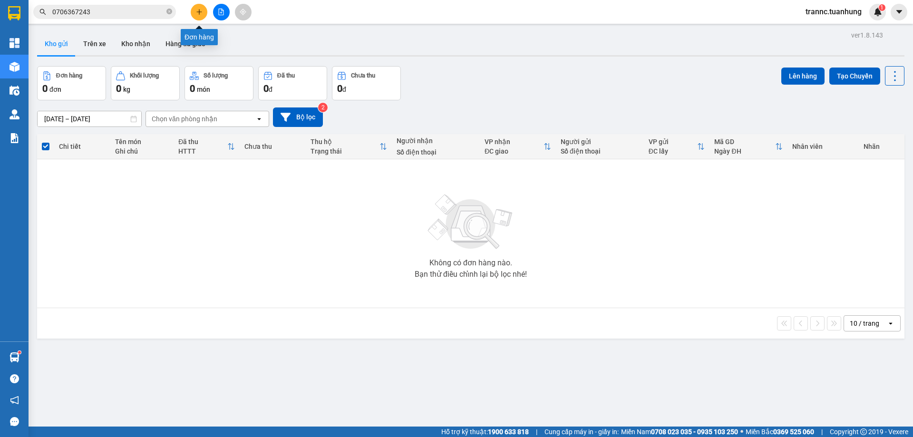
click at [200, 12] on icon "plus" at bounding box center [198, 11] width 5 height 0
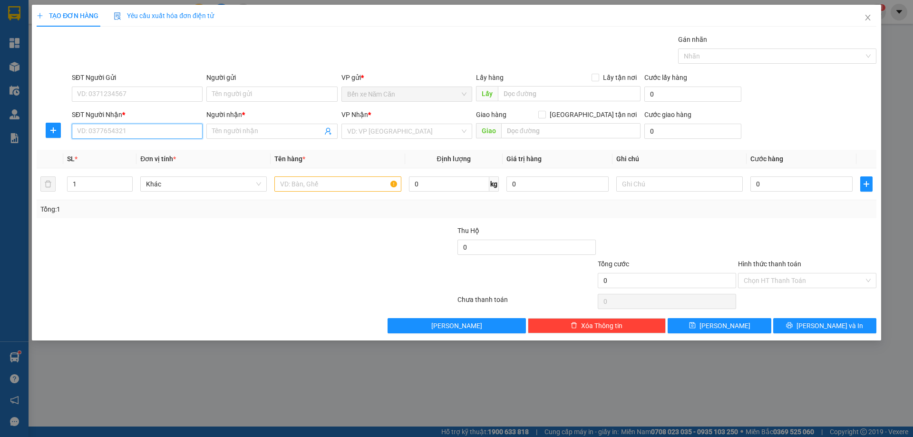
click at [118, 130] on input "SĐT Người Nhận *" at bounding box center [137, 131] width 131 height 15
paste input "0706367243"
type input "0706367243"
click at [136, 150] on div "0706367243 - [PERSON_NAME]" at bounding box center [137, 150] width 119 height 10
type input "[PERSON_NAME]"
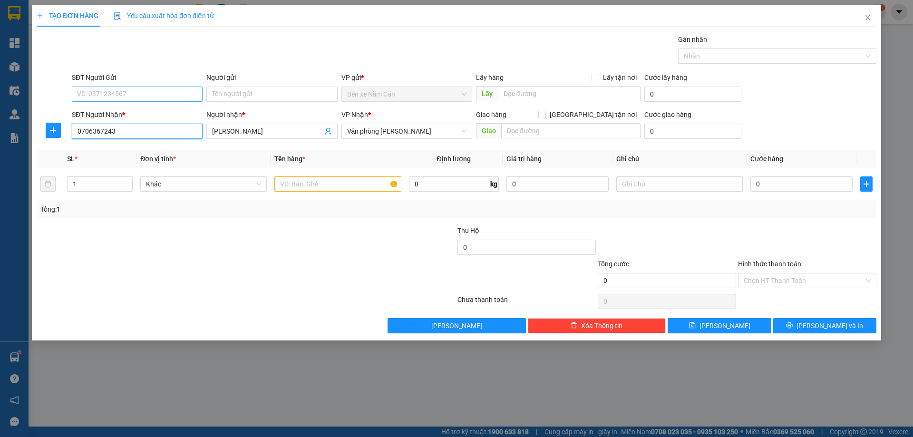
type input "0706367243"
click at [130, 92] on input "SĐT Người Gửi" at bounding box center [137, 94] width 131 height 15
type input "0943494456"
click at [128, 108] on div "0943494456 - QUANG" at bounding box center [137, 113] width 119 height 10
type input "QUANG"
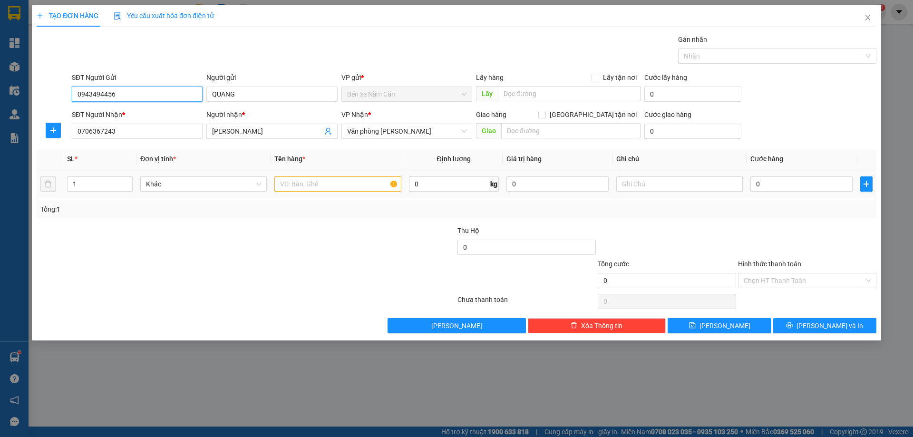
type input "0943494456"
click at [290, 182] on input "text" at bounding box center [337, 183] width 126 height 15
type input "1 CON GÀ + 1 BAO"
click at [101, 185] on input "1" at bounding box center [100, 184] width 65 height 14
type input "2"
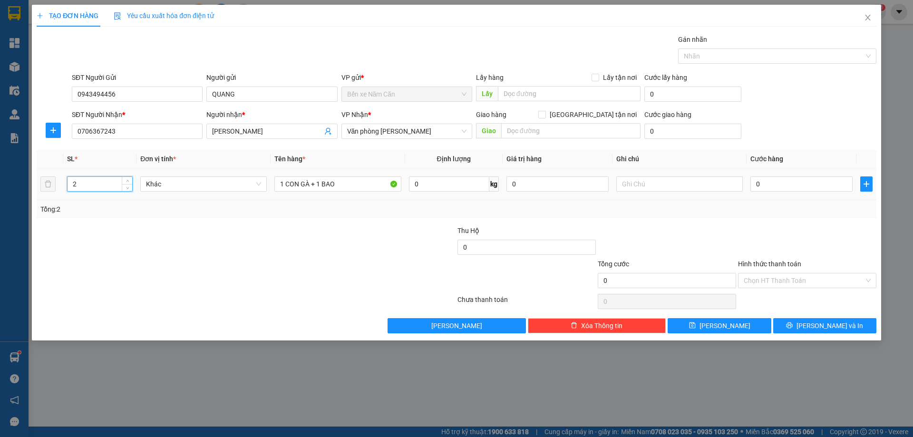
click at [782, 192] on div "0" at bounding box center [801, 184] width 102 height 19
click at [687, 189] on input "text" at bounding box center [679, 183] width 126 height 15
type input "KHÔNG BAO CHẾT"
click at [816, 185] on input "0" at bounding box center [801, 183] width 102 height 15
type input "1"
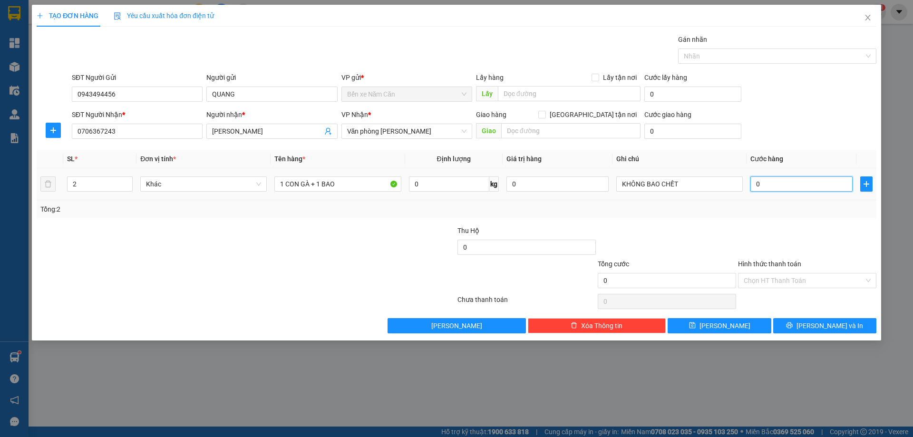
type input "1"
type input "13"
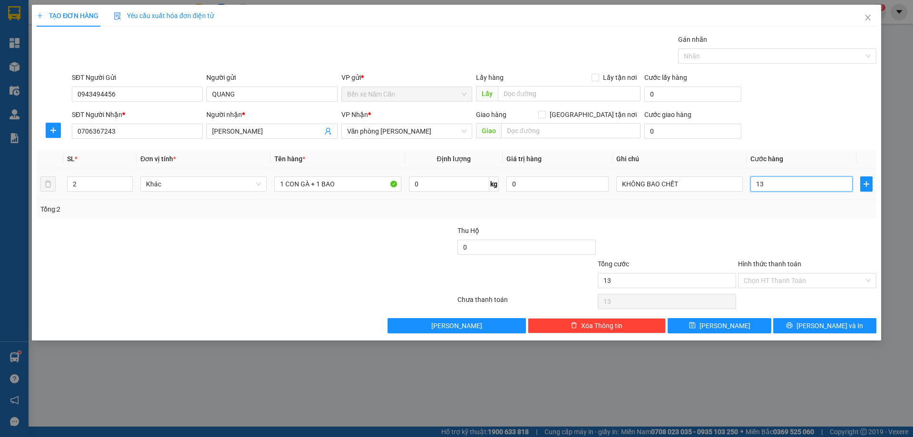
type input "130"
type input "130.000"
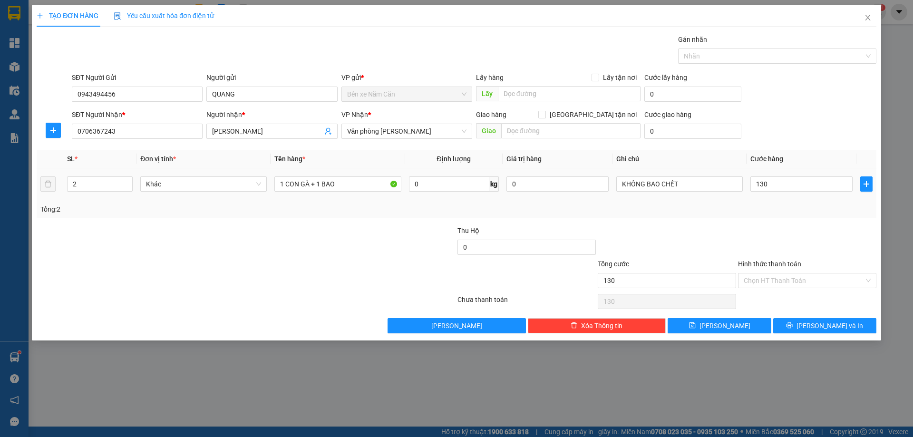
type input "130.000"
click at [795, 219] on div "Transit Pickup Surcharge Ids Transit Deliver Surcharge Ids Transit Deliver Surc…" at bounding box center [457, 183] width 840 height 299
click at [840, 325] on span "[PERSON_NAME] và In" at bounding box center [830, 326] width 67 height 10
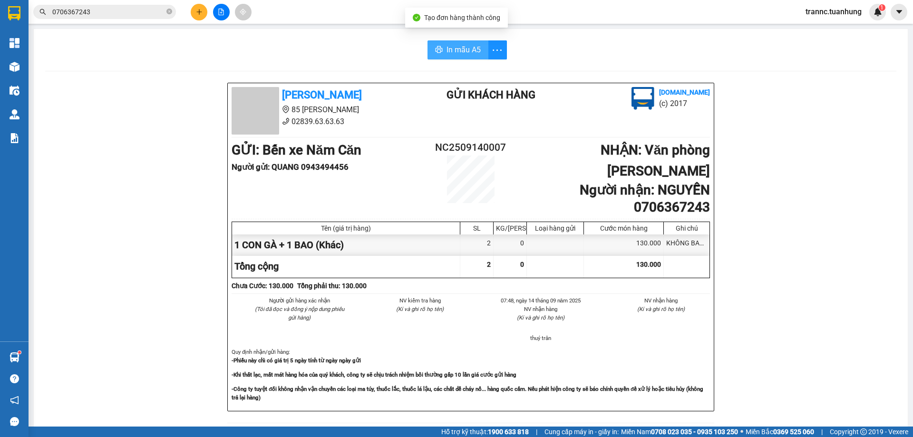
click at [468, 51] on span "In mẫu A5" at bounding box center [464, 50] width 34 height 12
click at [460, 47] on span "In mẫu A5" at bounding box center [464, 50] width 34 height 12
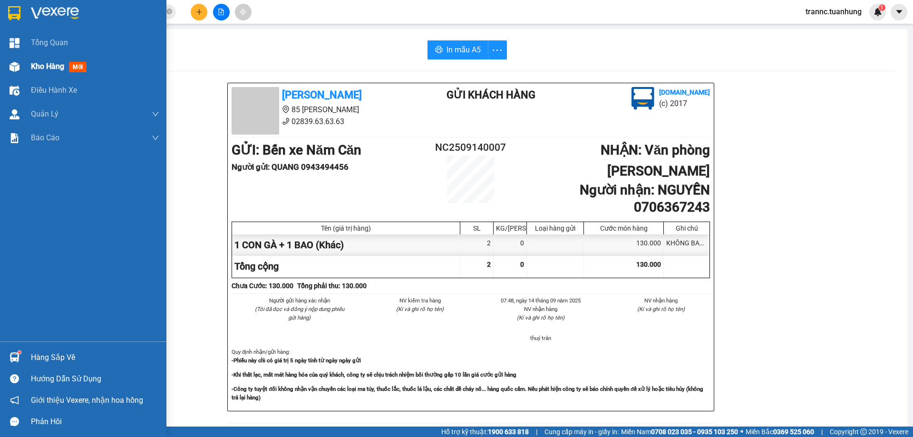
click at [79, 68] on span "mới" at bounding box center [78, 67] width 18 height 10
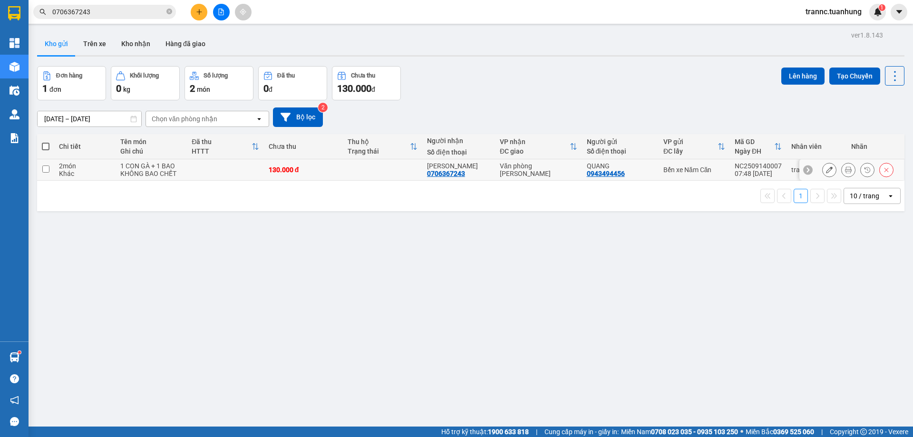
click at [398, 174] on td at bounding box center [382, 169] width 79 height 21
checkbox input "true"
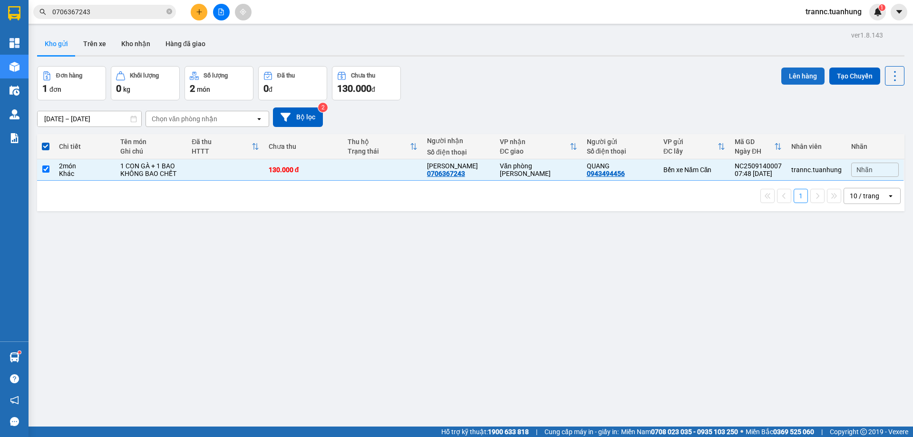
click at [801, 78] on button "Lên hàng" at bounding box center [802, 76] width 43 height 17
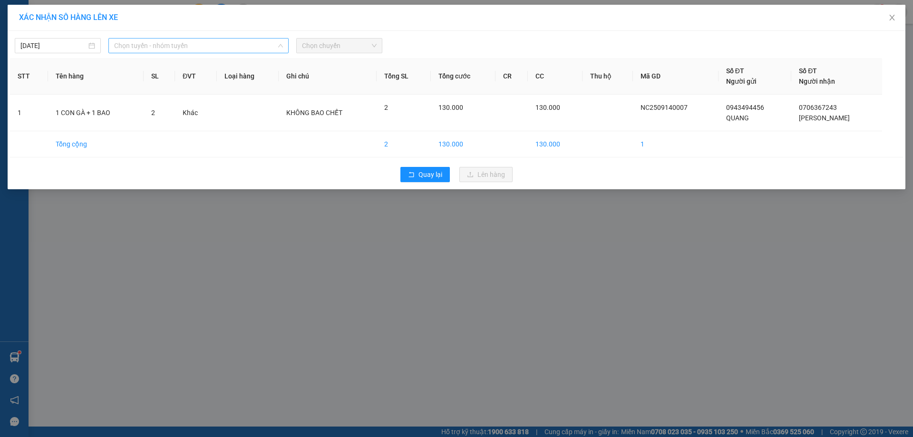
click at [172, 43] on span "Chọn tuyến - nhóm tuyến" at bounding box center [198, 46] width 169 height 14
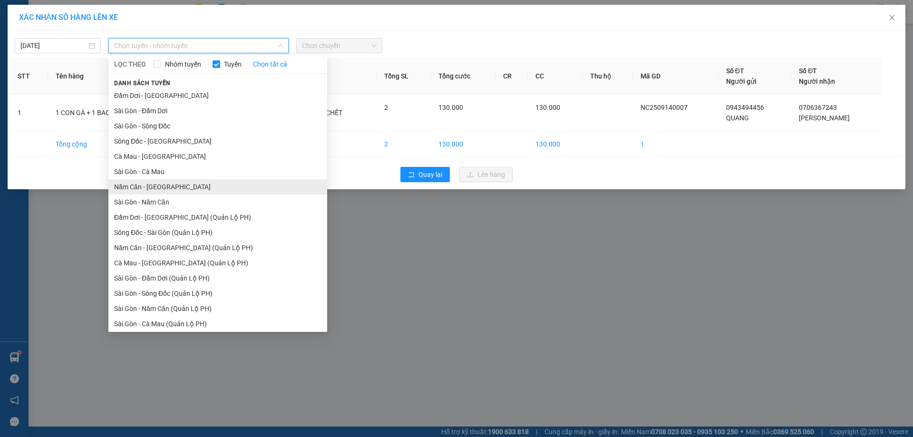
click at [138, 190] on li "Năm Căn - [GEOGRAPHIC_DATA]" at bounding box center [217, 186] width 219 height 15
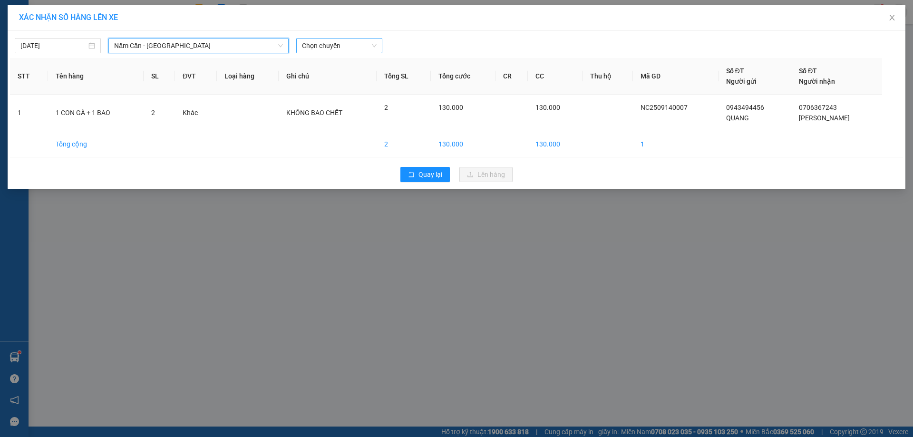
click at [338, 39] on span "Chọn chuyến" at bounding box center [339, 46] width 75 height 14
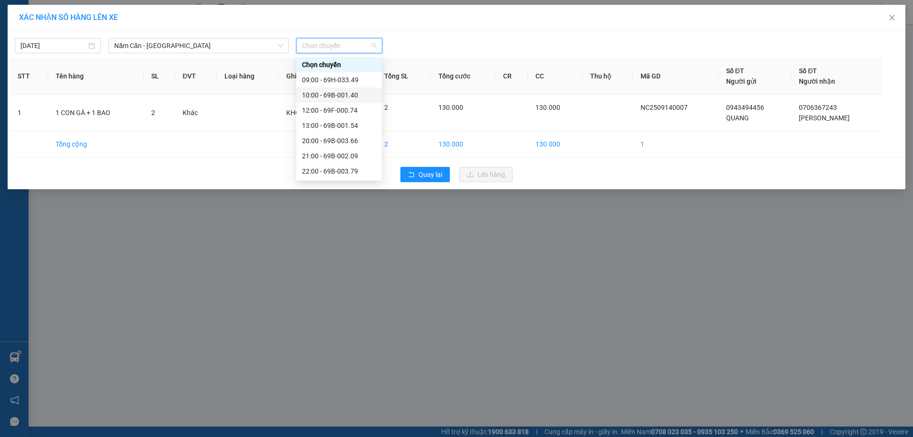
click at [339, 94] on div "10:00 - 69B-001.40" at bounding box center [339, 95] width 74 height 10
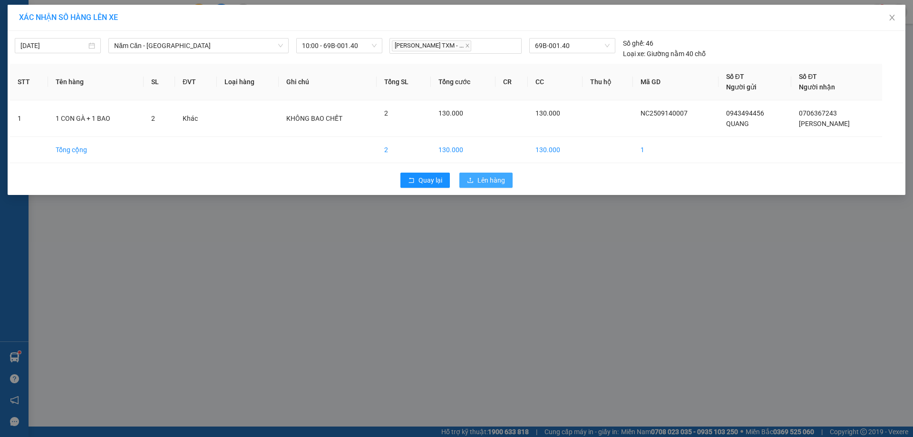
click at [480, 175] on span "Lên hàng" at bounding box center [491, 180] width 28 height 10
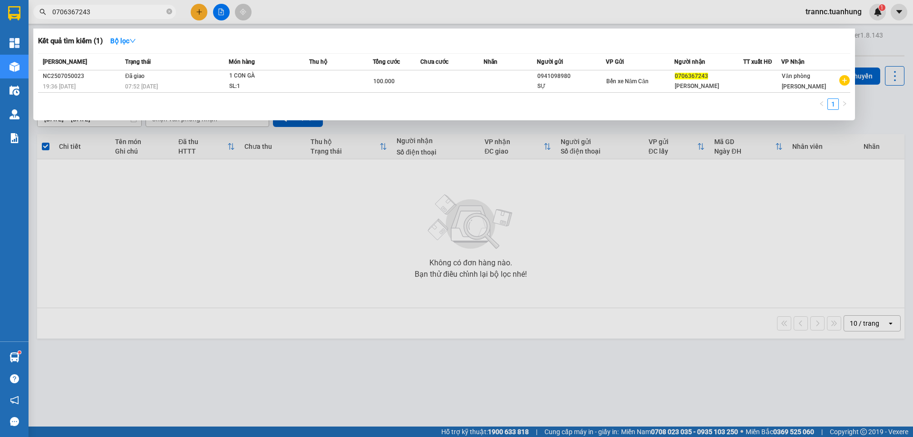
click at [130, 10] on input "0706367243" at bounding box center [108, 12] width 112 height 10
type input "0"
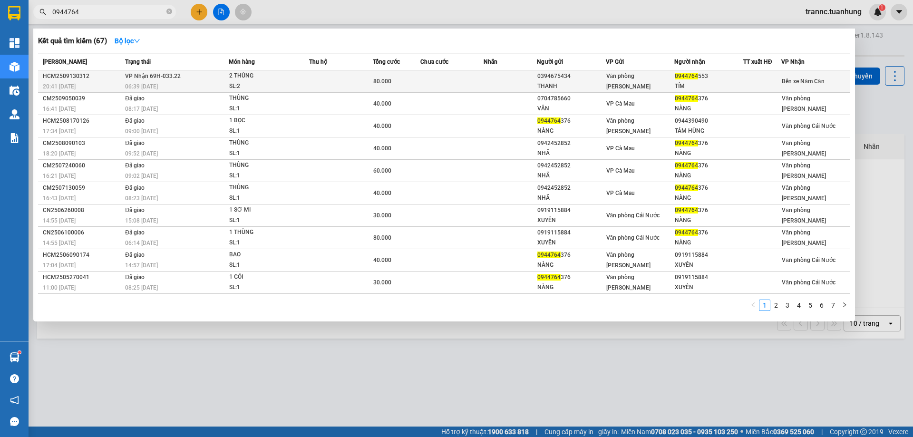
type input "0944764"
click at [360, 84] on td at bounding box center [341, 81] width 64 height 22
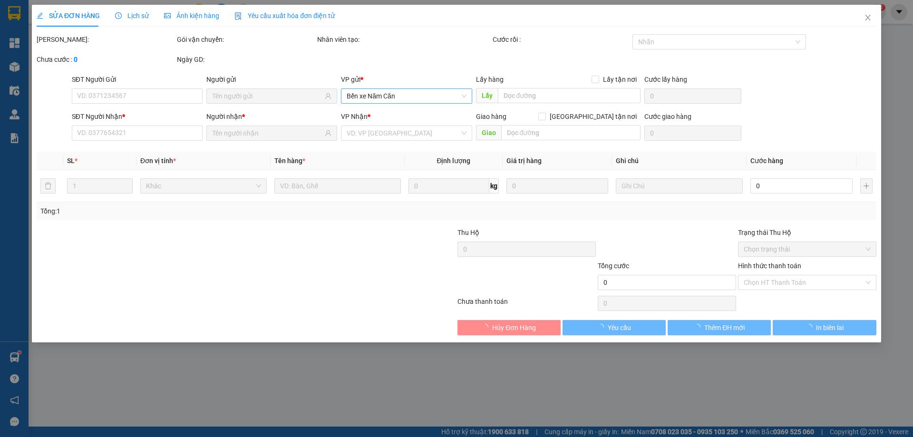
type input "0394675434"
type input "THANH"
type input "0944764553"
type input "TÍM"
type input "80.000"
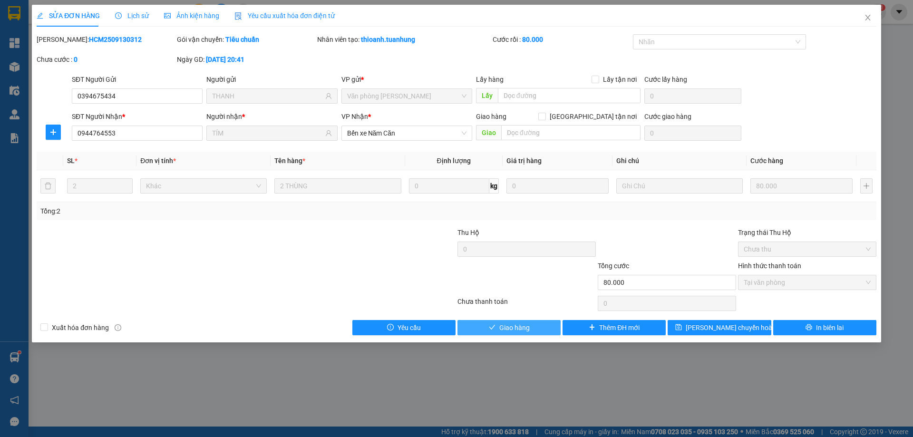
click at [528, 327] on span "Giao hàng" at bounding box center [514, 327] width 30 height 10
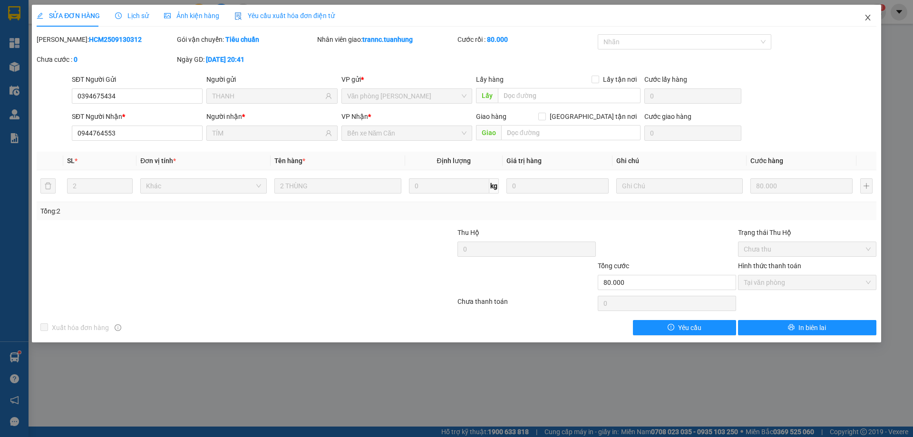
click at [869, 21] on icon "close" at bounding box center [868, 18] width 8 height 8
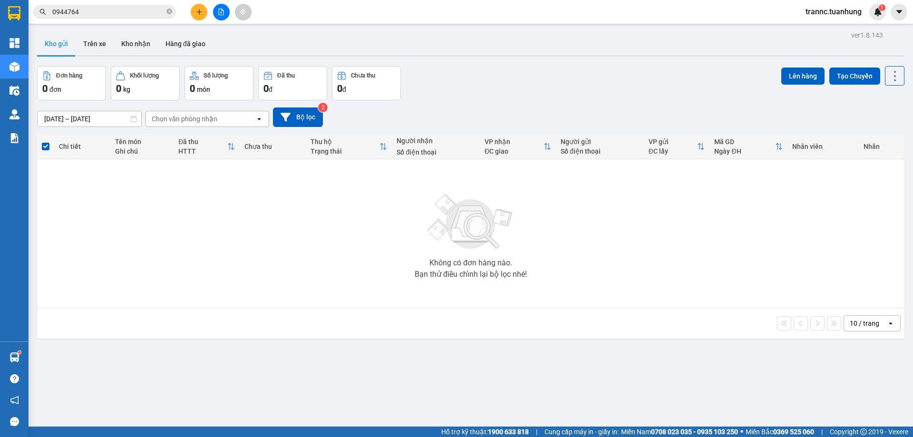
click at [120, 12] on input "0944764" at bounding box center [108, 12] width 112 height 10
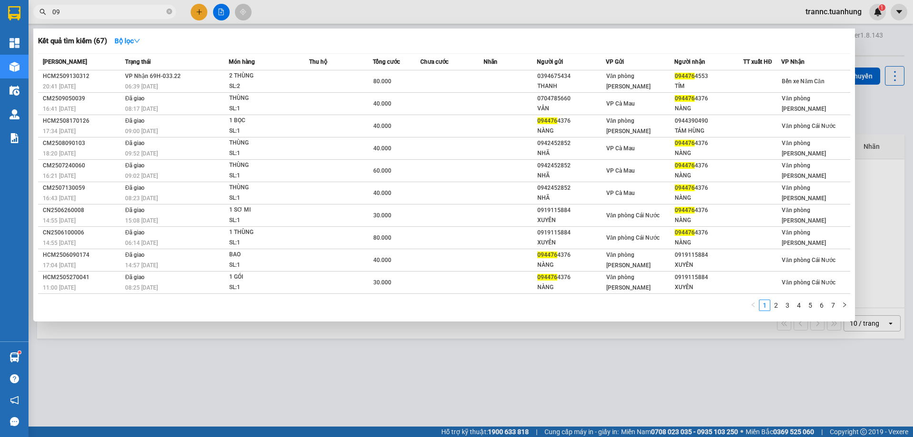
type input "0"
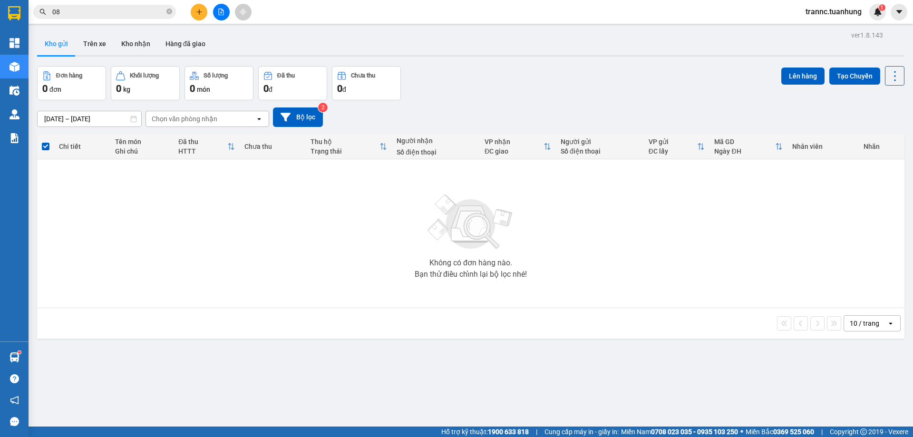
type input "0"
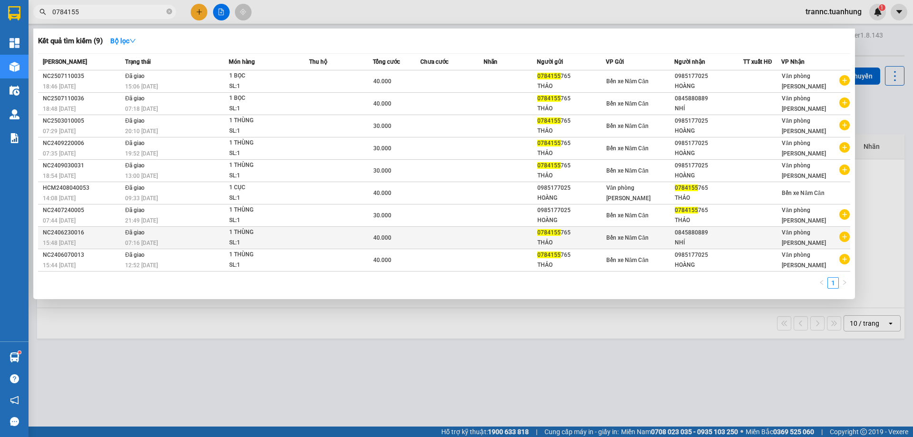
type input "0784155"
click at [845, 238] on icon "plus-circle" at bounding box center [844, 237] width 10 height 10
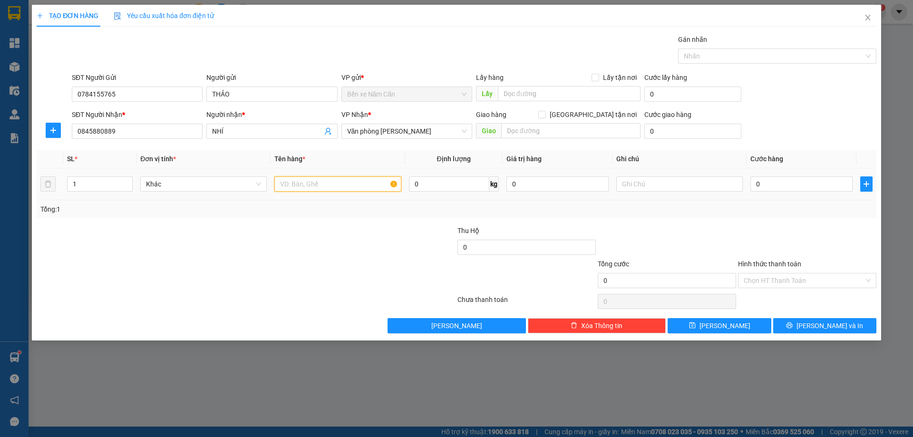
click at [295, 185] on input "text" at bounding box center [337, 183] width 126 height 15
type input "1 THÙNG"
click at [767, 183] on input "0" at bounding box center [801, 183] width 102 height 15
type input "3"
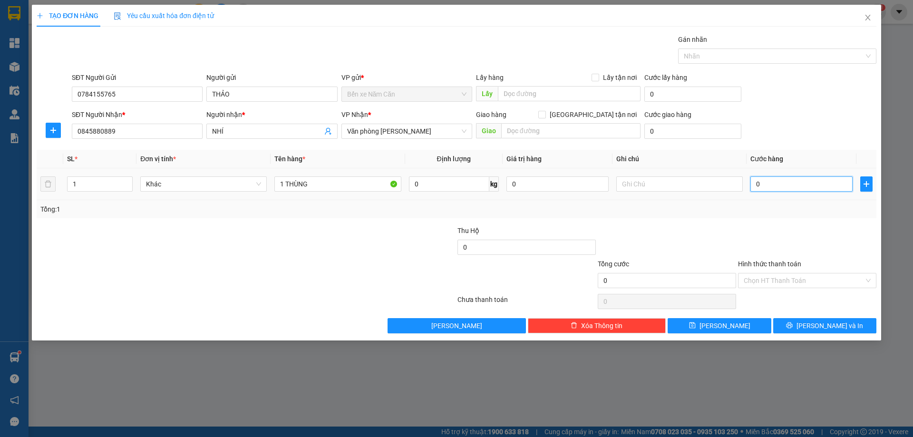
type input "3"
type input "30"
type input "30.000"
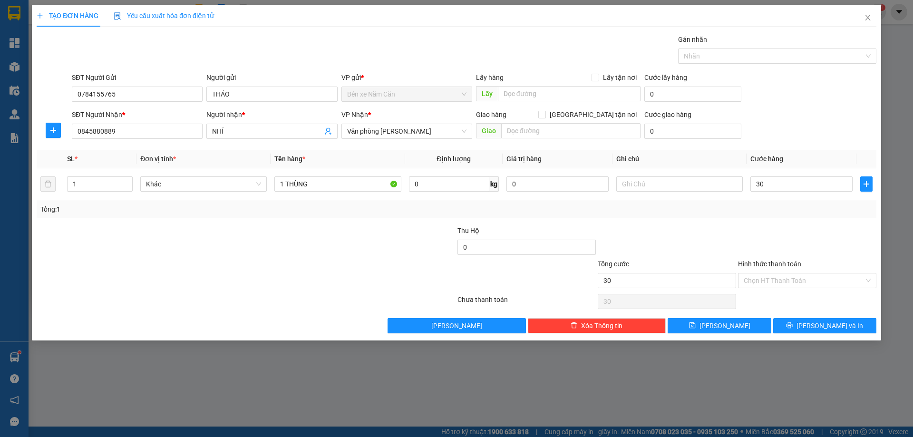
type input "30.000"
click at [778, 204] on div "Tổng: 1" at bounding box center [456, 209] width 832 height 10
click at [851, 324] on button "[PERSON_NAME] và In" at bounding box center [824, 325] width 103 height 15
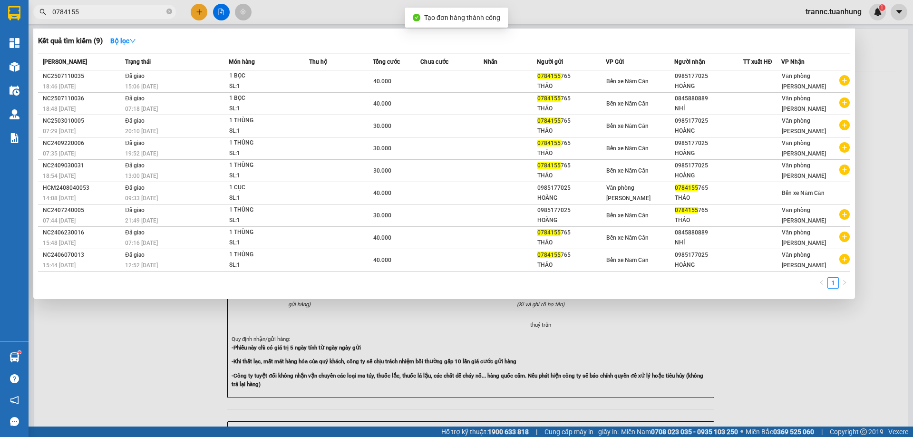
drag, startPoint x: 818, startPoint y: 360, endPoint x: 758, endPoint y: 312, distance: 76.4
click at [818, 361] on div at bounding box center [456, 218] width 913 height 437
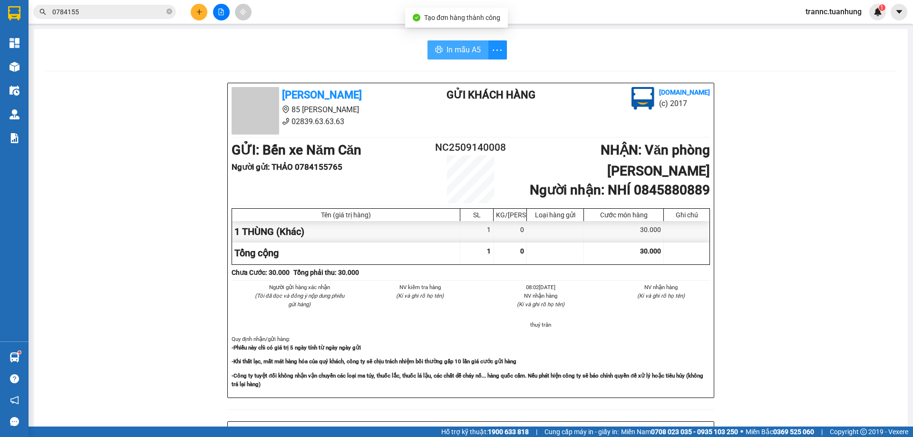
click at [470, 47] on span "In mẫu A5" at bounding box center [464, 50] width 34 height 12
click at [145, 15] on input "0784155" at bounding box center [108, 12] width 112 height 10
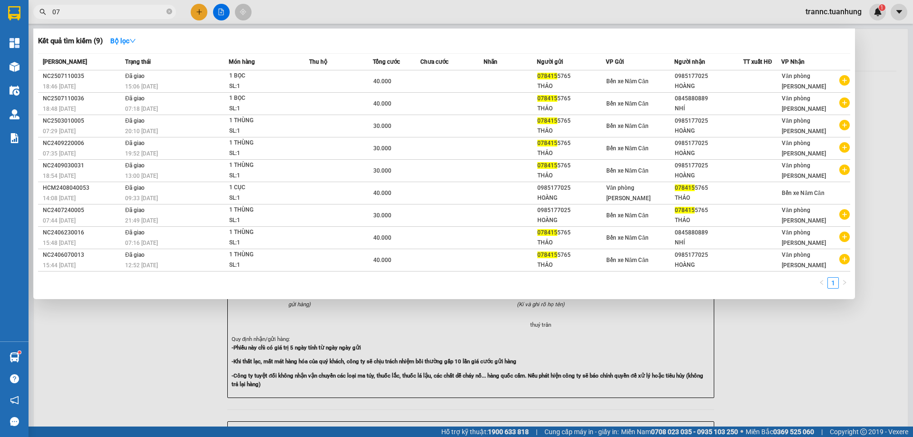
type input "0"
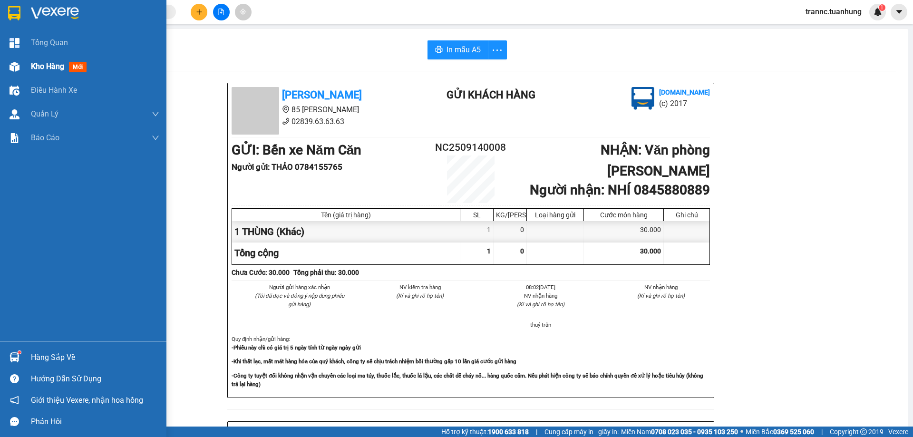
click at [11, 65] on img at bounding box center [15, 67] width 10 height 10
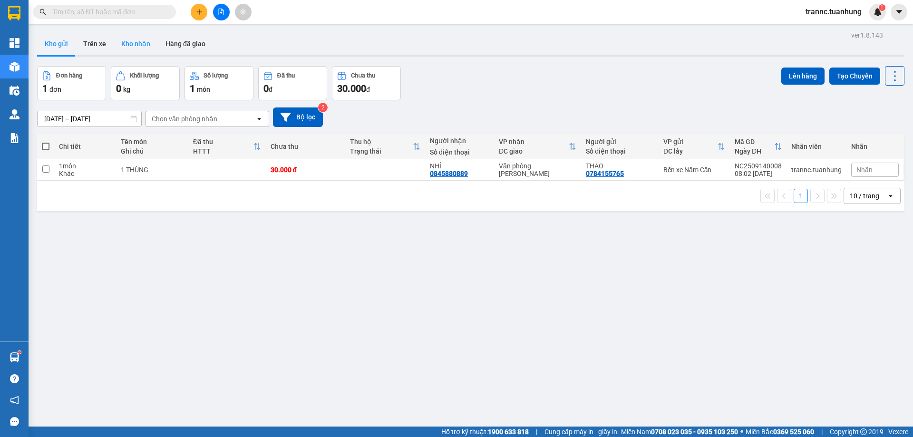
click at [135, 47] on button "Kho nhận" at bounding box center [136, 43] width 44 height 23
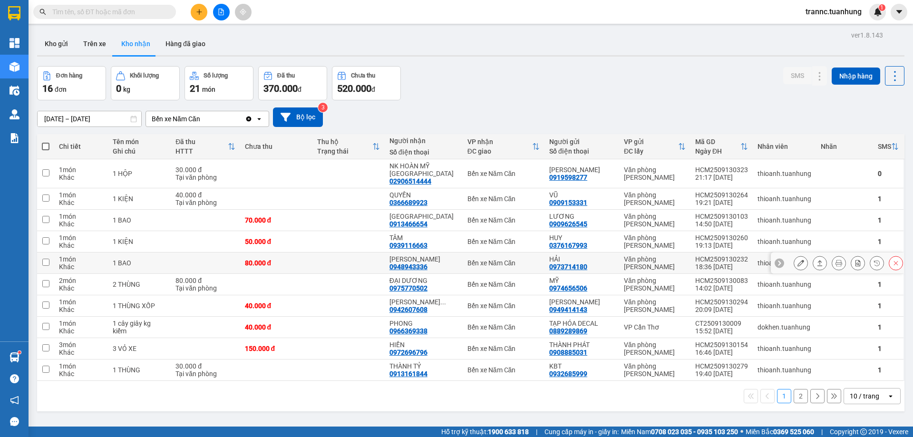
click at [427, 255] on div "[PERSON_NAME]" at bounding box center [423, 259] width 68 height 8
checkbox input "true"
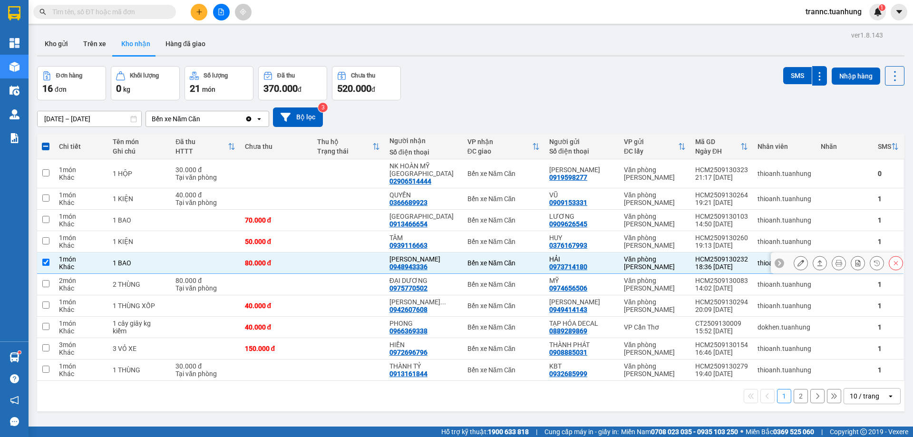
click at [797, 260] on icon at bounding box center [800, 263] width 7 height 7
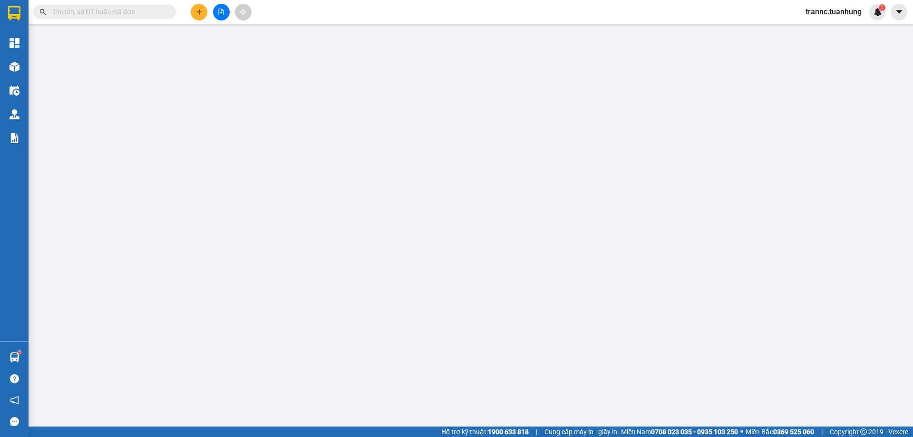
type input "0973714180"
type input "HẢI"
type input "0948943336"
type input "[PERSON_NAME]"
type input "80.000"
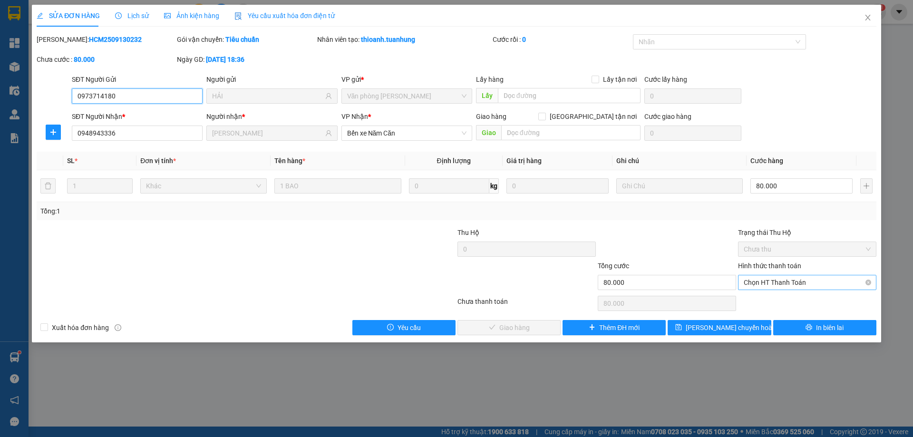
click at [794, 275] on span "Chọn HT Thanh Toán" at bounding box center [807, 282] width 127 height 14
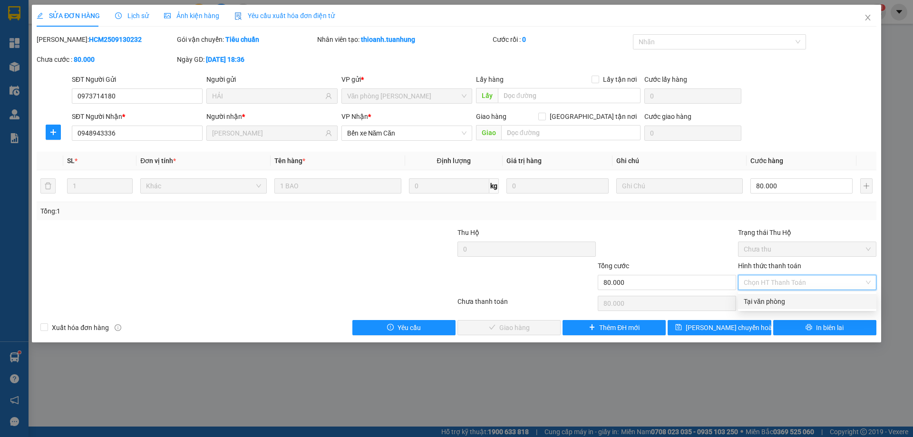
click at [789, 298] on div "Tại văn phòng" at bounding box center [807, 301] width 127 height 10
type input "0"
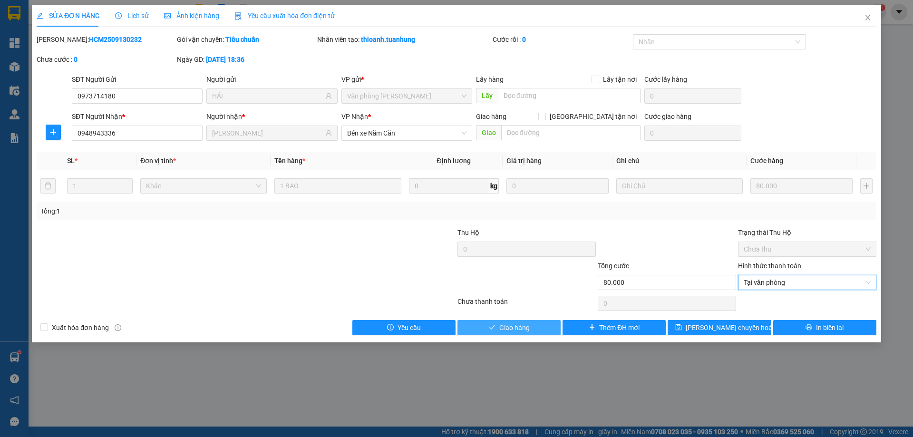
click at [539, 332] on button "Giao hàng" at bounding box center [508, 327] width 103 height 15
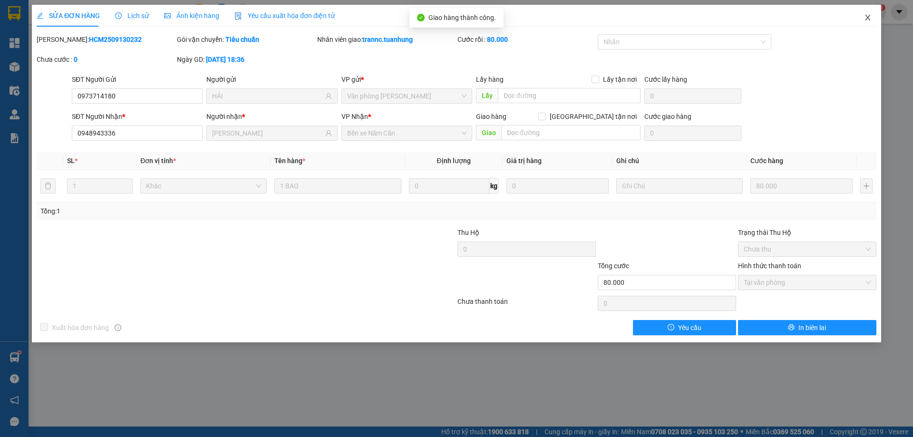
click at [871, 20] on icon "close" at bounding box center [868, 18] width 8 height 8
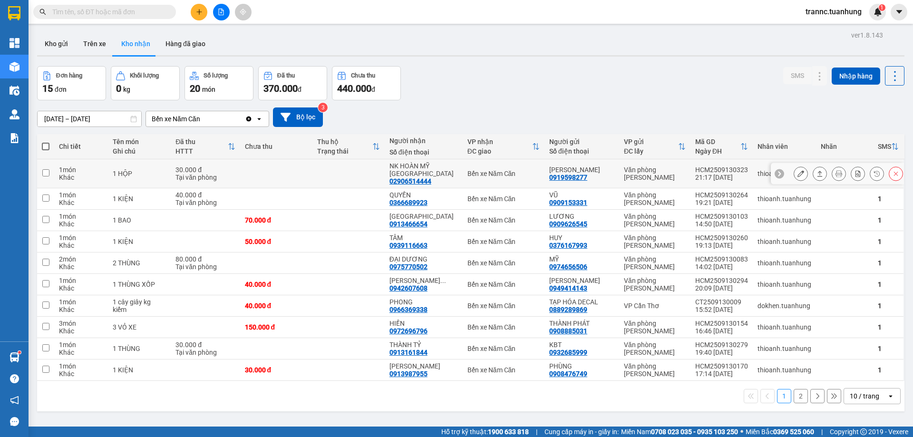
click at [433, 162] on div "NK HOÀN MỸ [GEOGRAPHIC_DATA]" at bounding box center [423, 169] width 68 height 15
checkbox input "true"
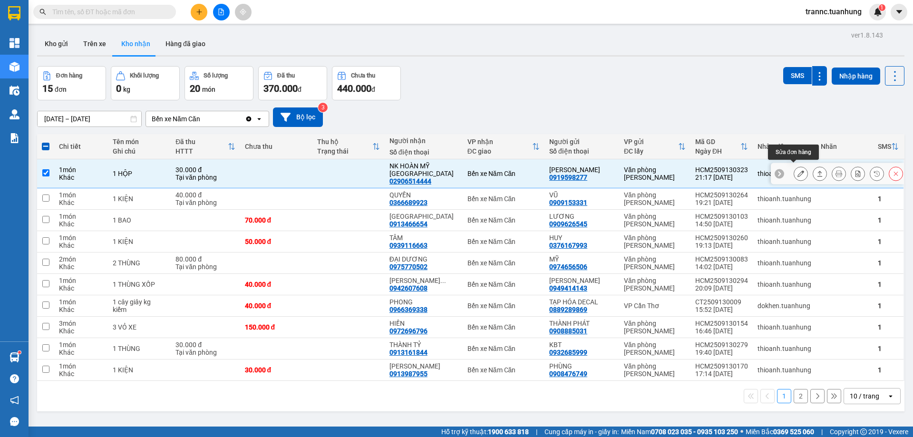
click at [794, 170] on button at bounding box center [800, 173] width 13 height 17
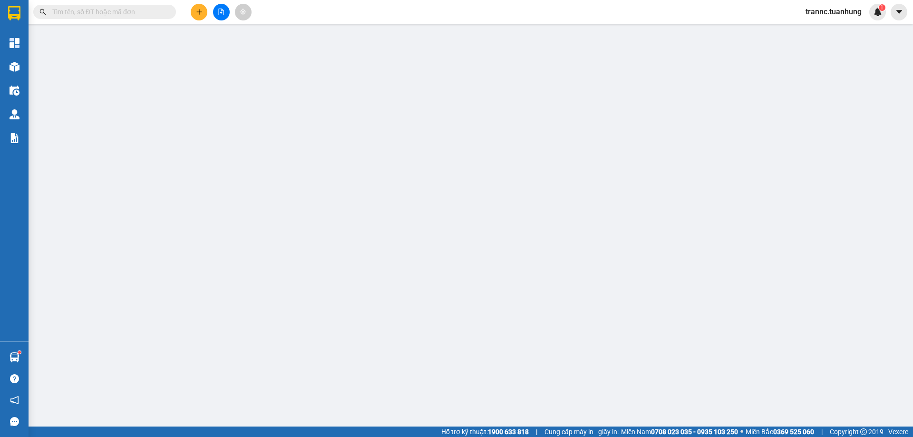
type input "0919598277"
type input "[PERSON_NAME]"
type input "02906514444"
type input "NK HOÀN MỸ [GEOGRAPHIC_DATA]"
type input "30.000"
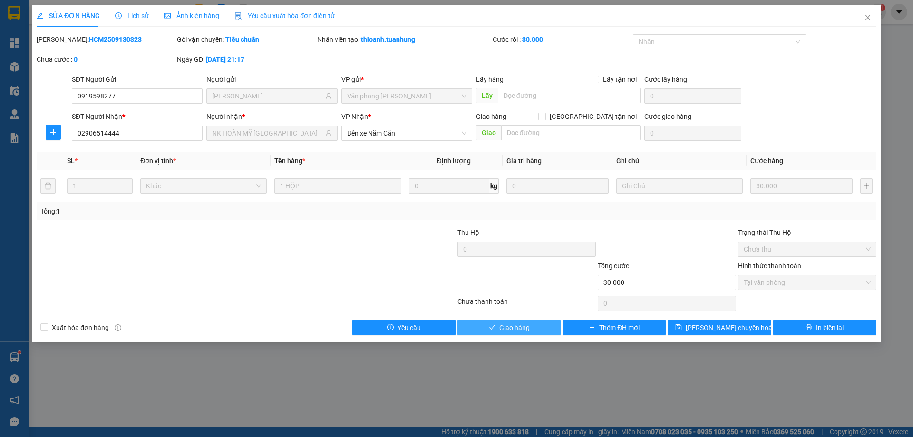
click at [526, 328] on span "Giao hàng" at bounding box center [514, 327] width 30 height 10
